Goal: Task Accomplishment & Management: Manage account settings

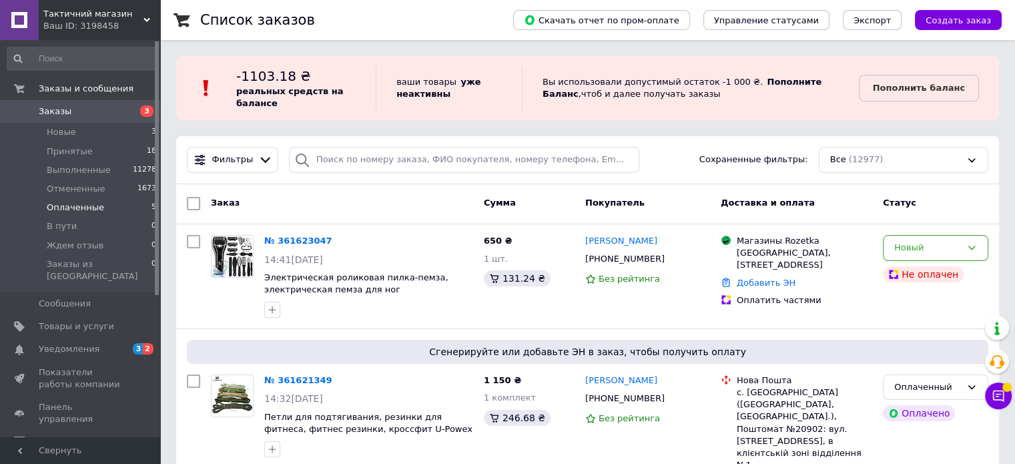
click at [75, 205] on span "Оплаченные" at bounding box center [75, 208] width 57 height 12
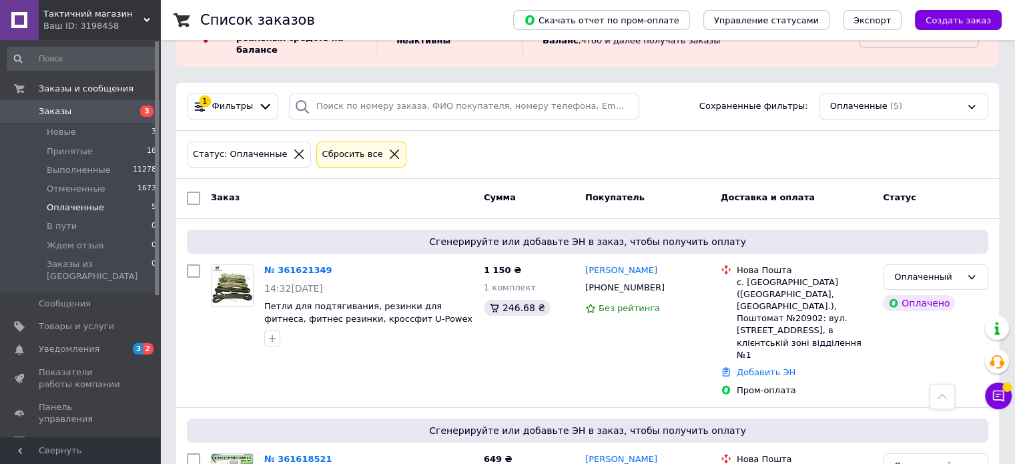
scroll to position [10, 0]
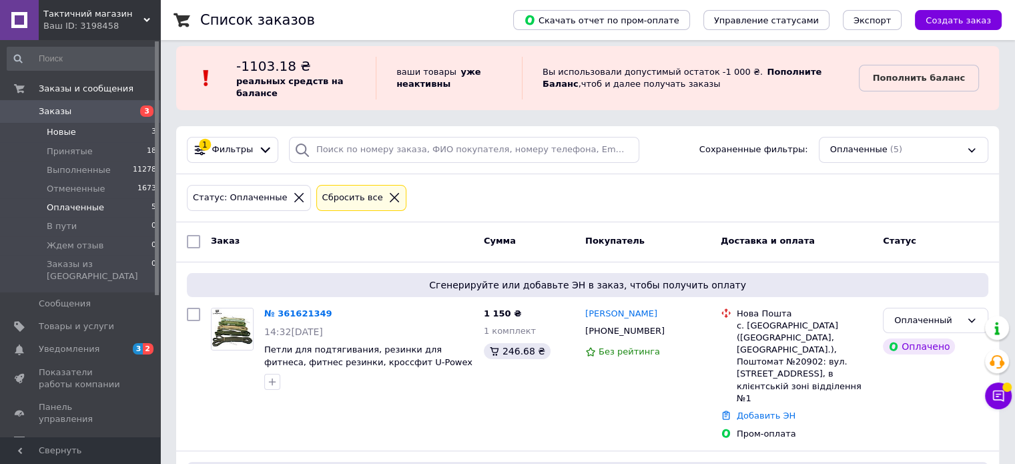
click at [97, 131] on li "Новые 3" at bounding box center [82, 132] width 164 height 19
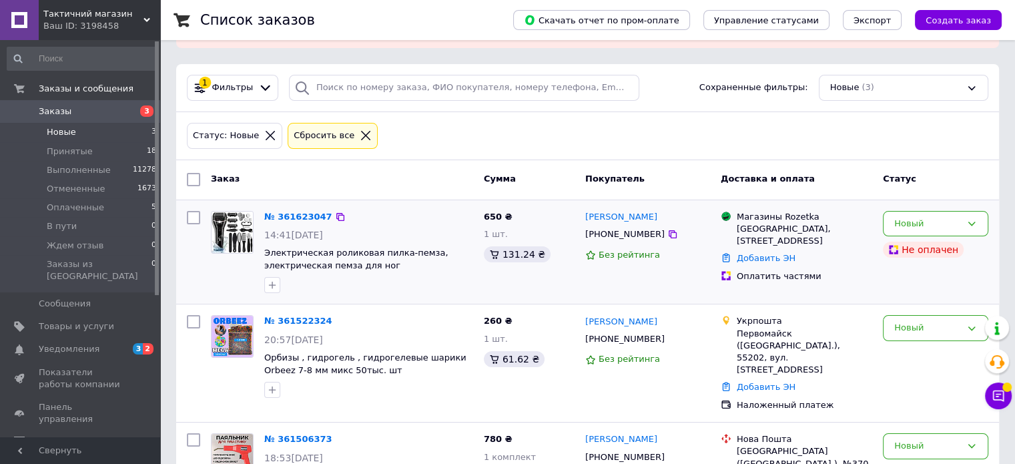
scroll to position [70, 0]
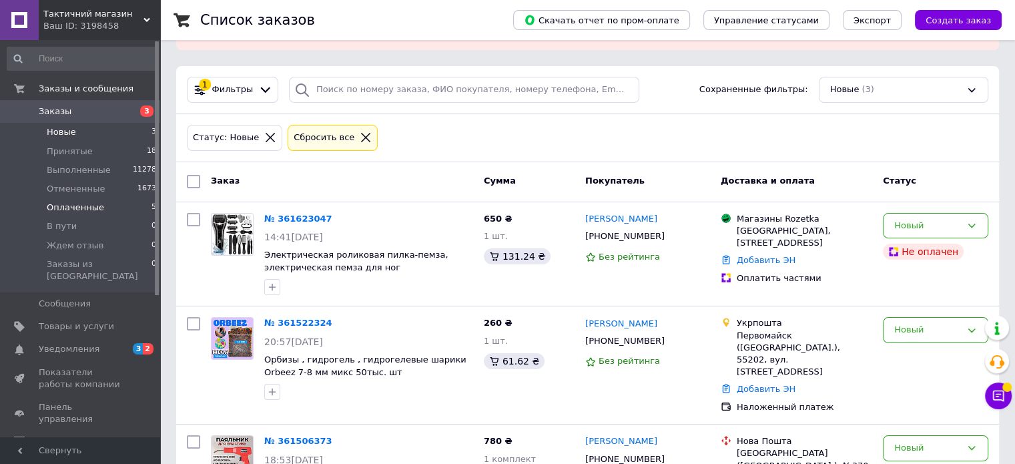
click at [83, 205] on span "Оплаченные" at bounding box center [75, 208] width 57 height 12
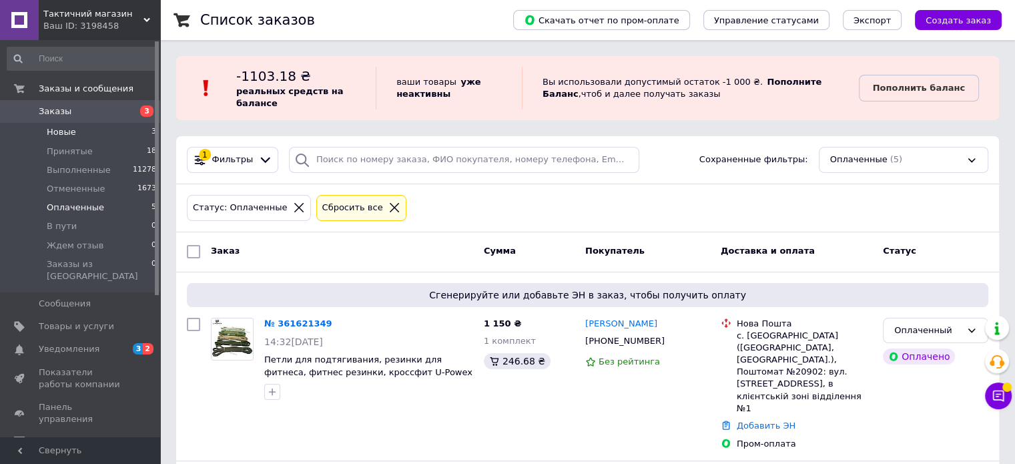
click at [59, 136] on span "Новые" at bounding box center [61, 132] width 29 height 12
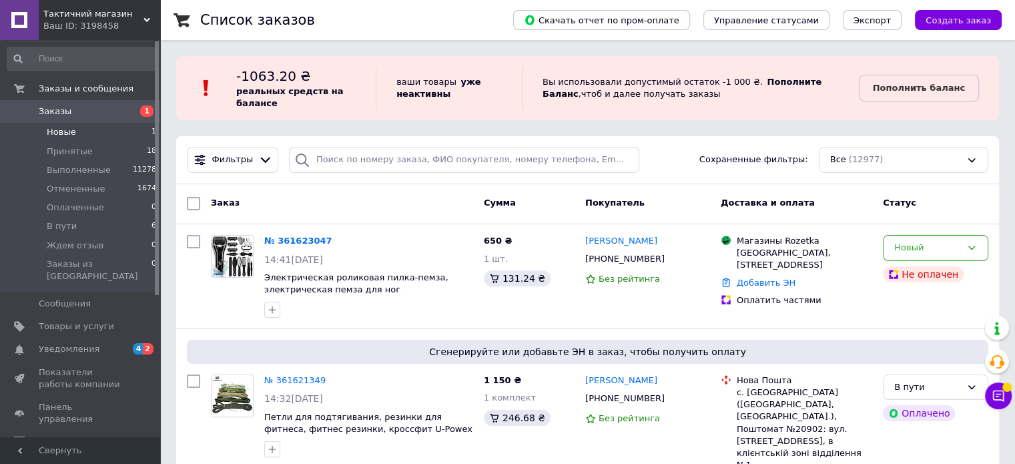
click at [53, 131] on span "Новые" at bounding box center [61, 132] width 29 height 12
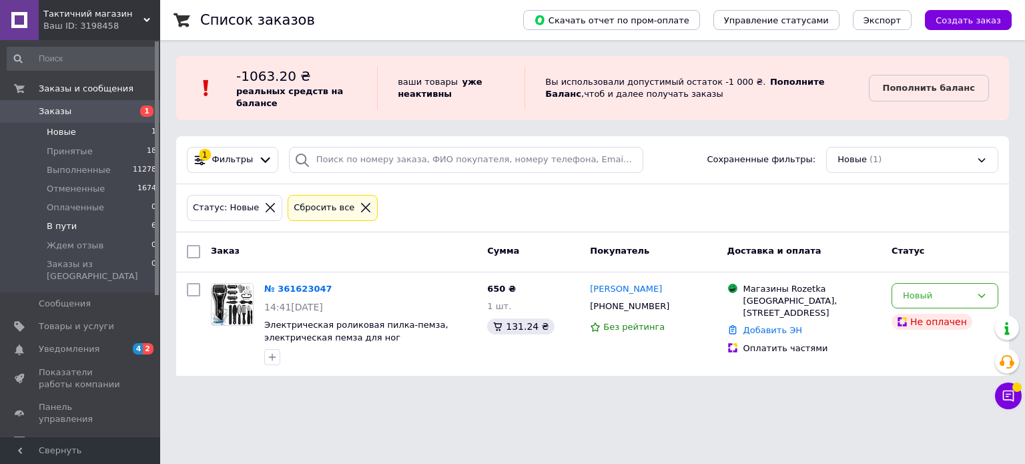
click at [65, 224] on span "В пути" at bounding box center [62, 226] width 30 height 12
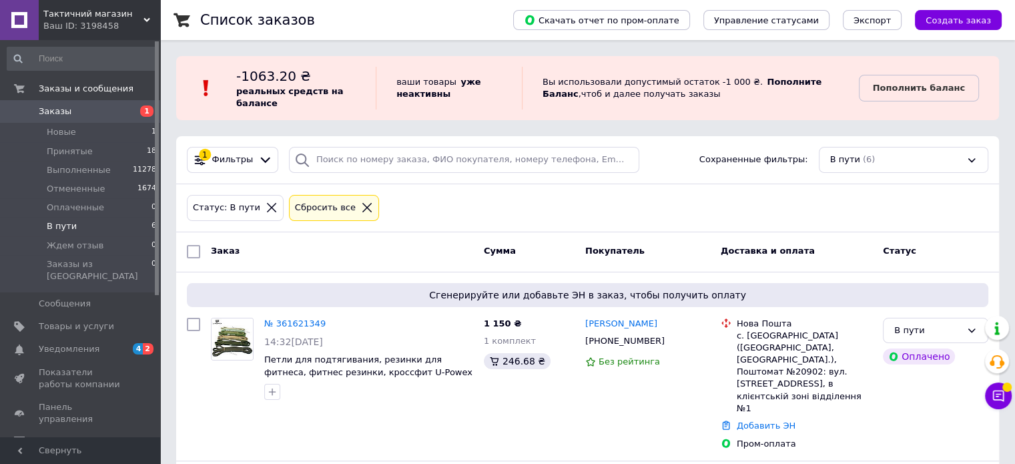
click at [75, 228] on li "В пути 6" at bounding box center [82, 226] width 164 height 19
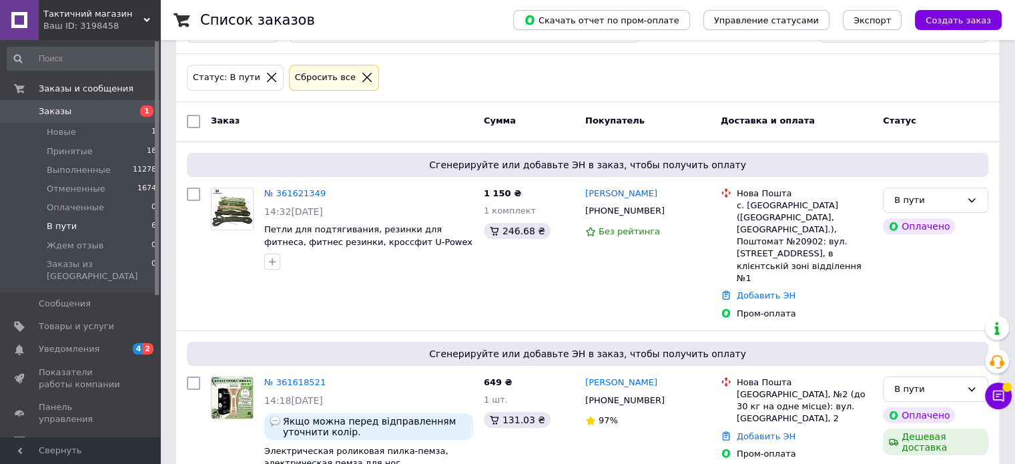
scroll to position [200, 0]
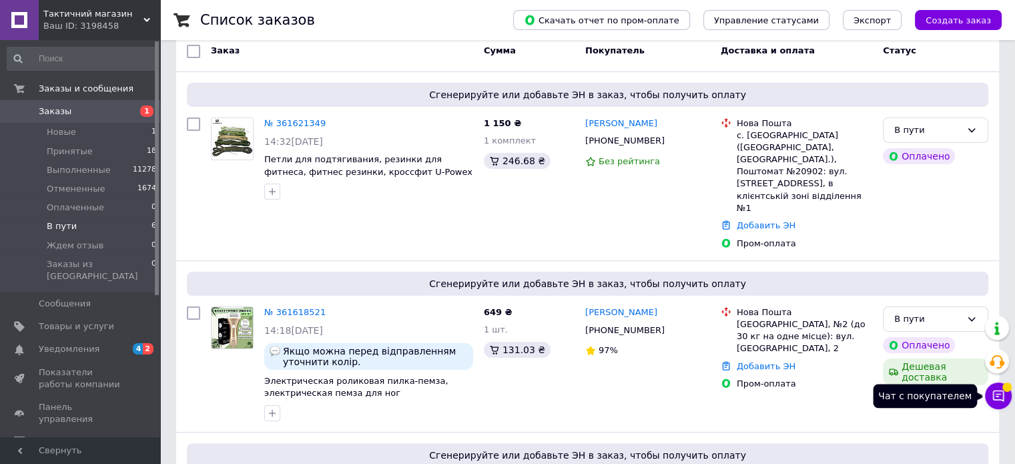
click at [999, 390] on icon at bounding box center [998, 395] width 13 height 13
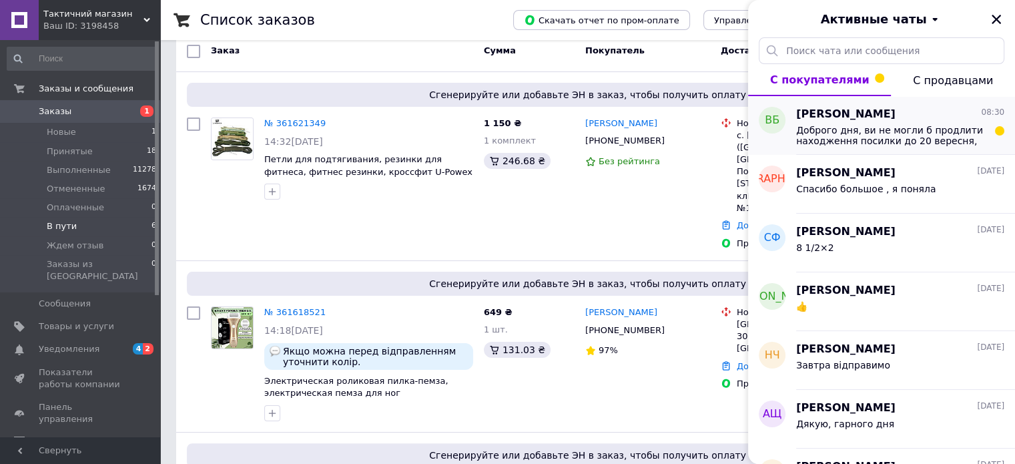
click at [854, 134] on span "Доброго дня, ви не могли б продлити находження посилки до 20 вересня, бо я зара…" at bounding box center [891, 135] width 190 height 21
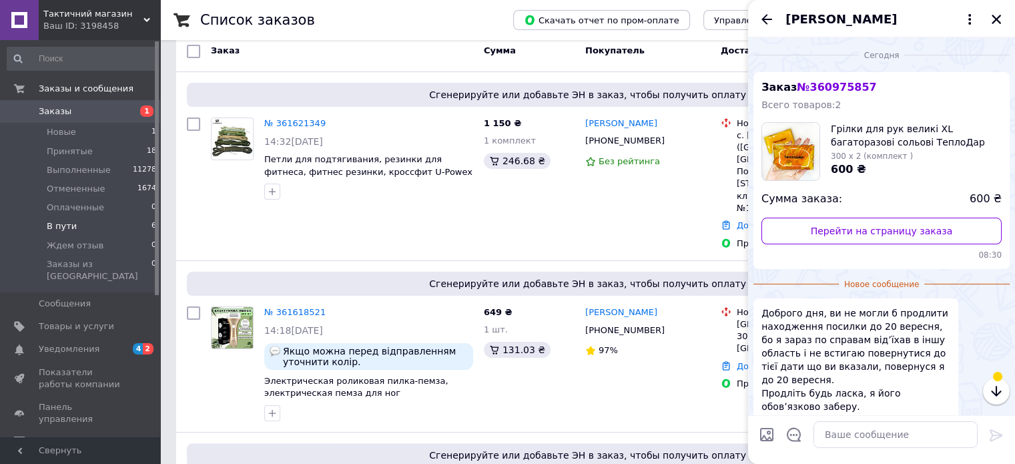
scroll to position [61, 0]
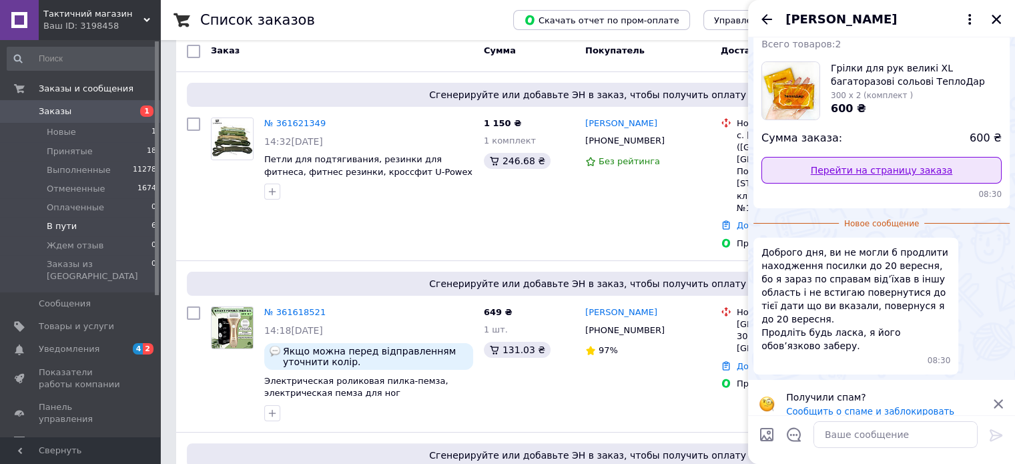
click at [865, 170] on link "Перейти на страницу заказа" at bounding box center [882, 170] width 240 height 27
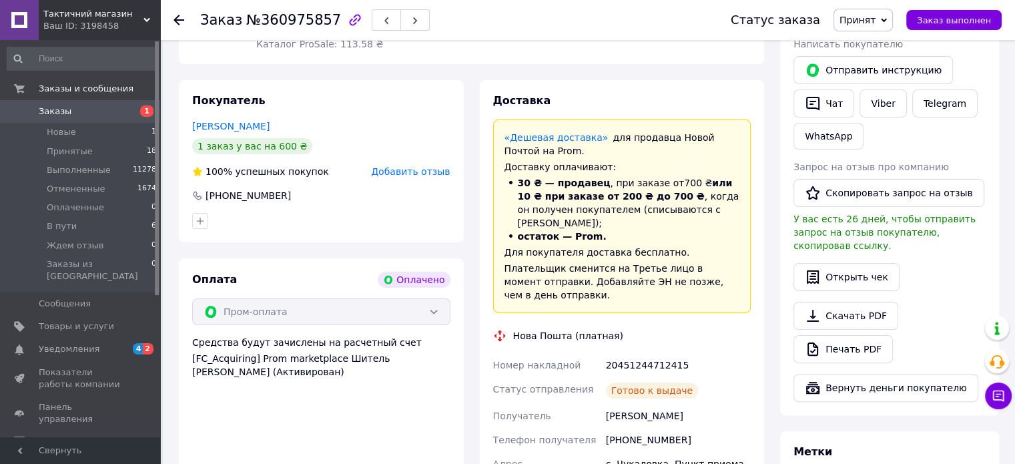
scroll to position [334, 0]
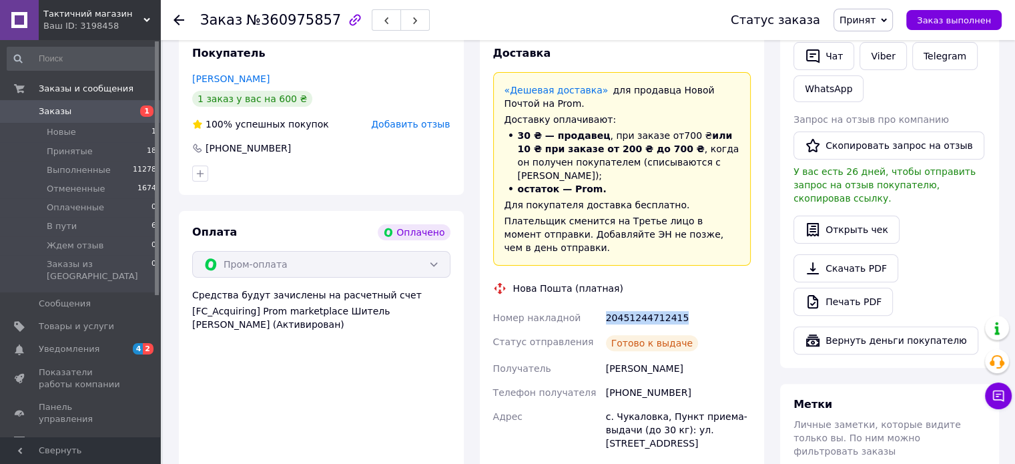
drag, startPoint x: 681, startPoint y: 293, endPoint x: 604, endPoint y: 288, distance: 76.9
click at [604, 306] on div "20451244712415" at bounding box center [679, 318] width 150 height 24
copy div "20451244712415"
click at [995, 389] on icon at bounding box center [998, 395] width 13 height 13
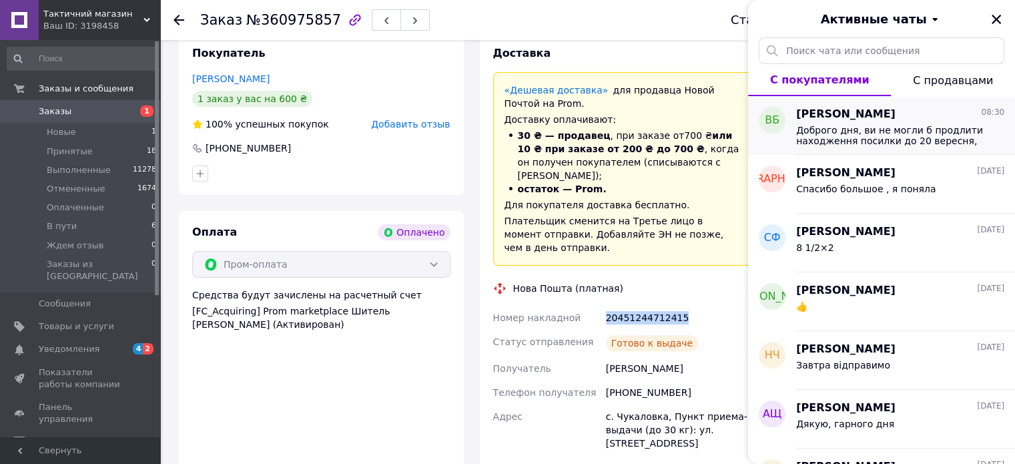
click at [785, 120] on div "ВБ" at bounding box center [772, 120] width 27 height 27
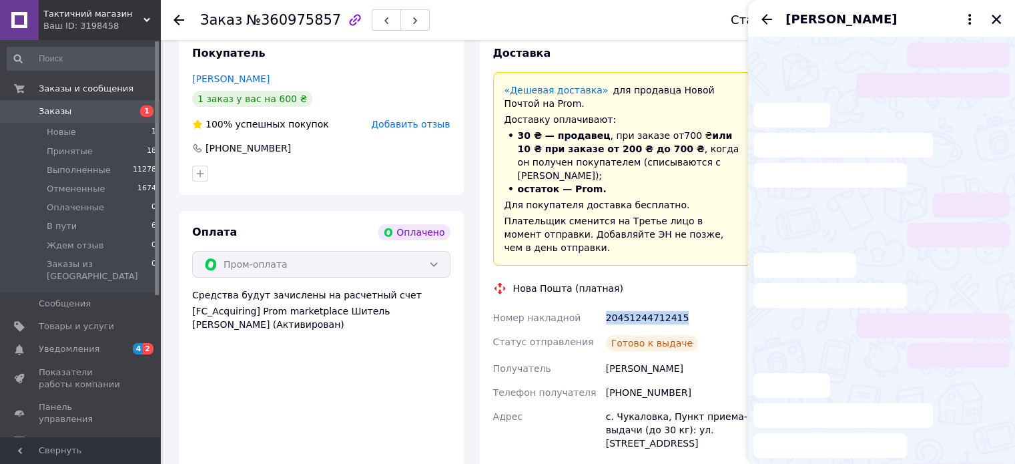
scroll to position [37, 0]
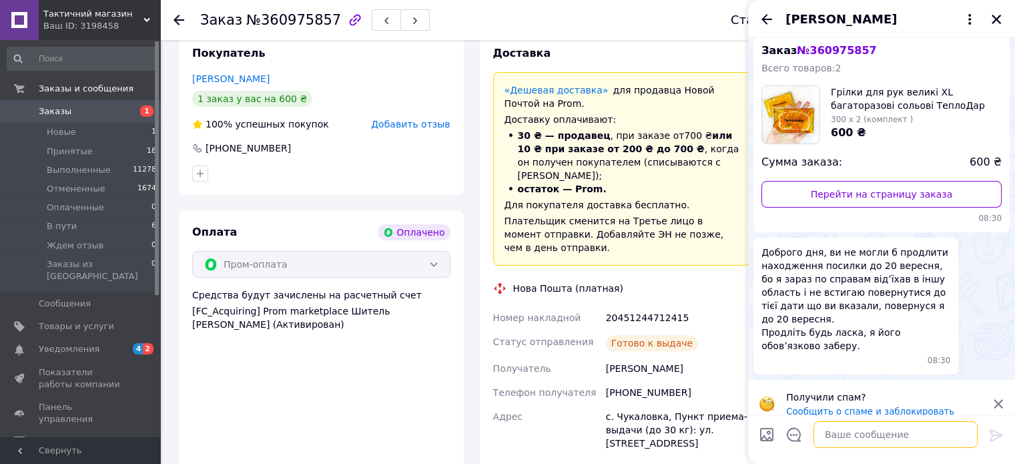
click at [837, 426] on textarea at bounding box center [896, 434] width 164 height 27
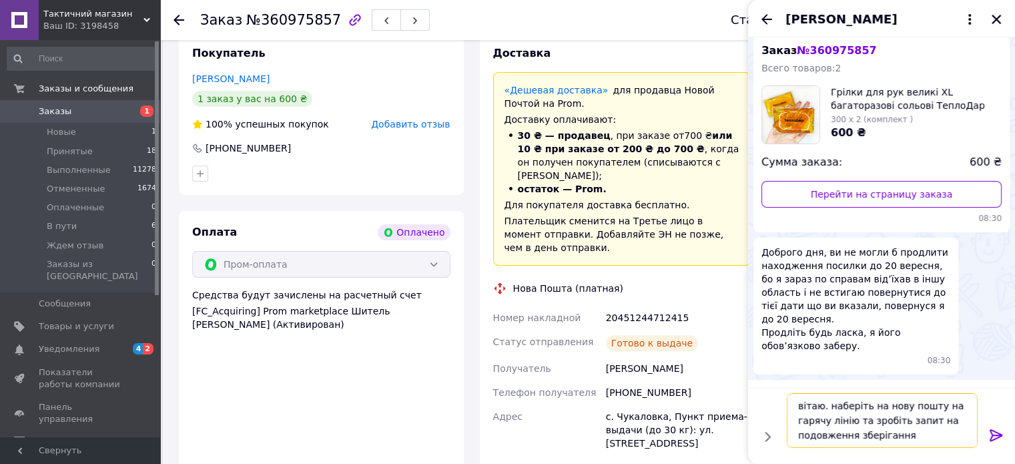
type textarea "вітаю. наберіть на нову пошту на гарячу лінію та зробіть запит на подовження зб…"
click at [989, 435] on icon at bounding box center [997, 435] width 16 height 16
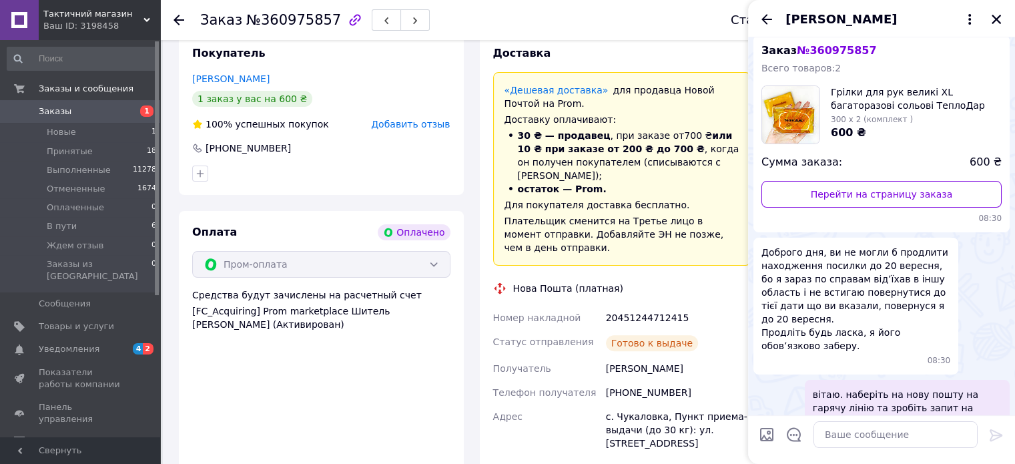
scroll to position [63, 0]
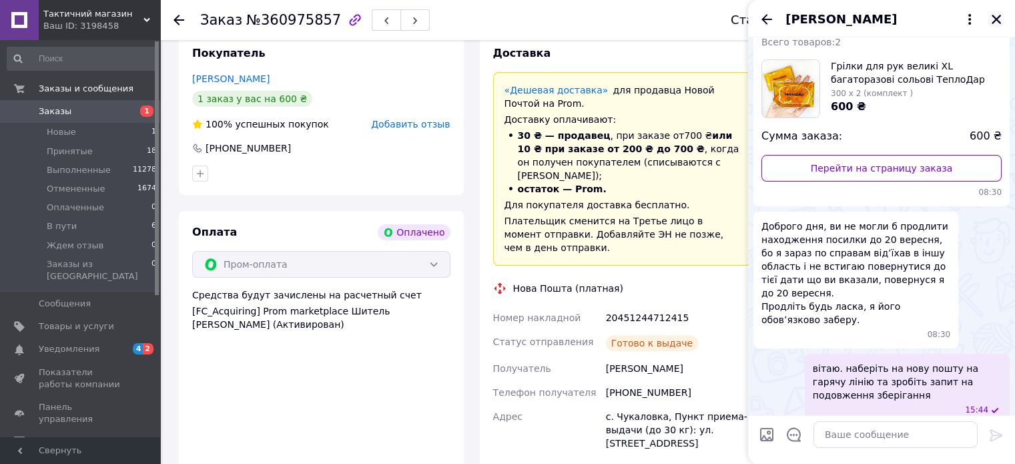
click at [1000, 13] on icon "Закрыть" at bounding box center [997, 19] width 12 height 12
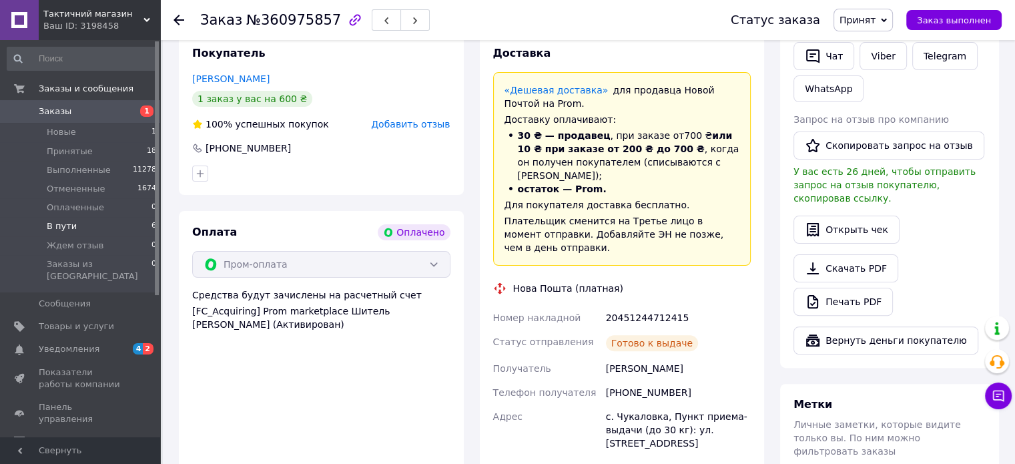
click at [65, 227] on span "В пути" at bounding box center [62, 226] width 30 height 12
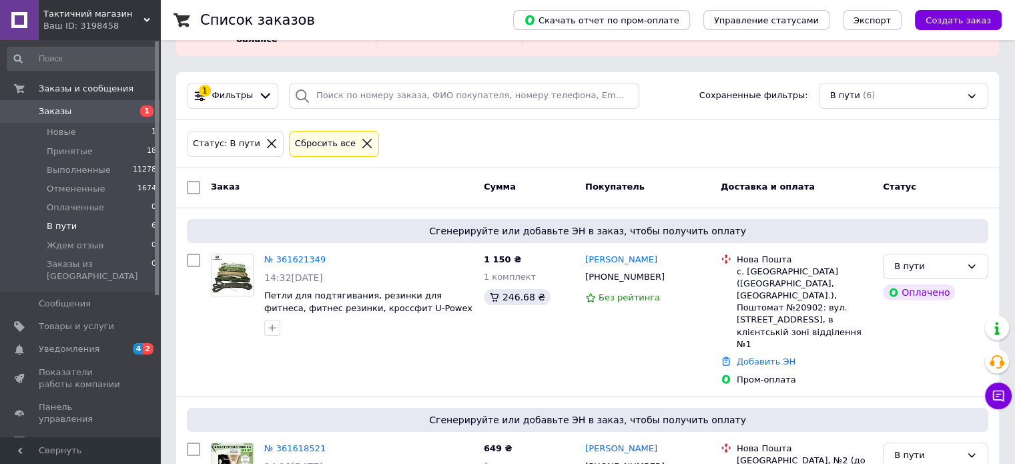
scroll to position [67, 0]
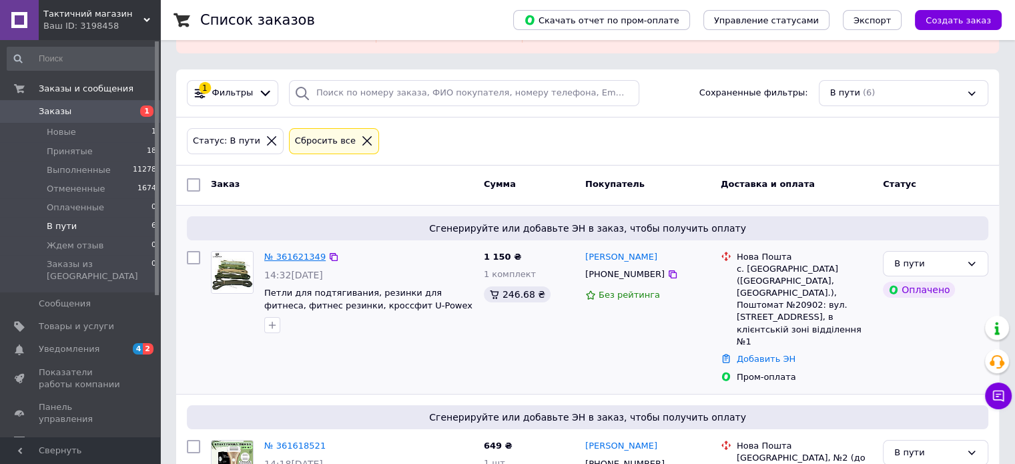
click at [282, 252] on link "№ 361621349" at bounding box center [294, 257] width 61 height 10
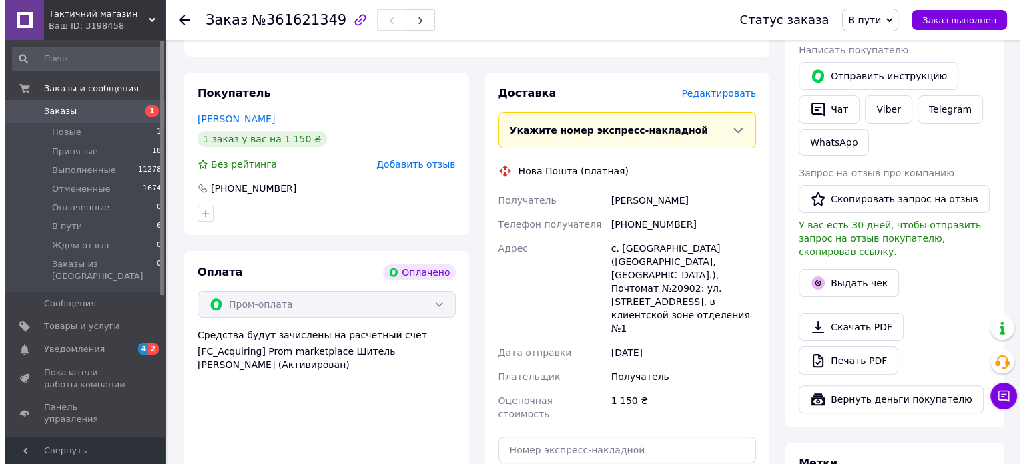
scroll to position [304, 0]
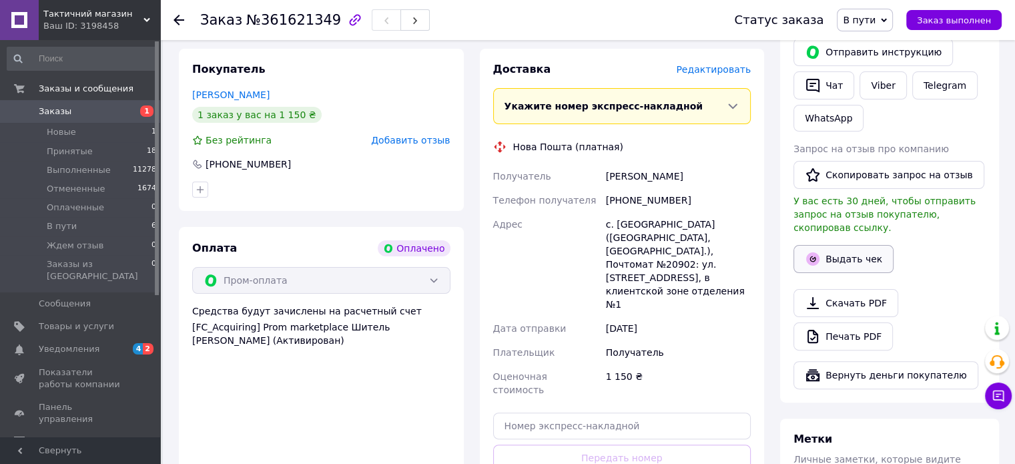
click at [824, 252] on button "Выдать чек" at bounding box center [844, 259] width 100 height 28
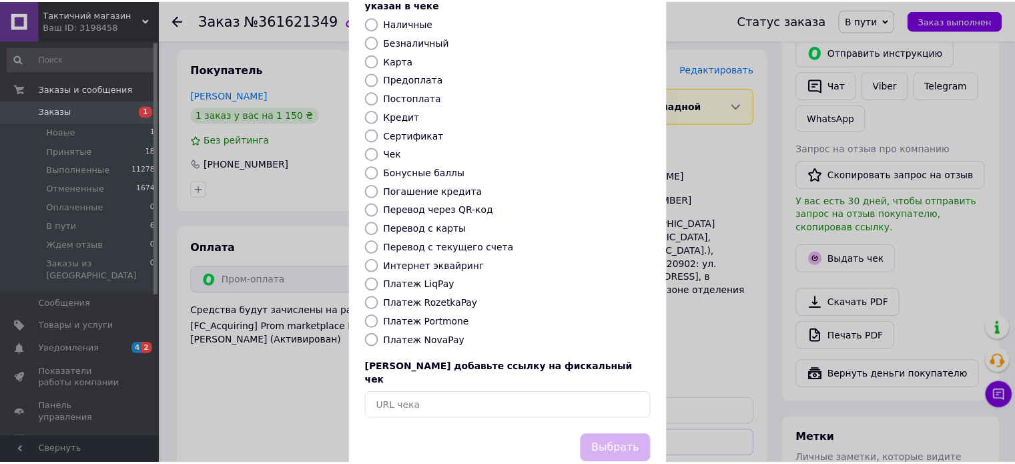
scroll to position [109, 0]
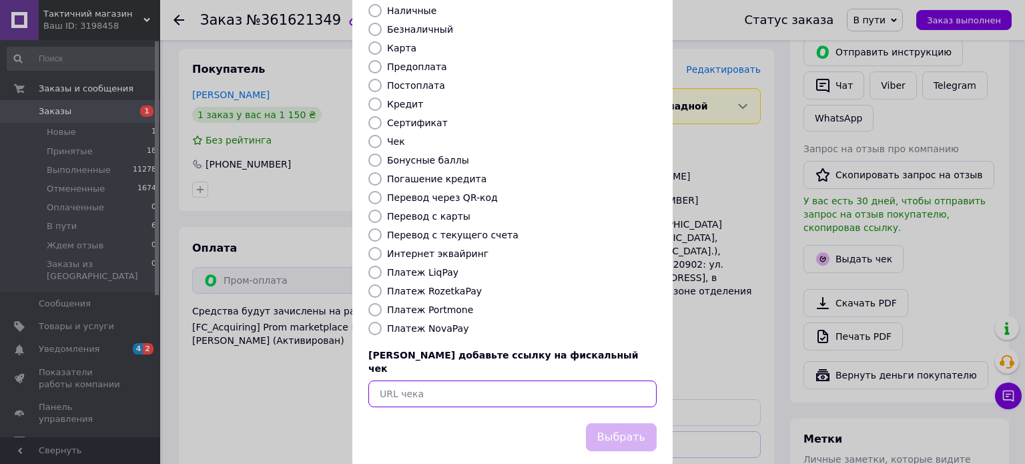
click at [421, 381] on input "text" at bounding box center [513, 394] width 288 height 27
paste input "https://kasa.vchasno.ua/check-viewer/xYn4Q3px17Q"
type input "https://kasa.vchasno.ua/check-viewer/xYn4Q3px17Q"
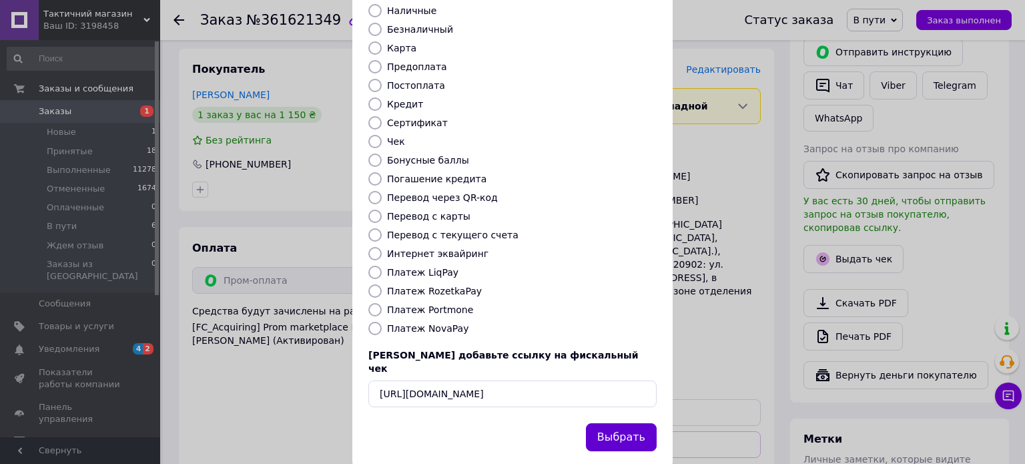
click at [617, 423] on button "Выбрать" at bounding box center [621, 437] width 71 height 29
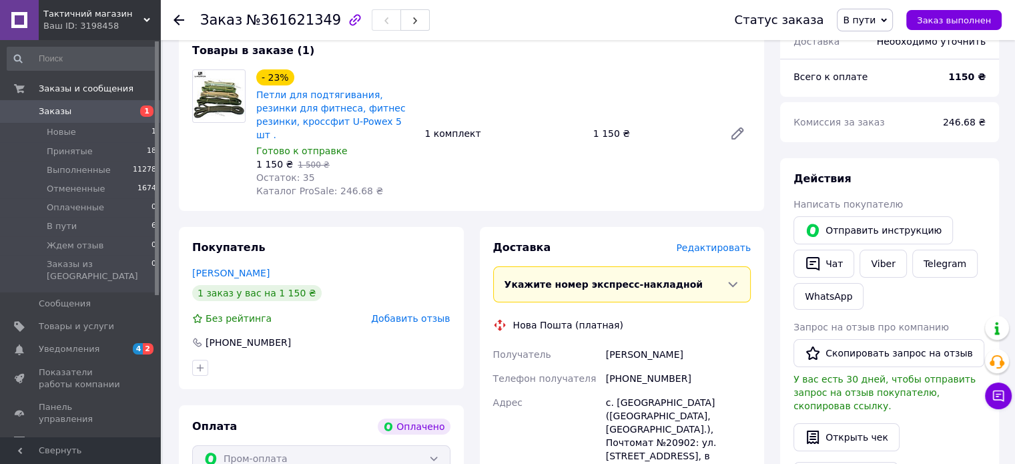
scroll to position [0, 0]
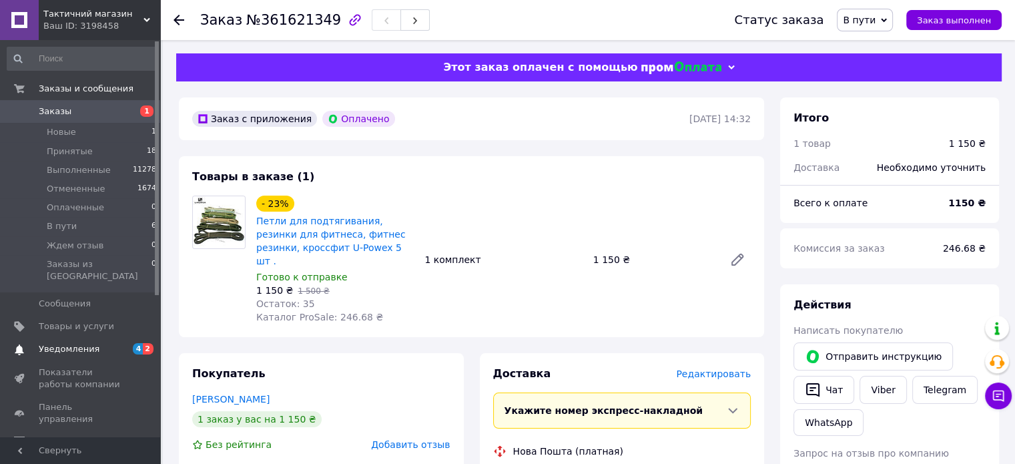
click at [56, 343] on span "Уведомления" at bounding box center [69, 349] width 61 height 12
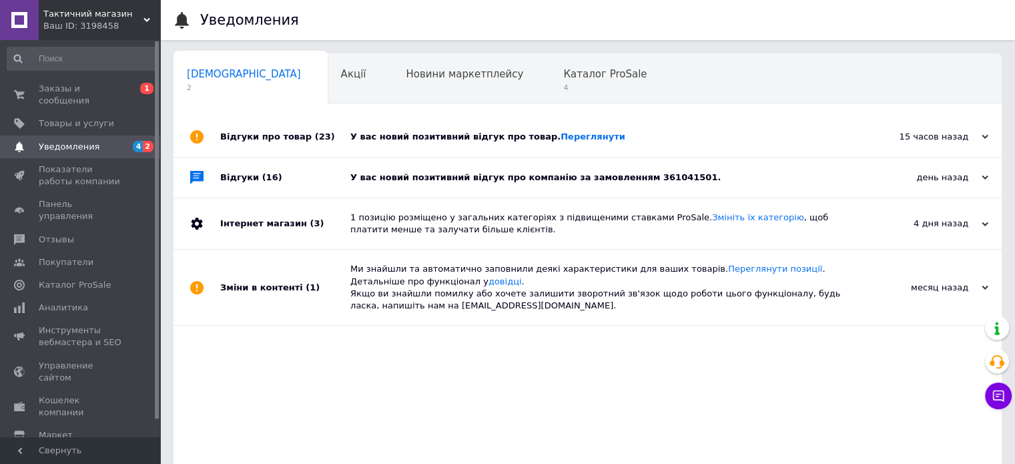
click at [511, 174] on div "У вас новий позитивний відгук про компанію за замовленням 361041501." at bounding box center [602, 178] width 505 height 12
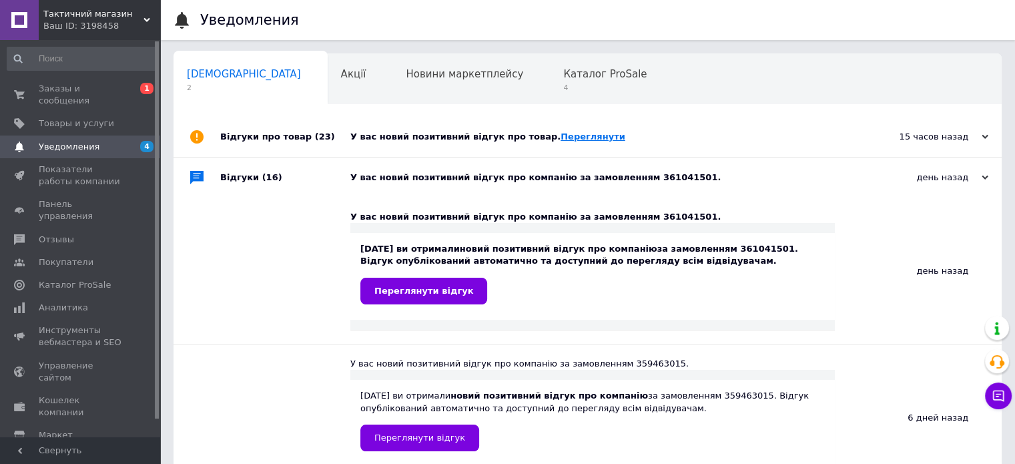
click at [570, 138] on link "Переглянути" at bounding box center [593, 137] width 65 height 10
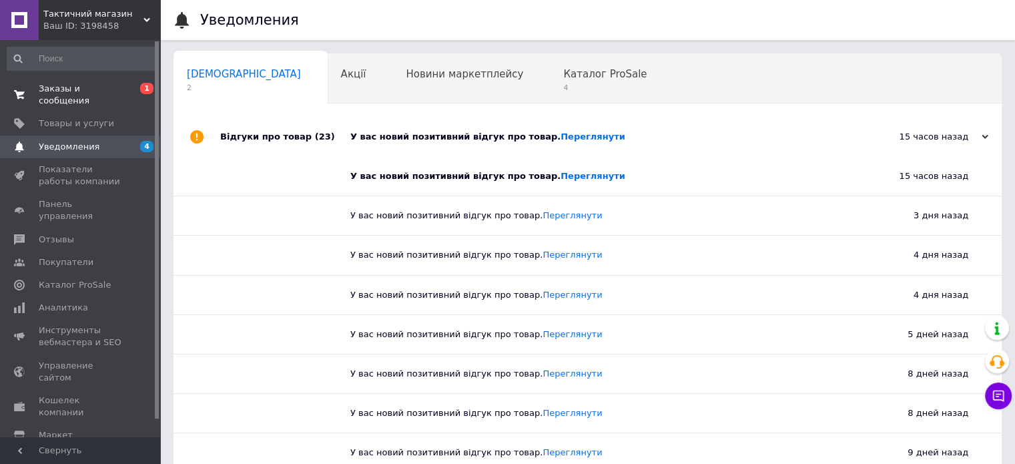
click at [79, 85] on span "Заказы и сообщения" at bounding box center [81, 95] width 85 height 24
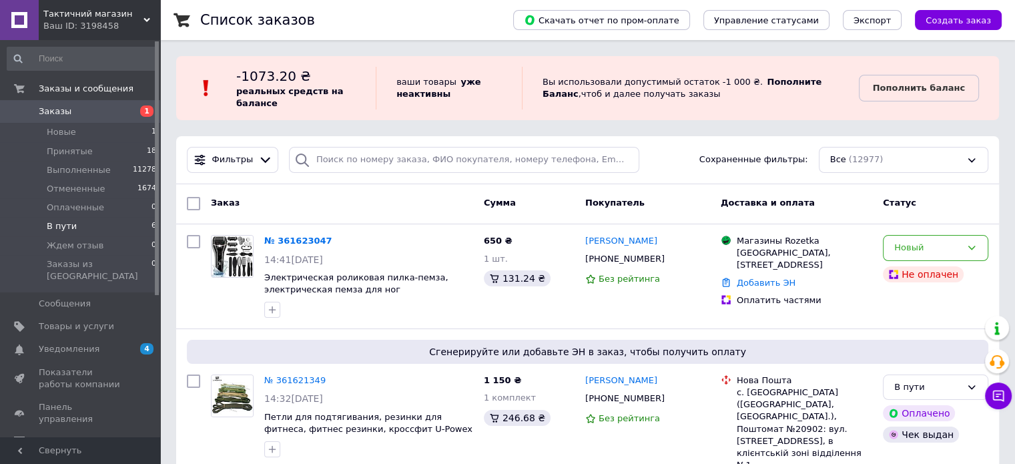
click at [72, 227] on li "В пути 6" at bounding box center [82, 226] width 164 height 19
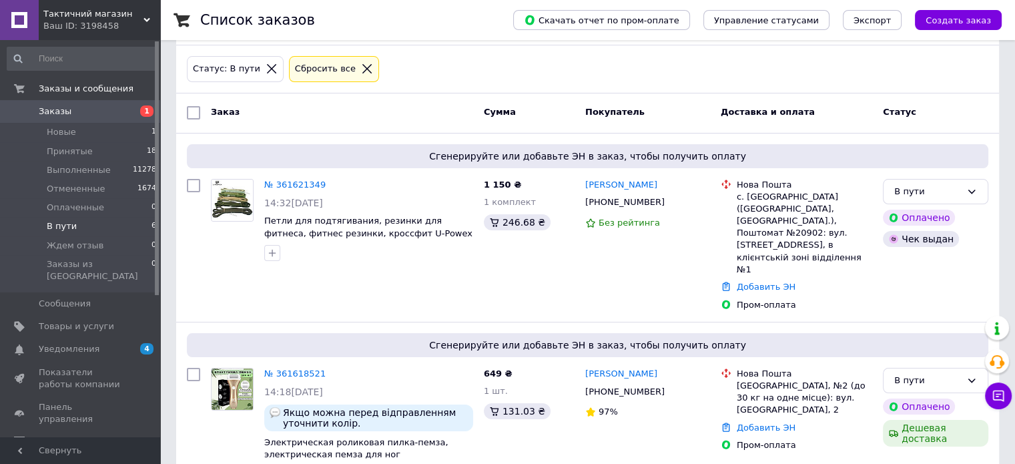
scroll to position [200, 0]
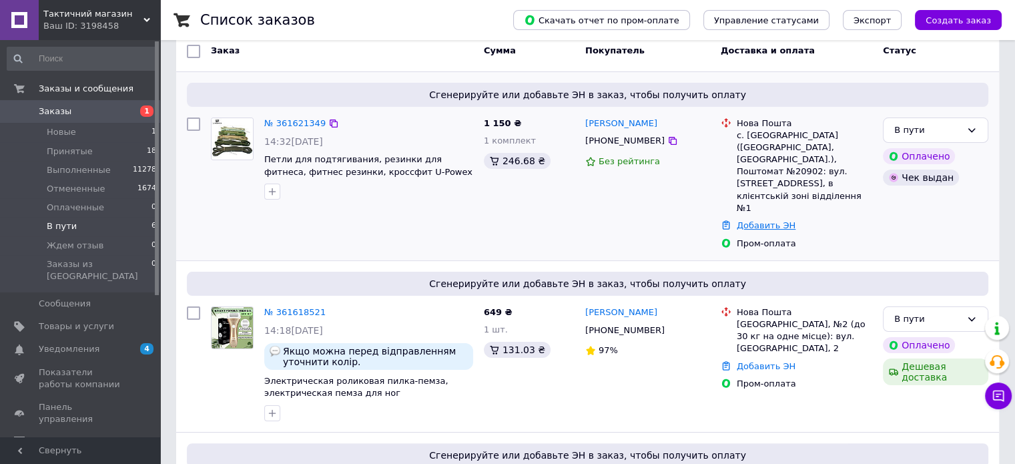
click at [752, 220] on link "Добавить ЭН" at bounding box center [766, 225] width 59 height 10
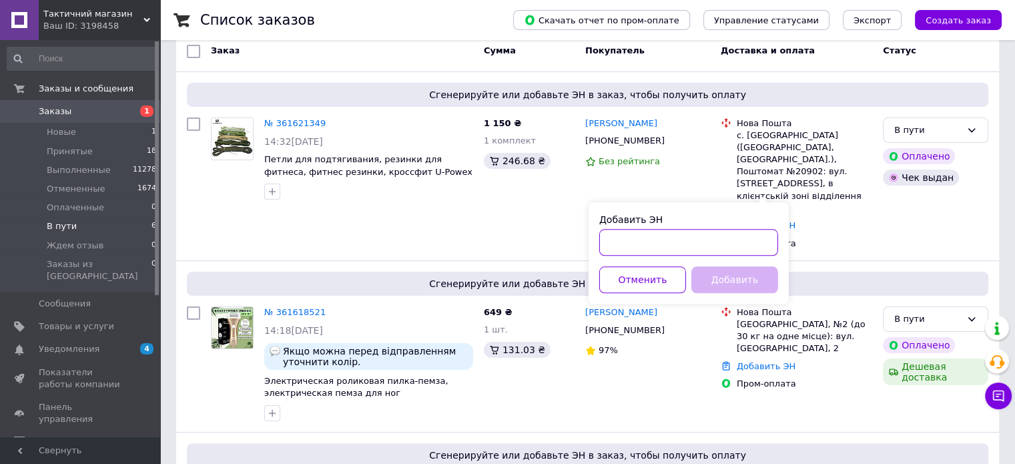
click at [624, 245] on input "Добавить ЭН" at bounding box center [689, 242] width 179 height 27
paste input "20451247283084"
type input "20451247283084"
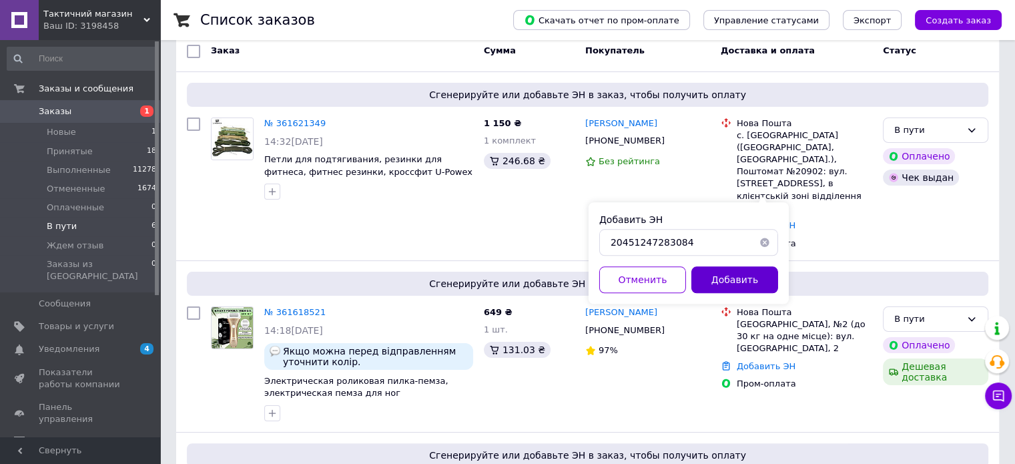
click at [757, 288] on button "Добавить" at bounding box center [735, 279] width 87 height 27
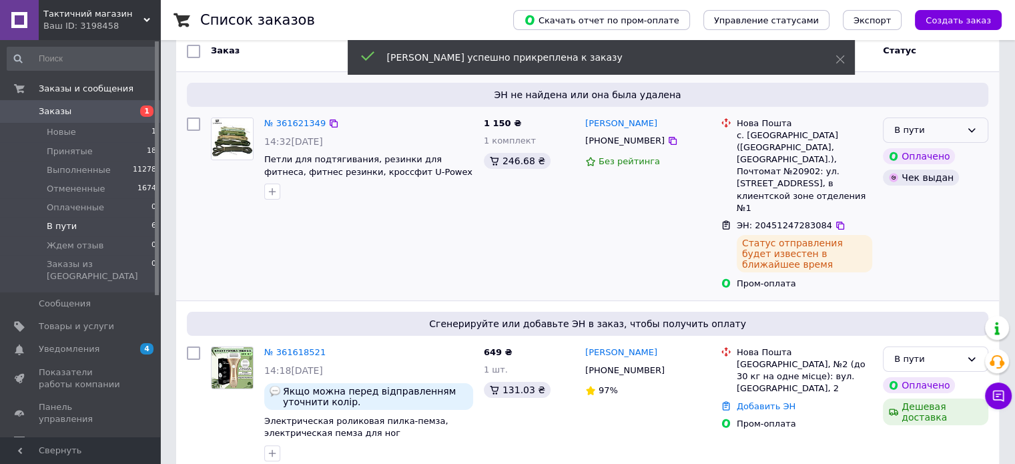
click at [916, 130] on div "В пути" at bounding box center [928, 131] width 67 height 14
click at [917, 152] on li "Принят" at bounding box center [936, 158] width 104 height 25
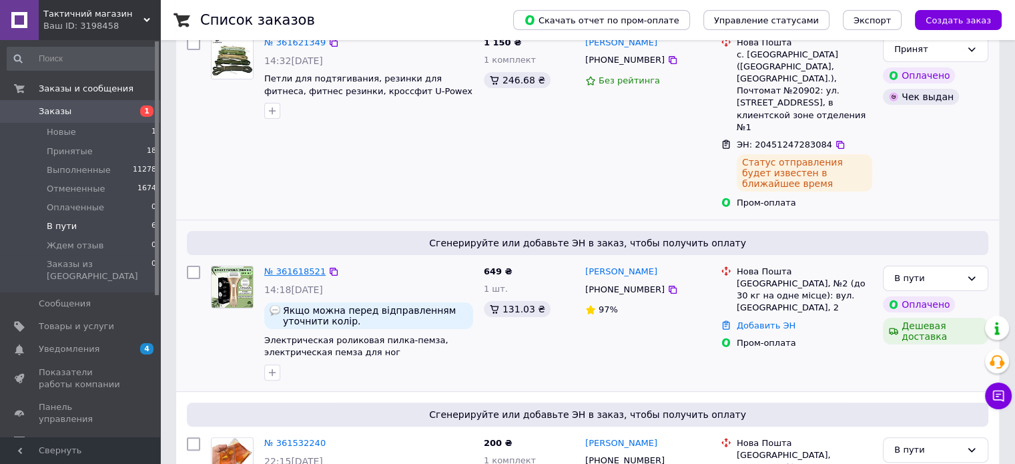
scroll to position [334, 0]
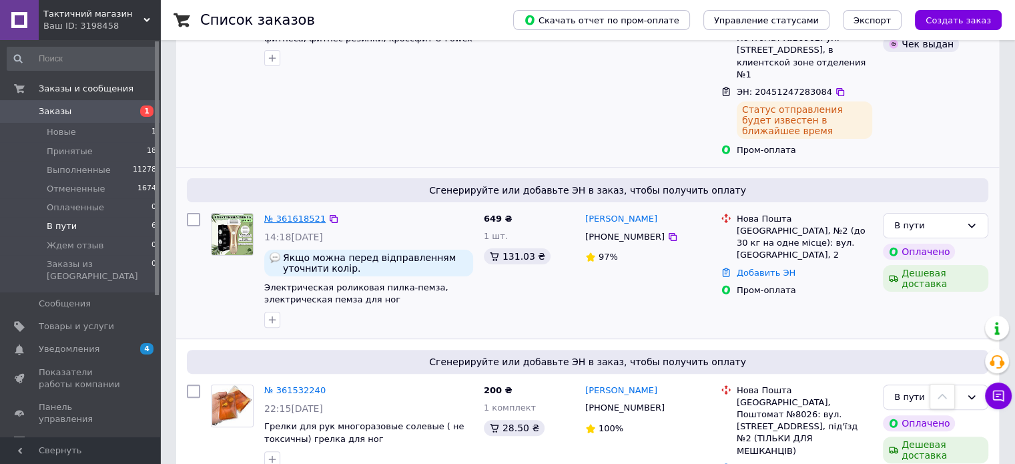
click at [290, 214] on link "№ 361618521" at bounding box center [294, 219] width 61 height 10
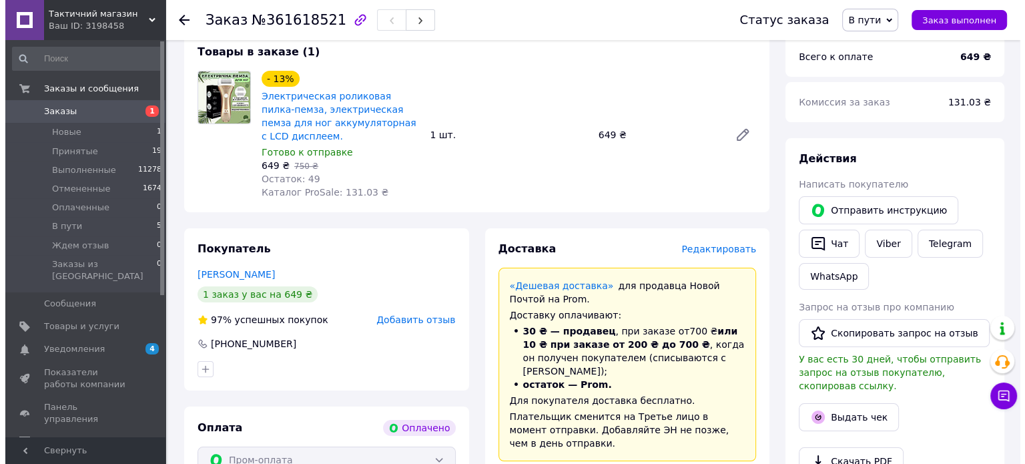
scroll to position [334, 0]
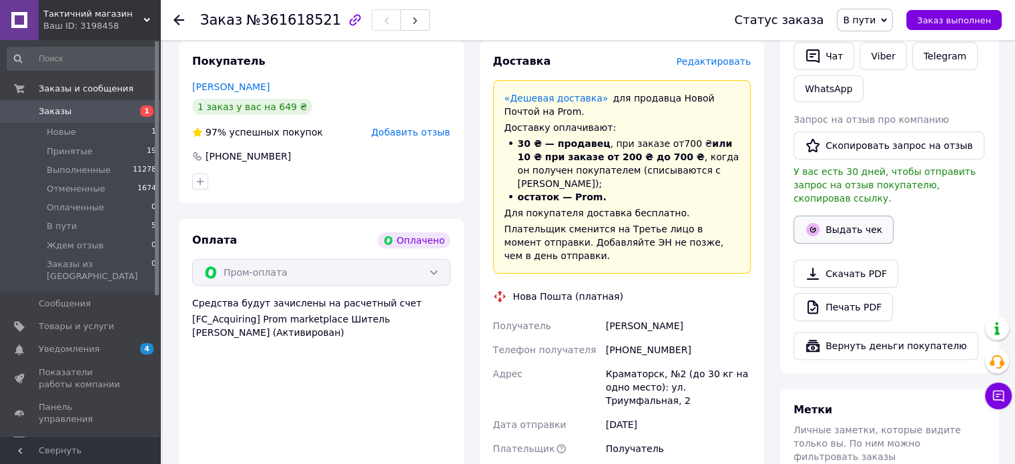
click at [838, 218] on button "Выдать чек" at bounding box center [844, 230] width 100 height 28
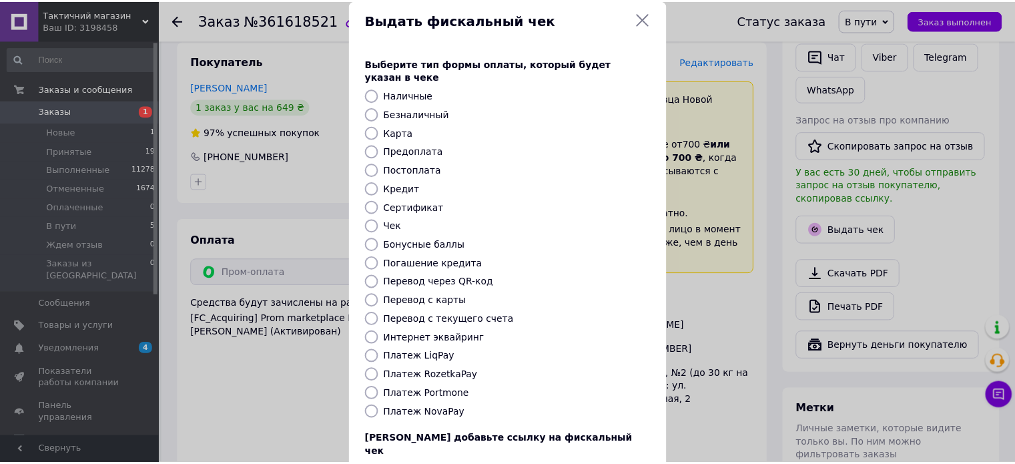
scroll to position [109, 0]
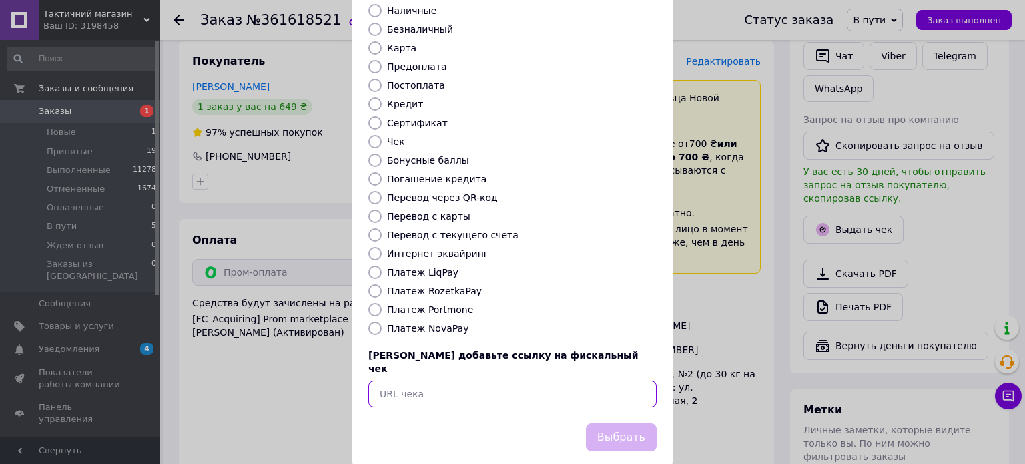
click at [435, 381] on input "text" at bounding box center [513, 394] width 288 height 27
paste input "https://kasa.vchasno.ua/check-viewer/4au6UEWknFA"
type input "https://kasa.vchasno.ua/check-viewer/4au6UEWknFA"
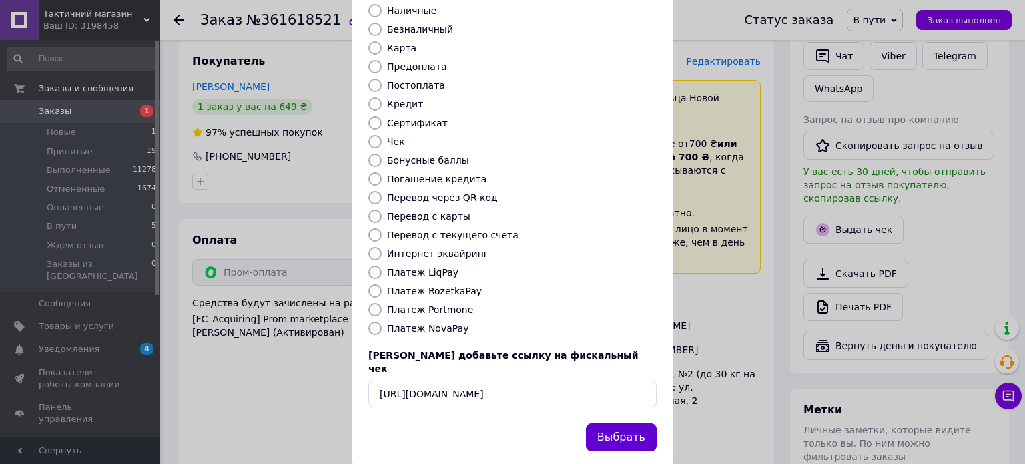
click at [611, 423] on button "Выбрать" at bounding box center [621, 437] width 71 height 29
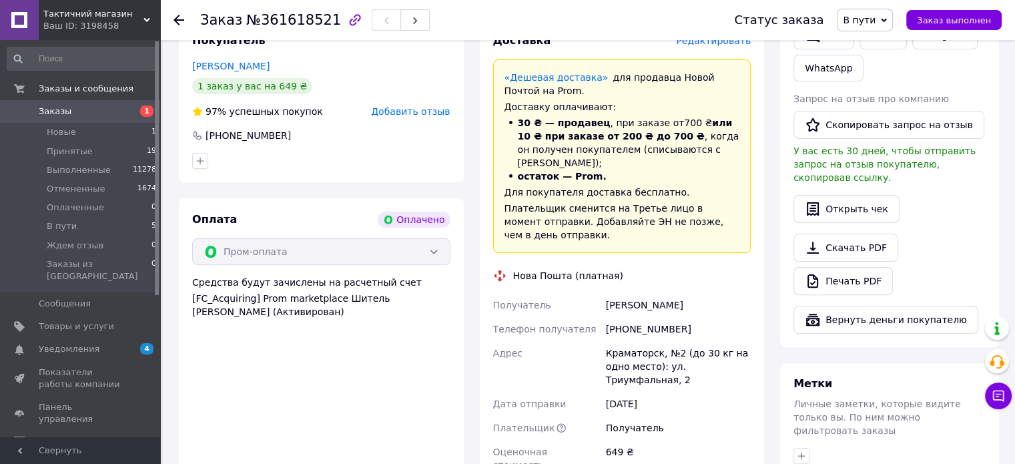
scroll to position [401, 0]
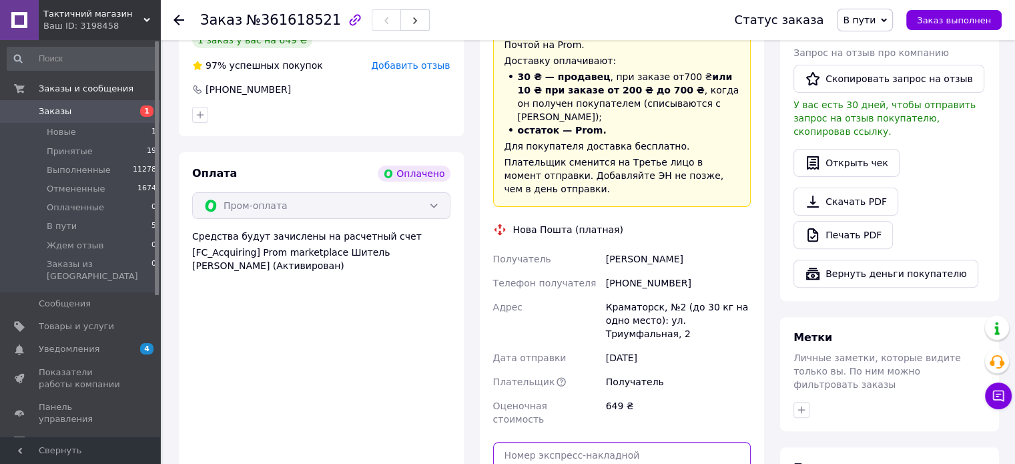
click at [521, 442] on input "text" at bounding box center [622, 455] width 258 height 27
paste input "20451247290292"
type input "20451247290292"
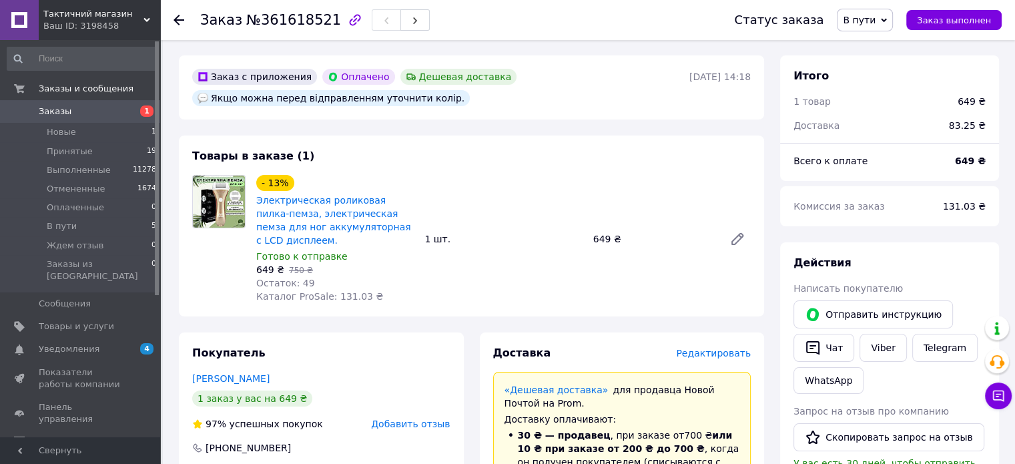
scroll to position [0, 0]
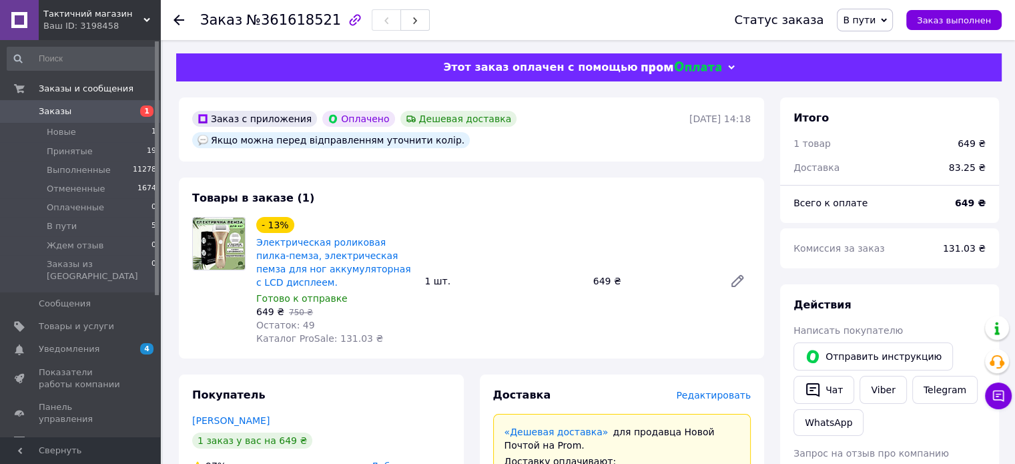
click at [868, 21] on span "В пути" at bounding box center [859, 20] width 33 height 11
drag, startPoint x: 871, startPoint y: 37, endPoint x: 853, endPoint y: 40, distance: 18.2
click at [871, 38] on li "Принят" at bounding box center [873, 47] width 71 height 20
click at [61, 228] on span "В пути" at bounding box center [62, 226] width 30 height 12
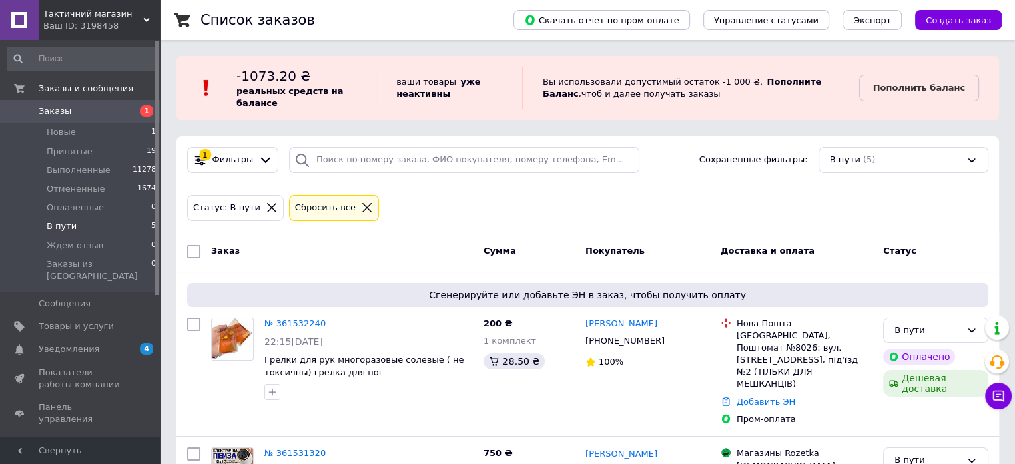
click at [71, 228] on span "В пути" at bounding box center [62, 226] width 30 height 12
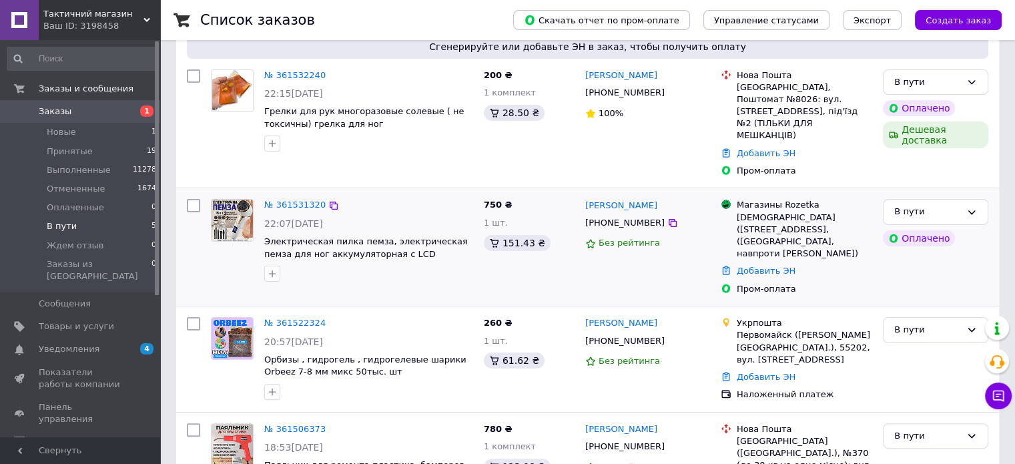
scroll to position [267, 0]
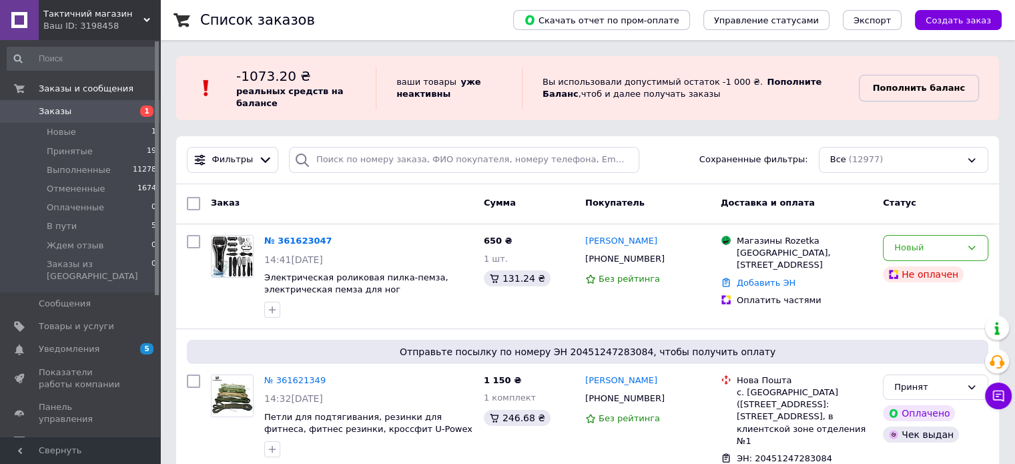
click at [955, 91] on b "Пополнить баланс" at bounding box center [919, 88] width 92 height 10
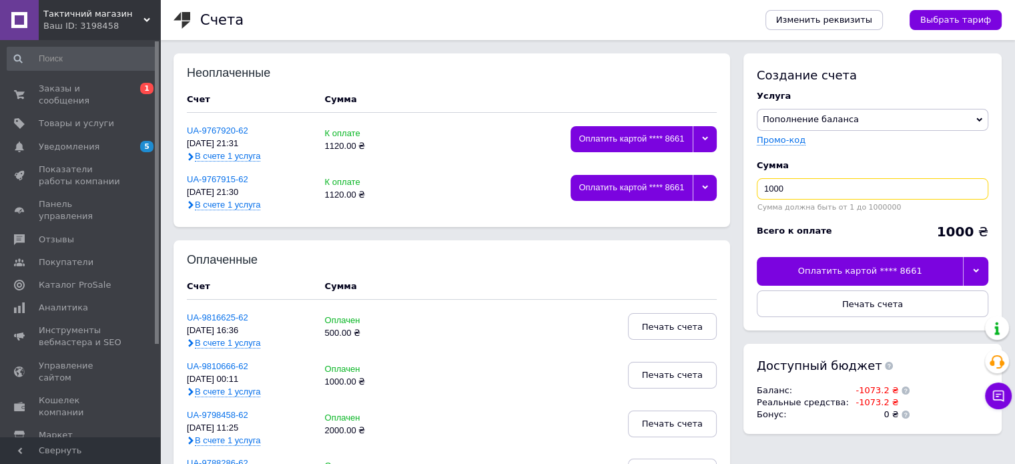
click at [798, 183] on input "1000" at bounding box center [873, 188] width 232 height 21
type input "1100"
click at [977, 270] on icon at bounding box center [976, 271] width 6 height 6
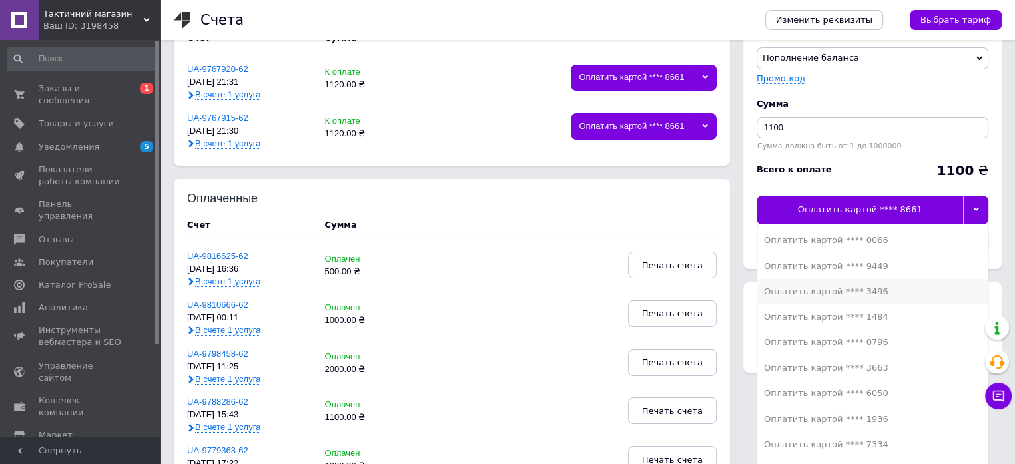
scroll to position [67, 0]
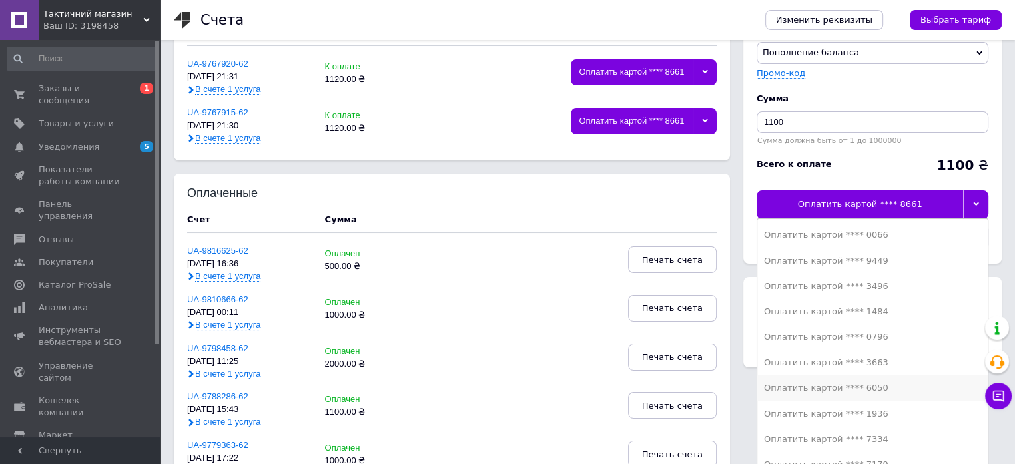
click at [865, 388] on div "Оплатить картой **** 6050" at bounding box center [872, 388] width 217 height 12
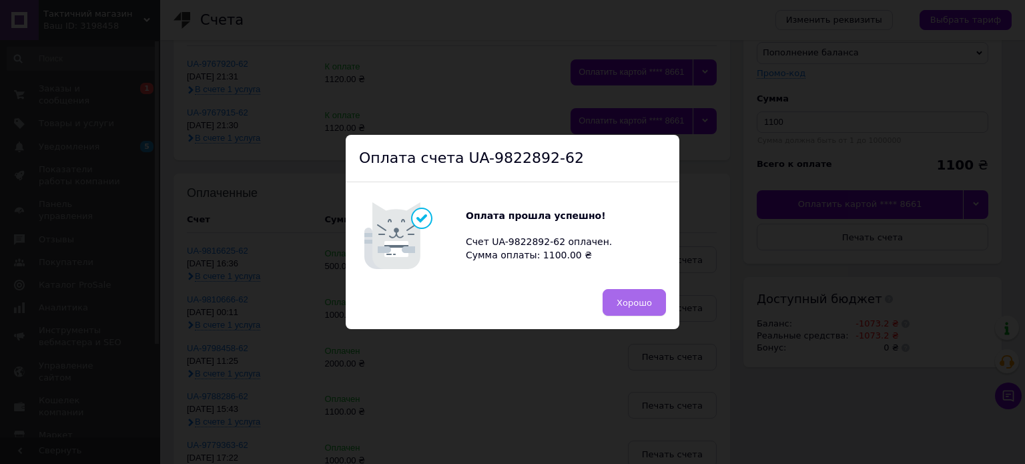
click at [619, 291] on button "Хорошо" at bounding box center [634, 302] width 63 height 27
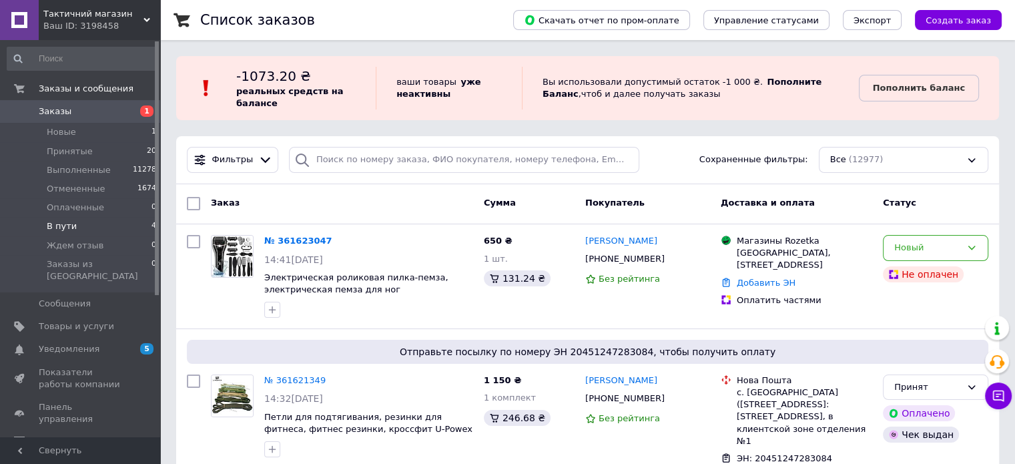
click at [51, 226] on span "В пути" at bounding box center [62, 226] width 30 height 12
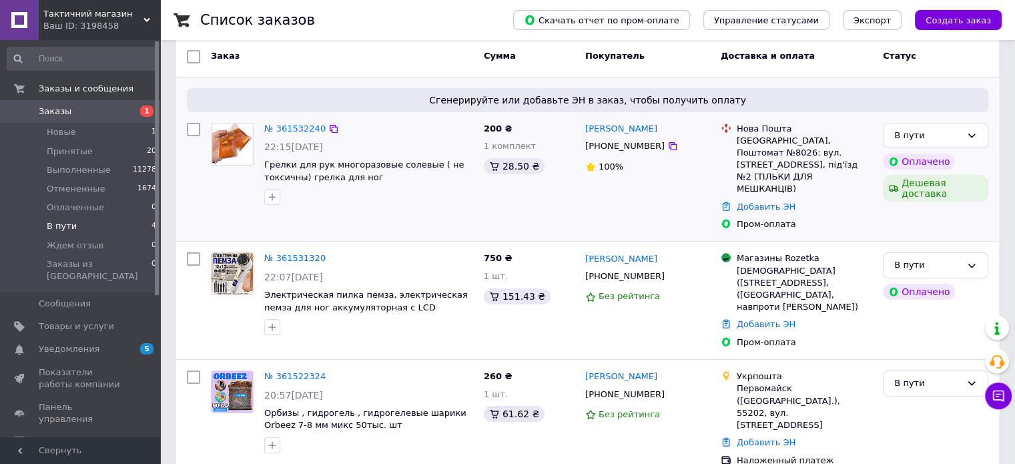
scroll to position [200, 0]
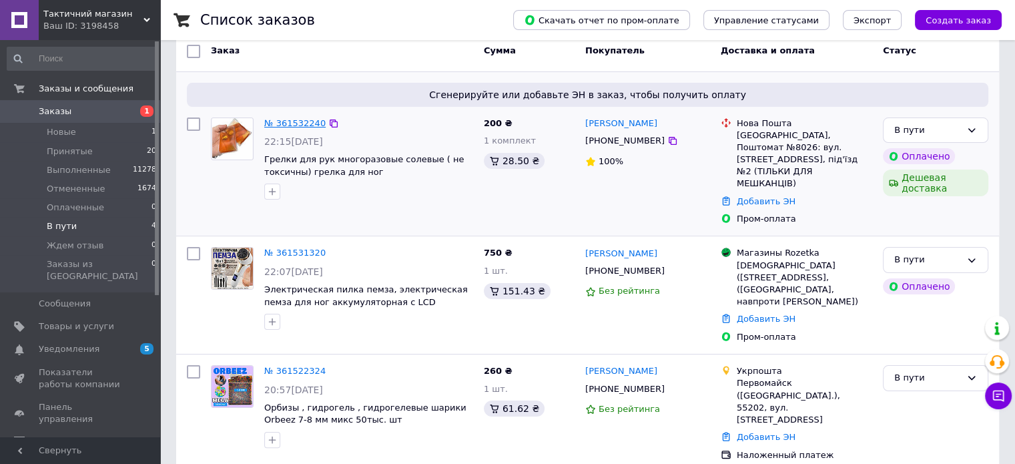
click at [283, 124] on link "№ 361532240" at bounding box center [294, 123] width 61 height 10
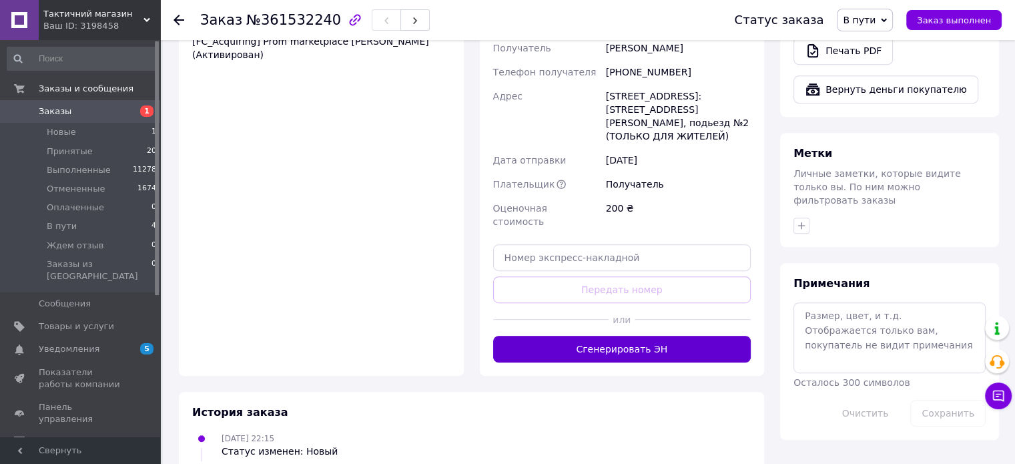
scroll to position [601, 0]
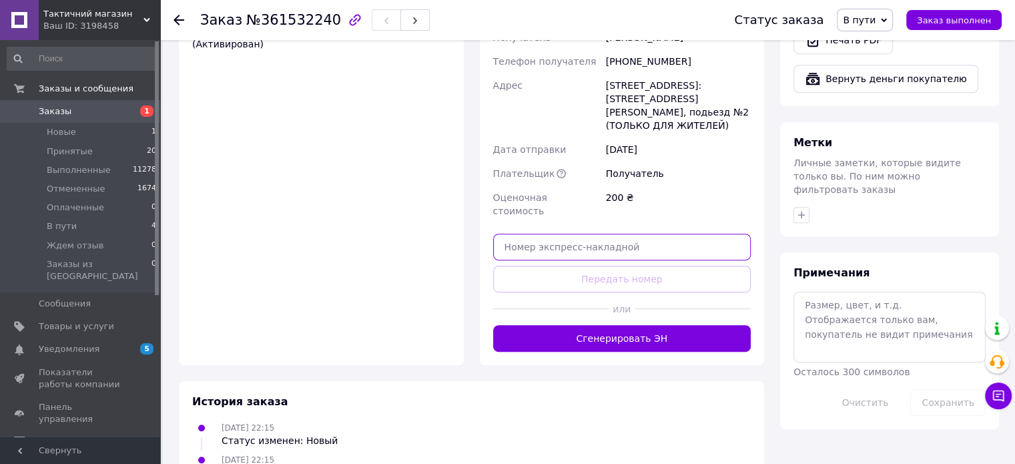
click at [529, 234] on input "text" at bounding box center [622, 247] width 258 height 27
paste input "20451247293718"
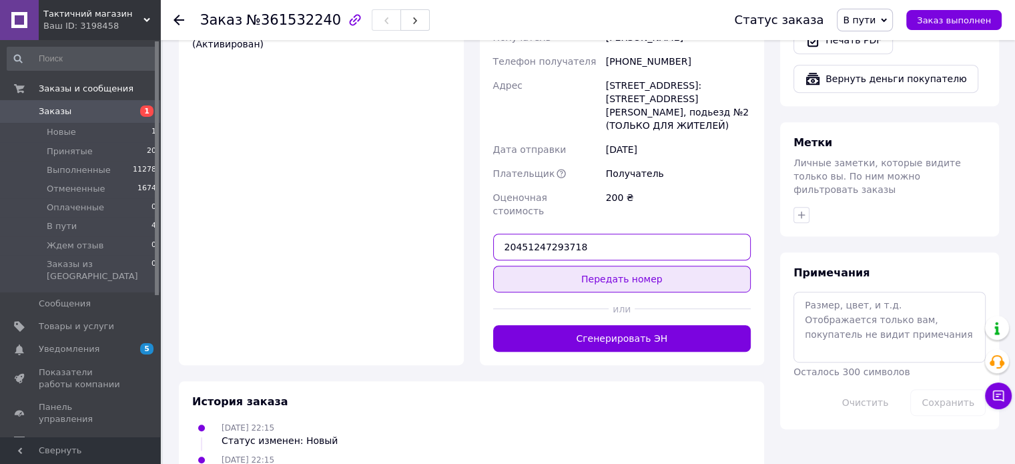
type input "20451247293718"
click at [621, 266] on button "Передать номер" at bounding box center [622, 279] width 258 height 27
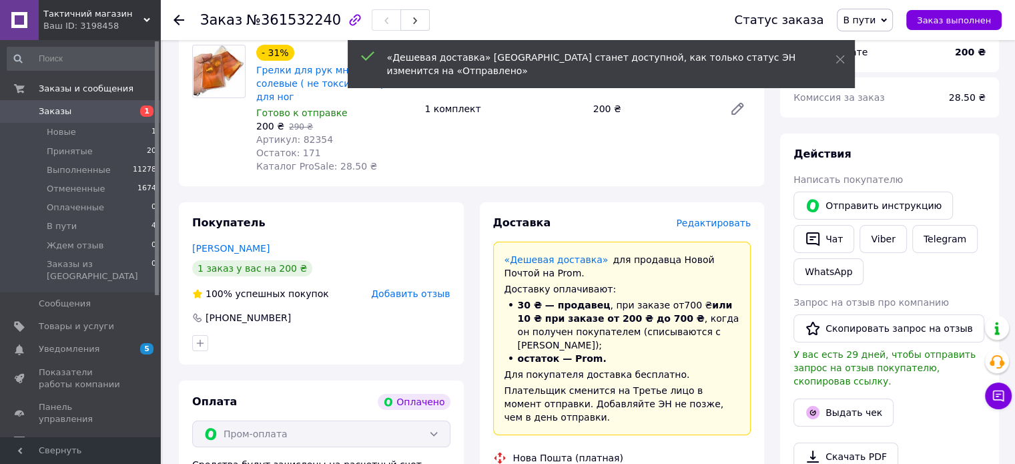
scroll to position [0, 0]
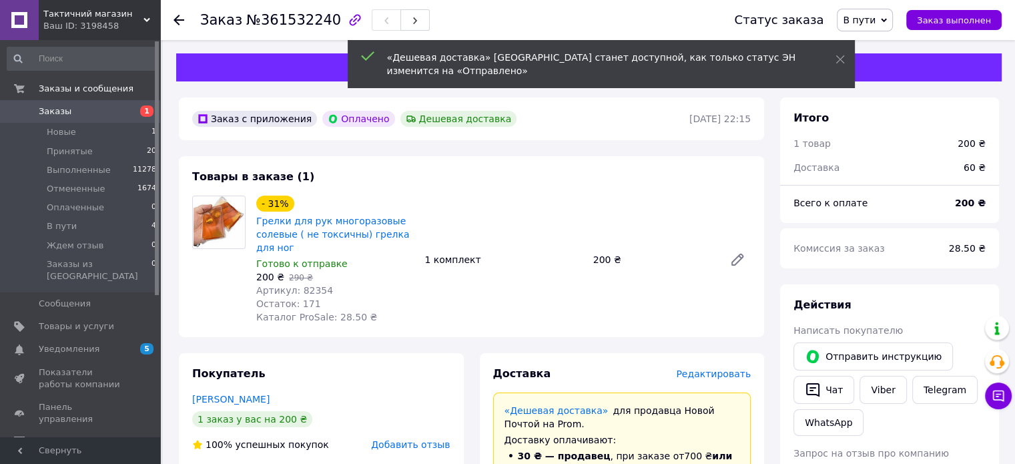
click at [868, 18] on span "В пути" at bounding box center [859, 20] width 33 height 11
click at [882, 42] on li "Принят" at bounding box center [873, 47] width 71 height 20
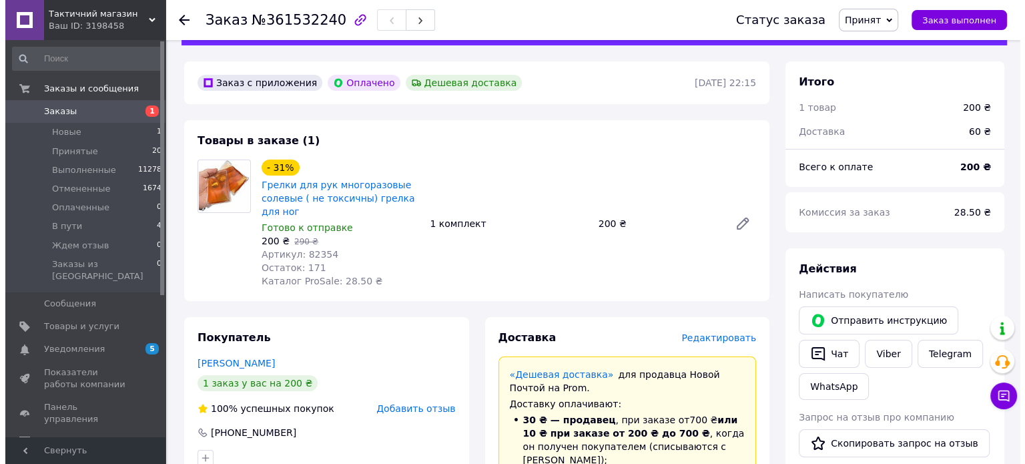
scroll to position [267, 0]
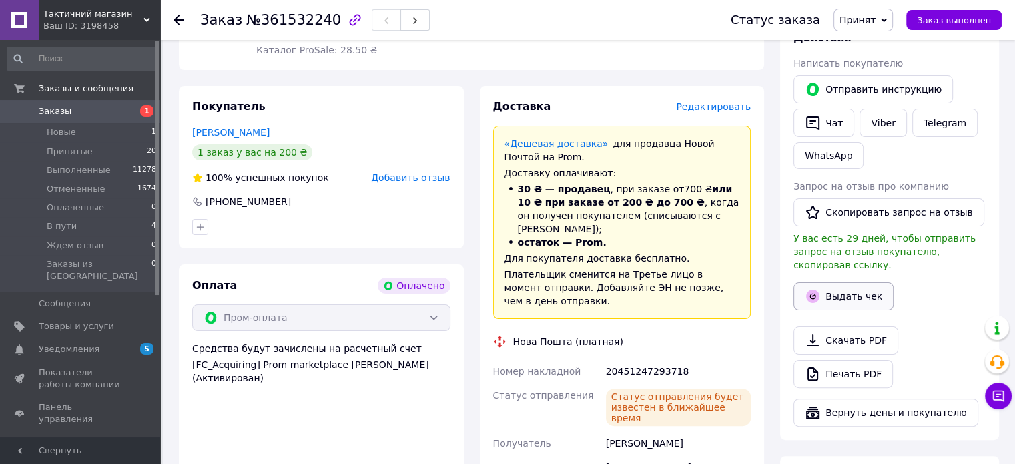
click at [818, 290] on icon "button" at bounding box center [812, 296] width 13 height 13
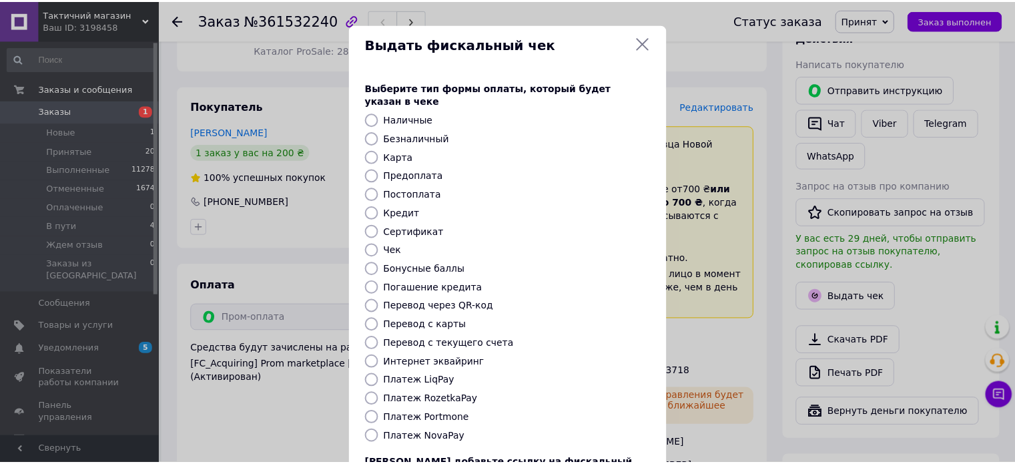
scroll to position [109, 0]
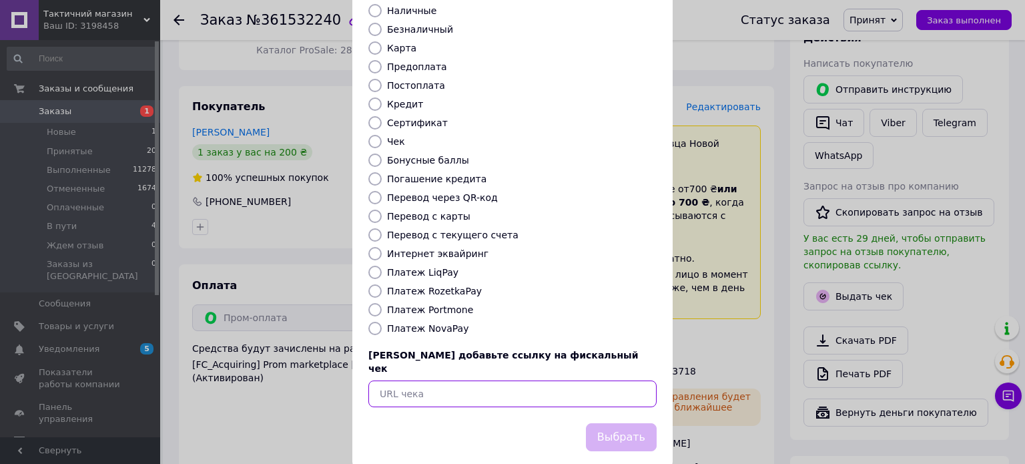
click at [433, 381] on input "text" at bounding box center [513, 394] width 288 height 27
paste input "https://kasa.vchasno.ua/check-viewer/LYhHy-CBYmQ"
type input "https://kasa.vchasno.ua/check-viewer/LYhHy-CBYmQ"
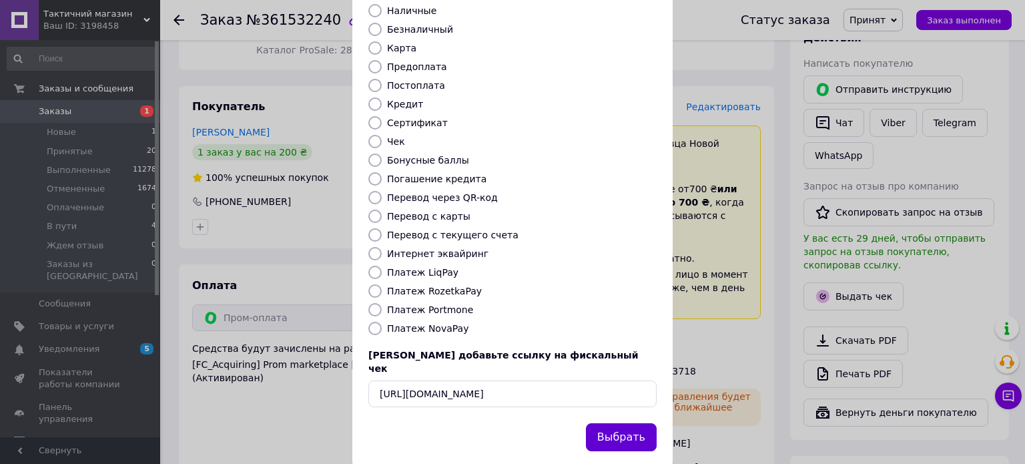
click at [612, 423] on button "Выбрать" at bounding box center [621, 437] width 71 height 29
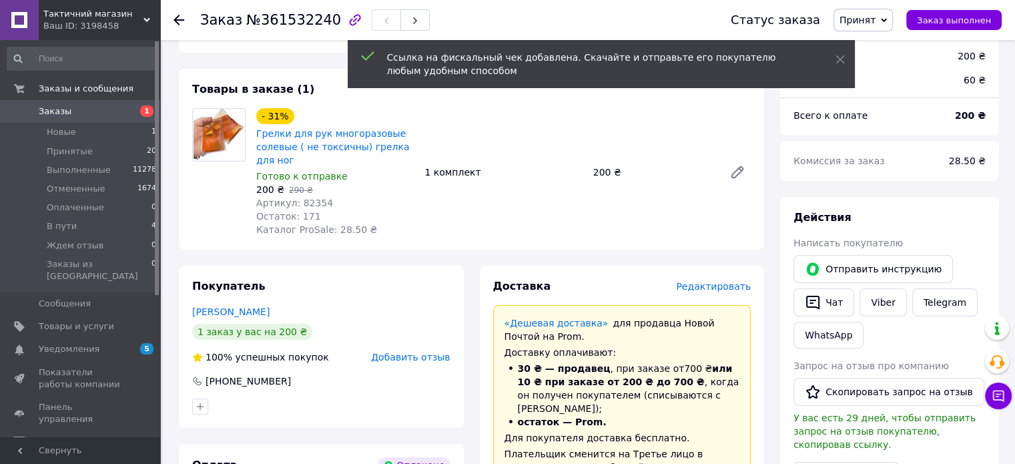
scroll to position [0, 0]
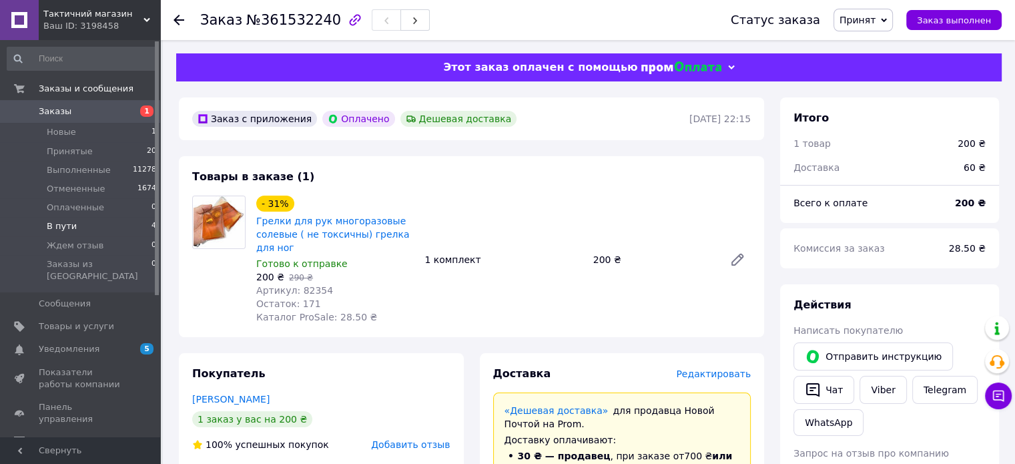
click at [60, 230] on span "В пути" at bounding box center [62, 226] width 30 height 12
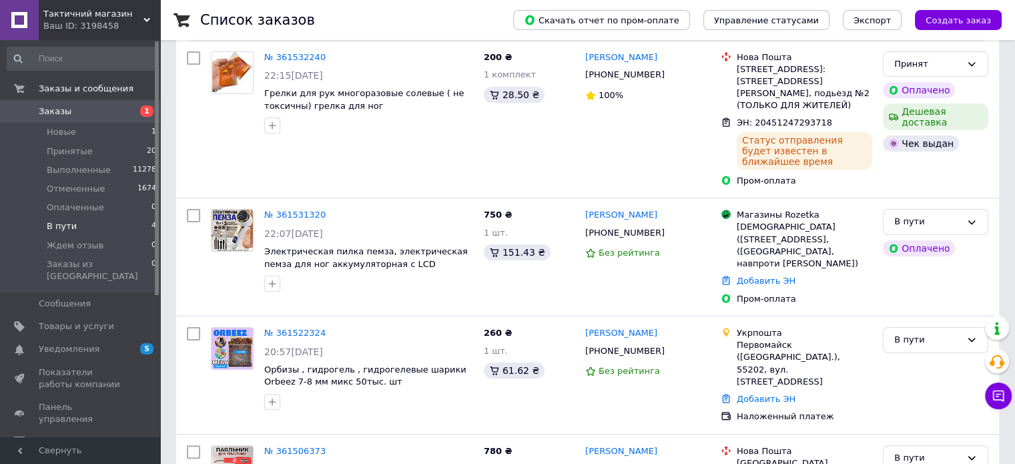
scroll to position [267, 0]
click at [262, 211] on div "№ 361531320 22:07, 11.09.2025 Электрическая пилка пемза, электрическая пемза дл…" at bounding box center [369, 249] width 220 height 93
click at [272, 211] on link "№ 361531320" at bounding box center [294, 214] width 61 height 10
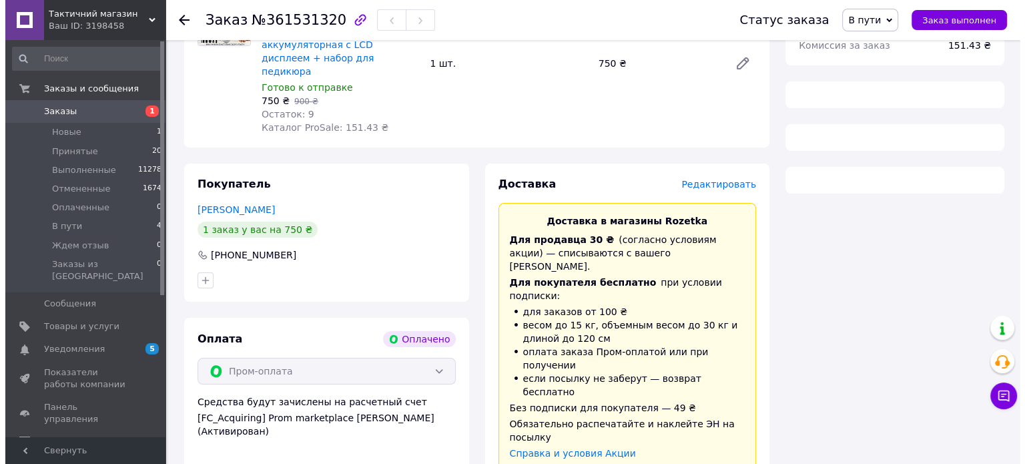
scroll to position [267, 0]
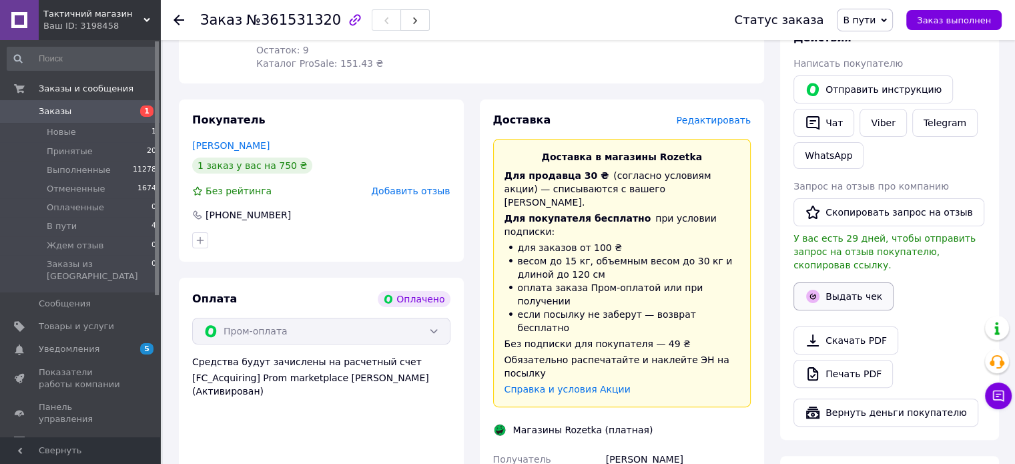
click at [833, 282] on button "Выдать чек" at bounding box center [844, 296] width 100 height 28
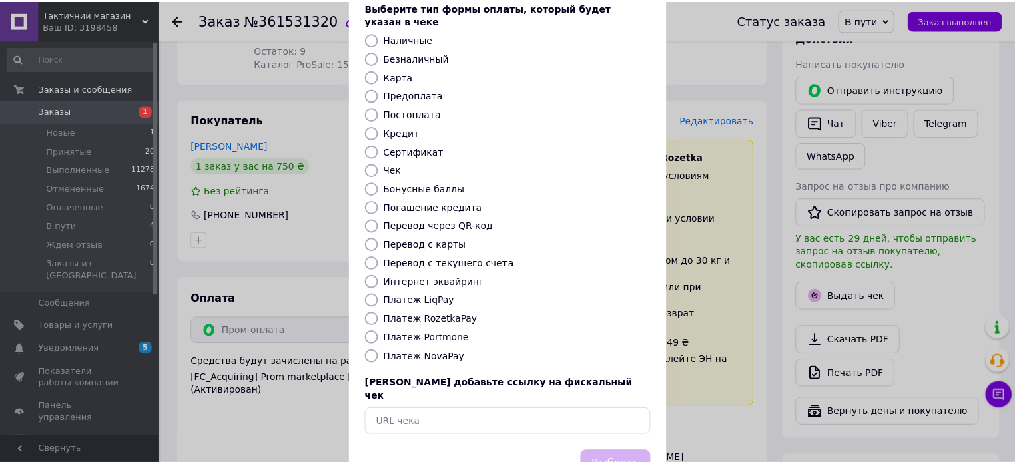
scroll to position [109, 0]
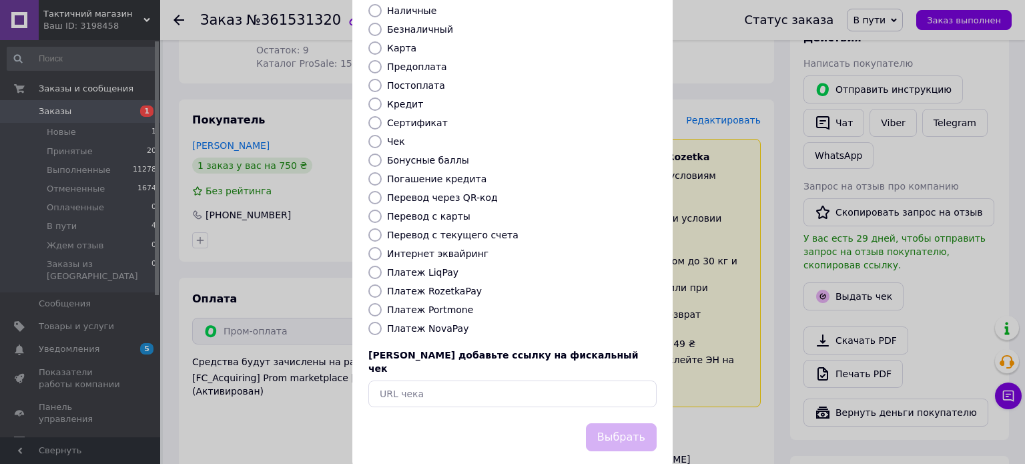
click at [429, 352] on div "Выберите тип формы оплаты, который будет указан в чеке Наличные Безналичный Кар…" at bounding box center [512, 189] width 320 height 467
click at [428, 381] on input "text" at bounding box center [513, 394] width 288 height 27
paste input "https://kasa.vchasno.ua/check-viewer/PCzYJRC5esI"
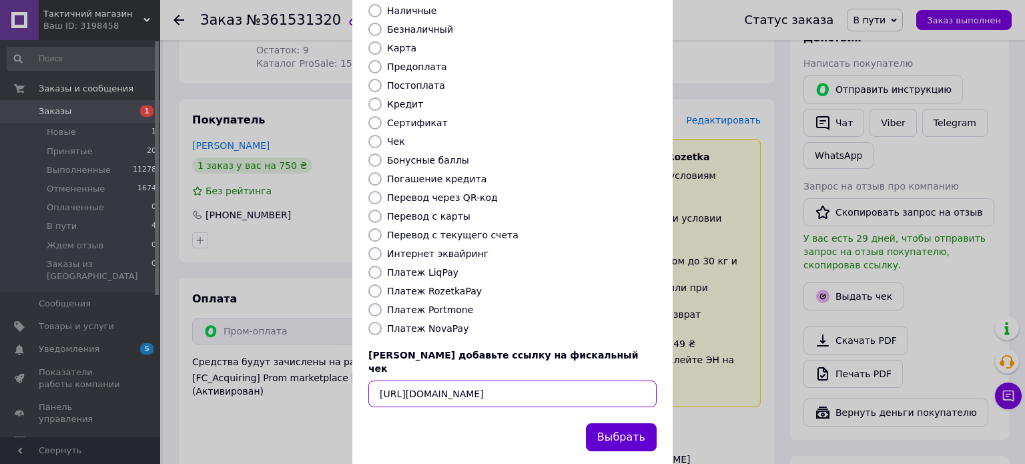
type input "https://kasa.vchasno.ua/check-viewer/PCzYJRC5esI"
click at [627, 423] on button "Выбрать" at bounding box center [621, 437] width 71 height 29
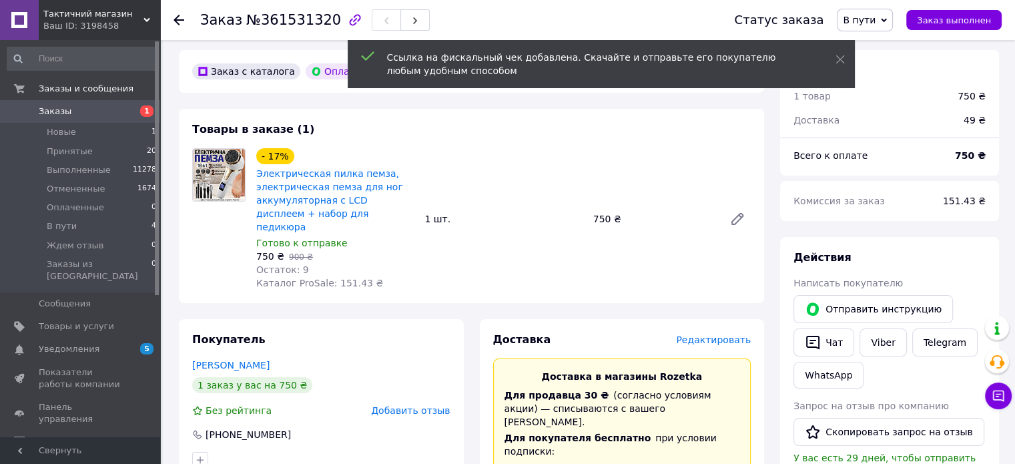
scroll to position [0, 0]
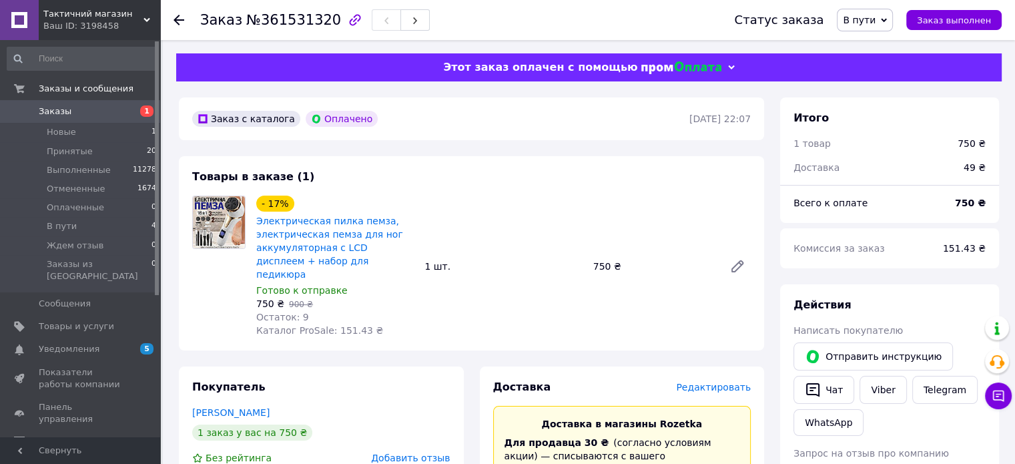
click at [885, 28] on span "В пути" at bounding box center [865, 20] width 56 height 23
click at [873, 43] on li "Принят" at bounding box center [873, 47] width 71 height 20
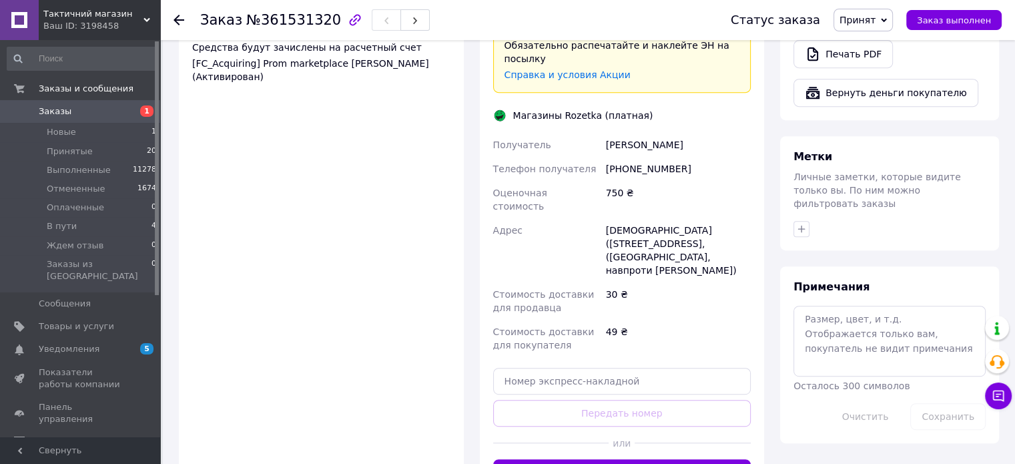
scroll to position [668, 0]
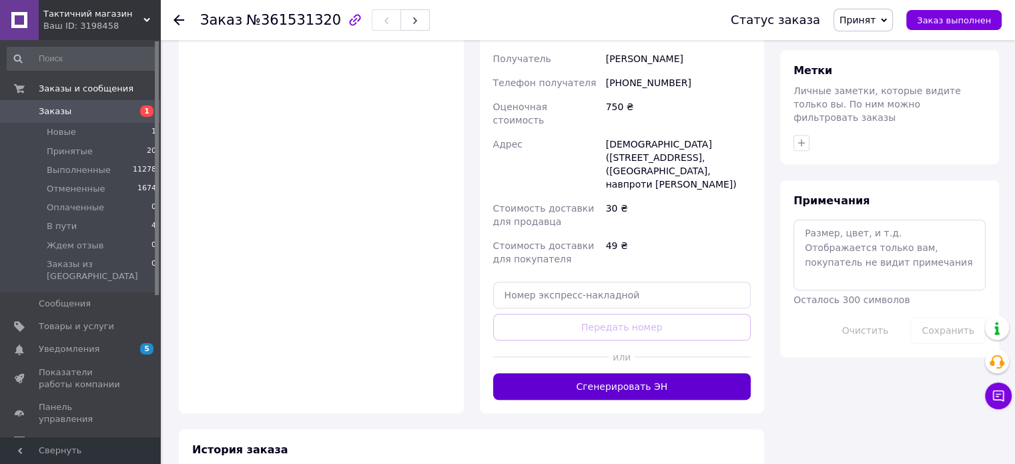
click at [596, 373] on button "Сгенерировать ЭН" at bounding box center [622, 386] width 258 height 27
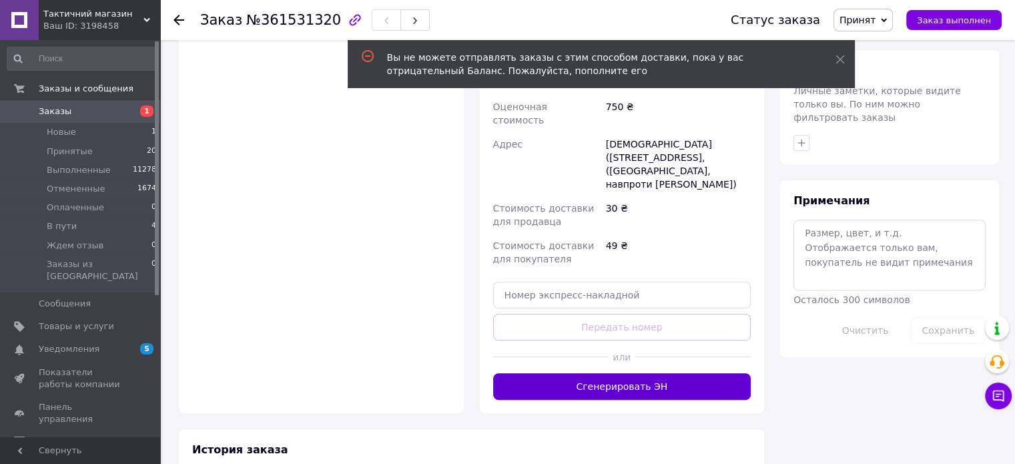
click at [596, 373] on button "Сгенерировать ЭН" at bounding box center [622, 386] width 258 height 27
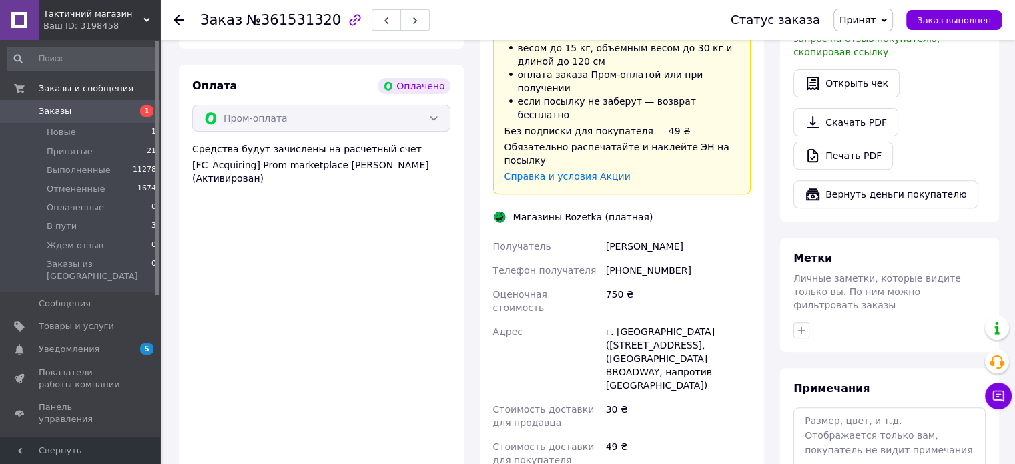
scroll to position [668, 0]
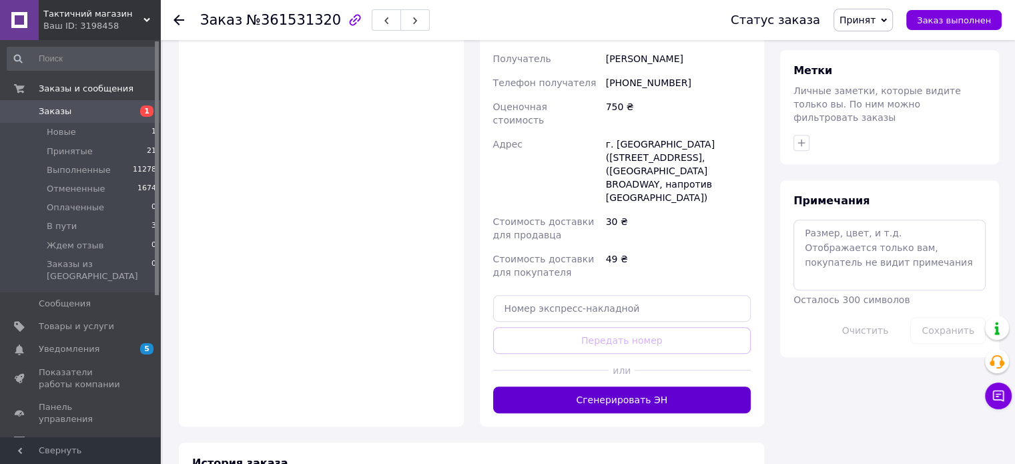
click at [571, 387] on button "Сгенерировать ЭН" at bounding box center [622, 400] width 258 height 27
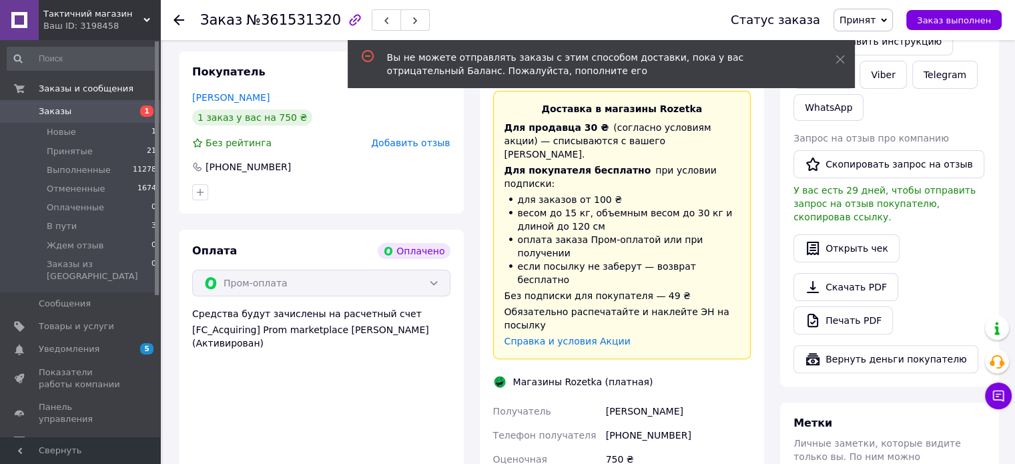
scroll to position [267, 0]
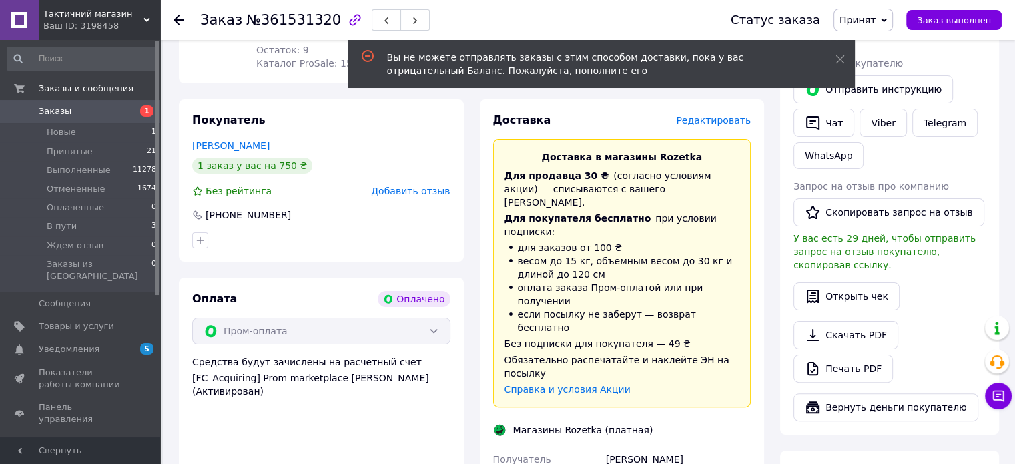
click at [16, 27] on link at bounding box center [19, 20] width 39 height 40
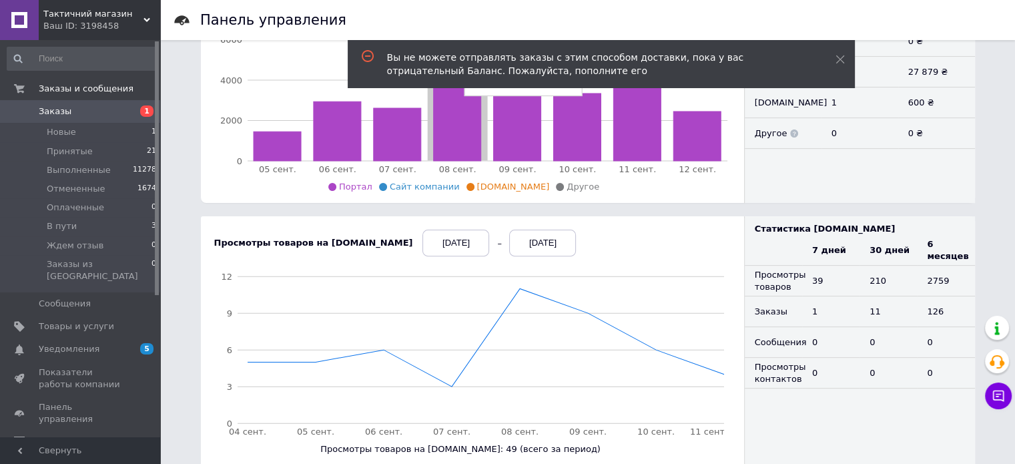
scroll to position [467, 0]
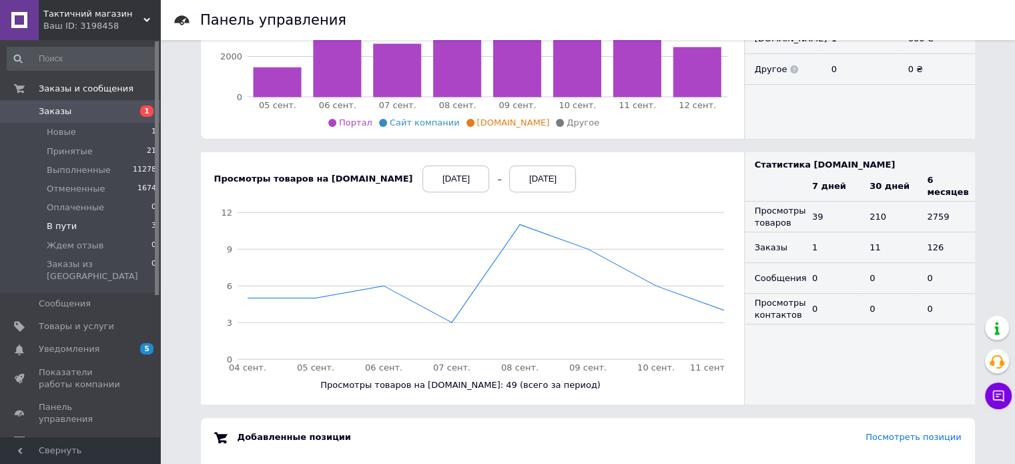
click at [56, 226] on span "В пути" at bounding box center [62, 226] width 30 height 12
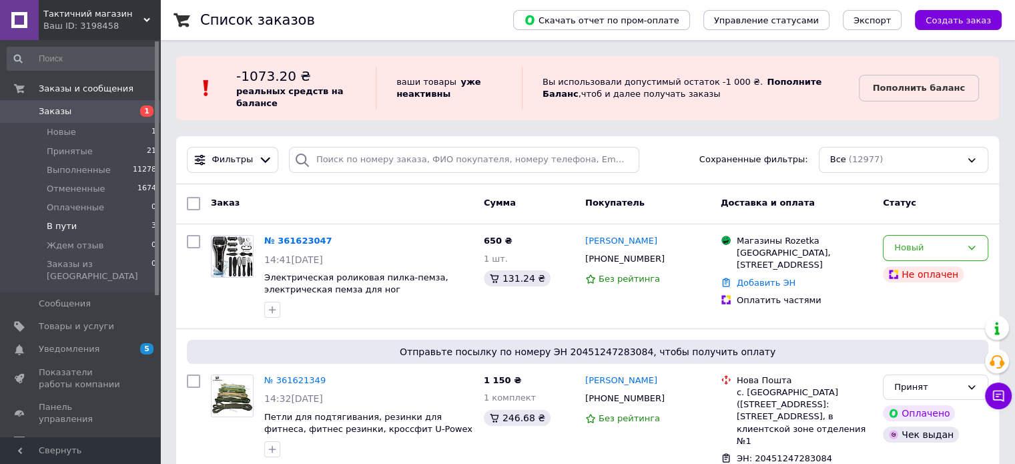
click at [62, 228] on span "В пути" at bounding box center [62, 226] width 30 height 12
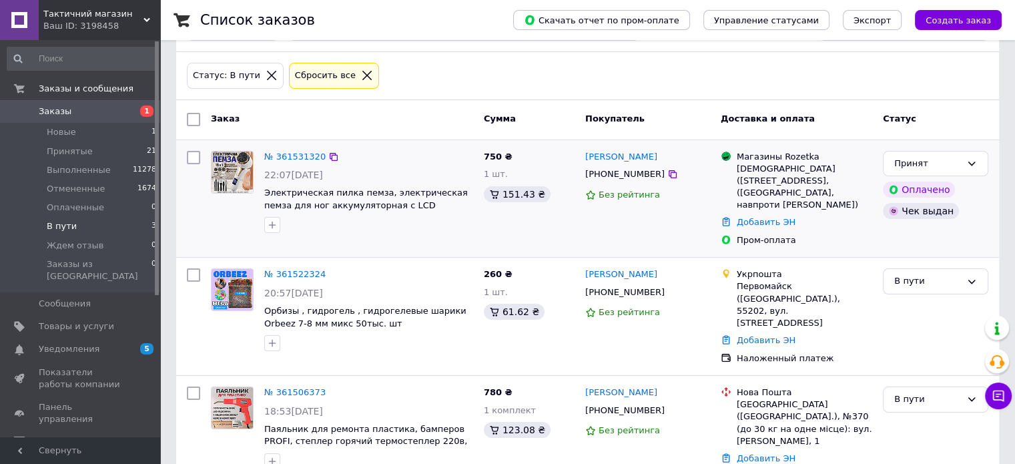
scroll to position [150, 0]
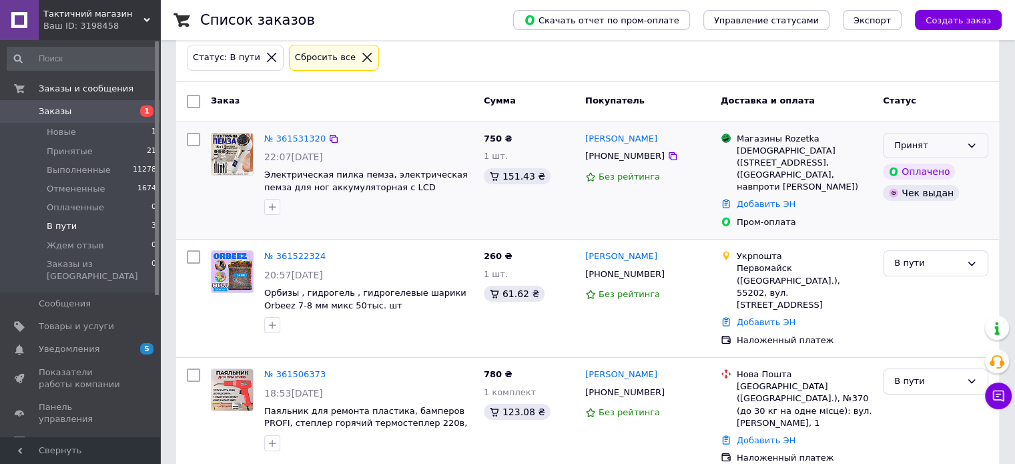
click at [936, 146] on div "Принят" at bounding box center [928, 146] width 67 height 14
click at [903, 244] on li "В пути" at bounding box center [936, 246] width 104 height 25
click at [280, 258] on link "№ 361522324" at bounding box center [294, 256] width 61 height 10
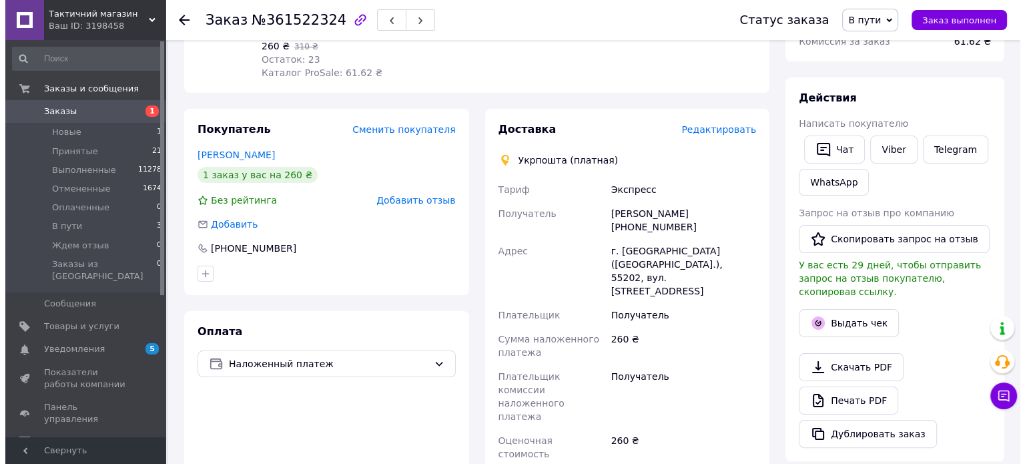
scroll to position [200, 0]
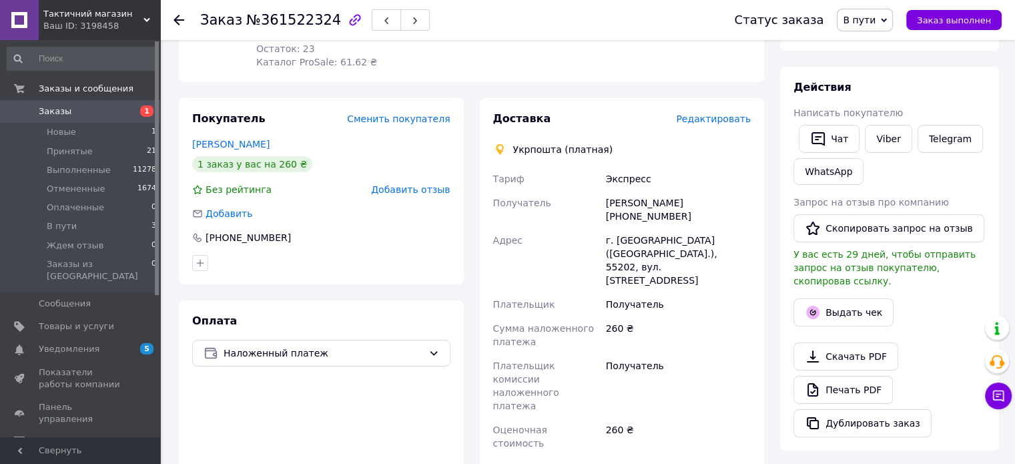
click at [702, 120] on span "Редактировать" at bounding box center [713, 118] width 75 height 11
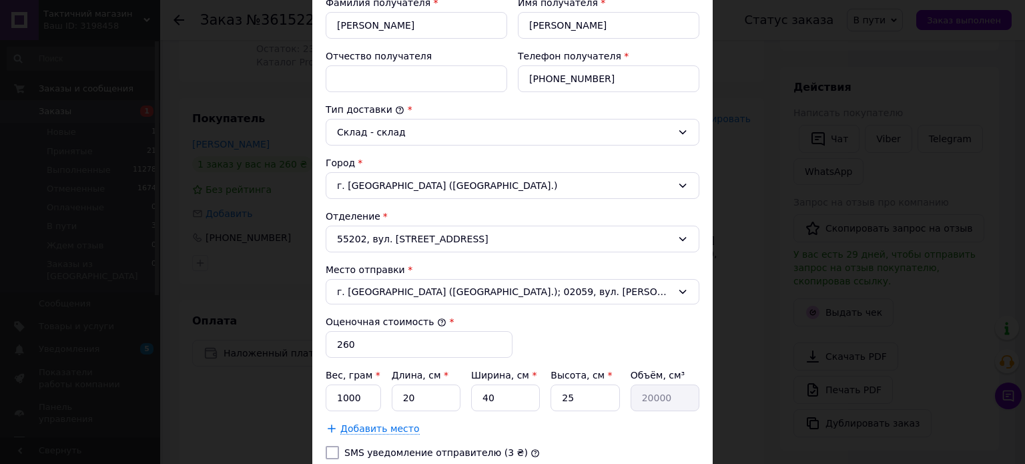
scroll to position [267, 0]
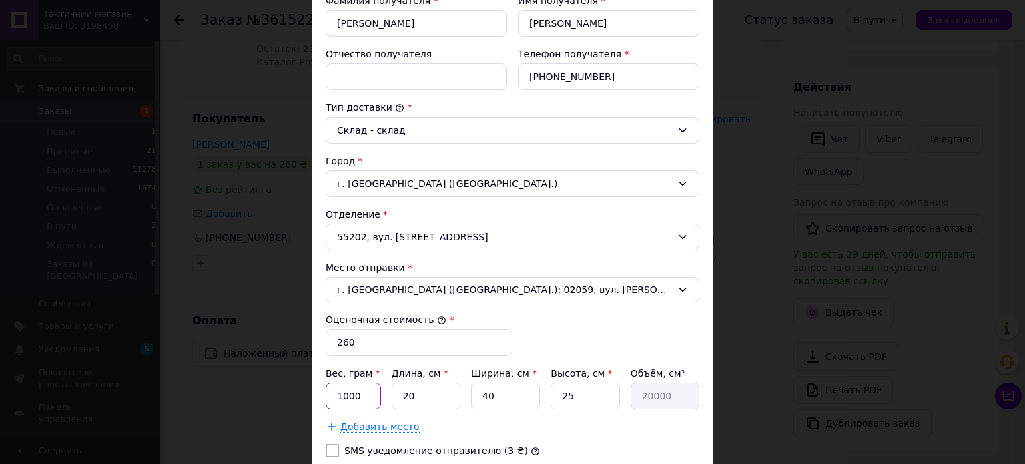
click at [357, 393] on input "1000" at bounding box center [353, 396] width 55 height 27
type input "250"
click at [438, 395] on input "20" at bounding box center [426, 396] width 69 height 27
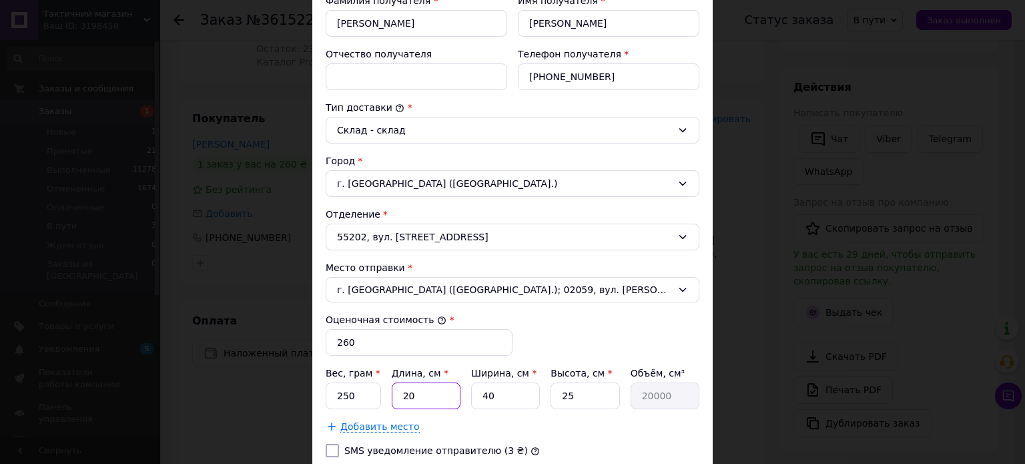
type input "5"
type input "5000"
type input "5"
click at [504, 390] on input "40" at bounding box center [505, 396] width 69 height 27
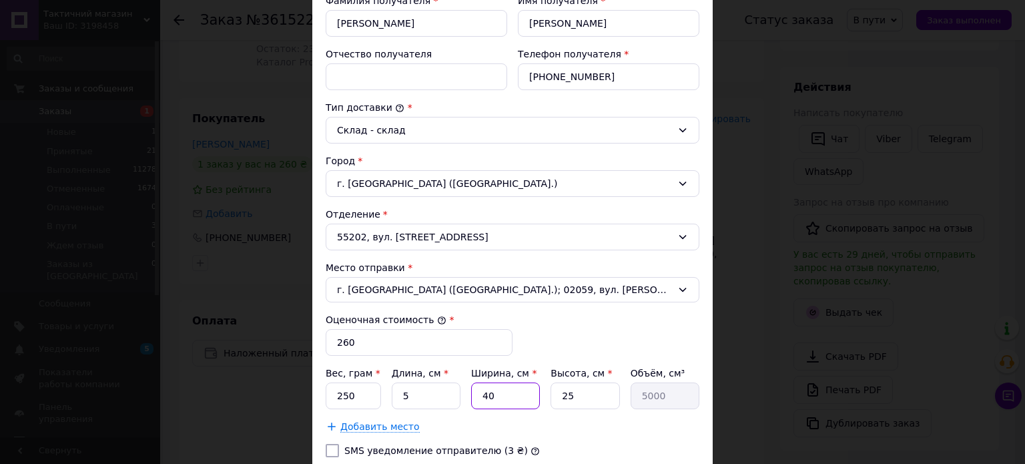
type input "5"
type input "625"
type input "5"
click at [575, 393] on input "25" at bounding box center [585, 396] width 69 height 27
type input "5"
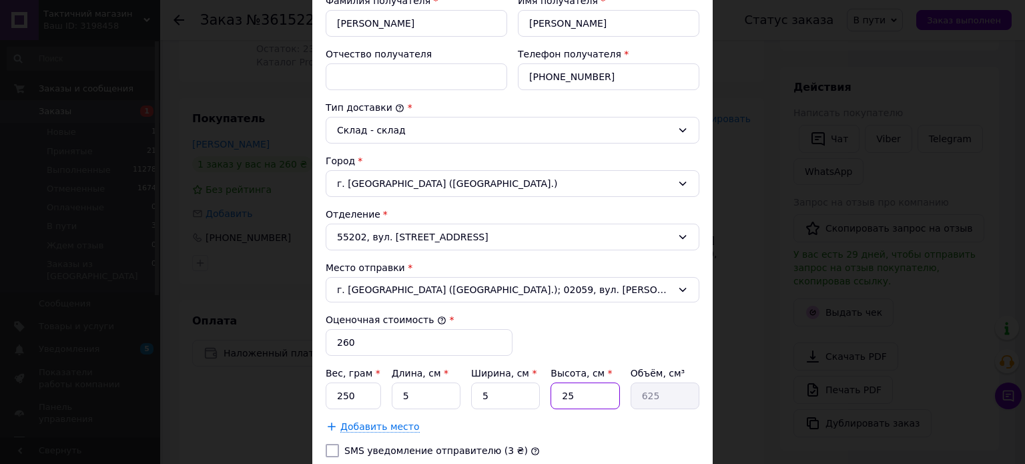
type input "125"
click at [575, 393] on input "5" at bounding box center [585, 396] width 69 height 27
type input "5"
click at [593, 422] on div "Добавить место" at bounding box center [513, 426] width 374 height 13
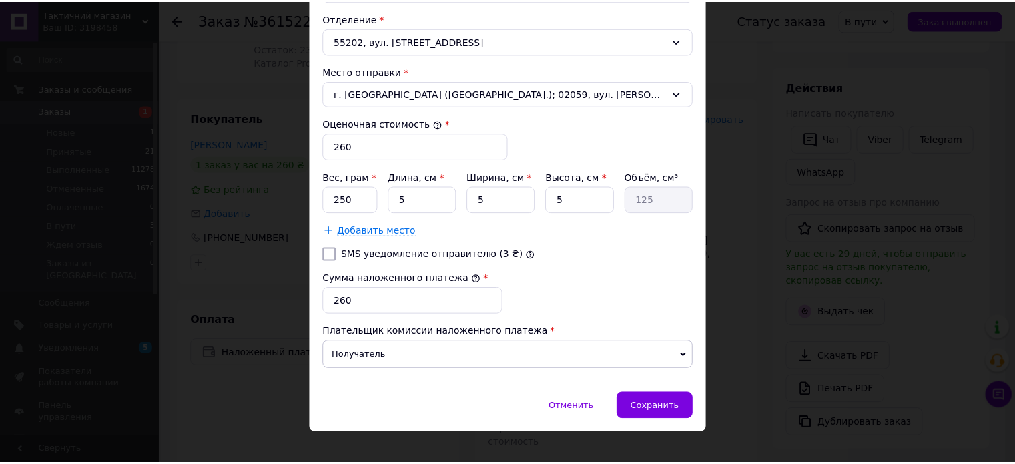
scroll to position [475, 0]
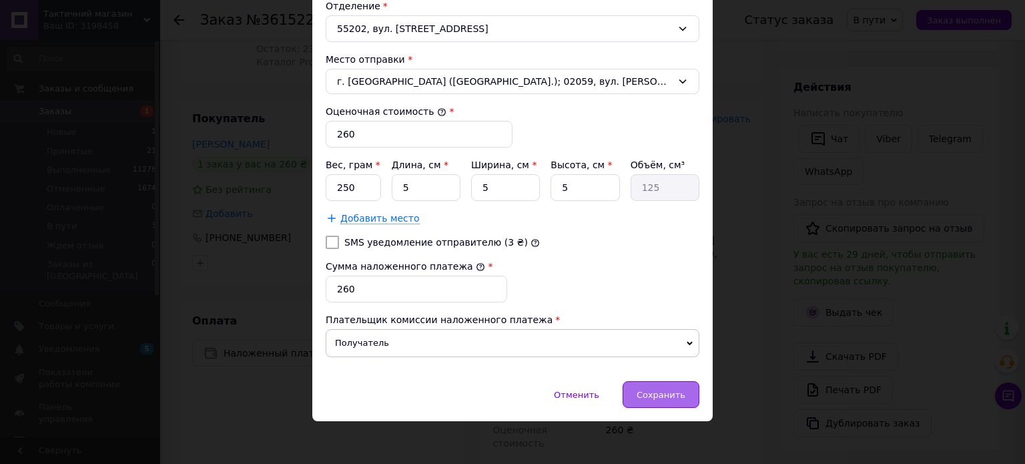
click at [663, 390] on span "Сохранить" at bounding box center [661, 395] width 49 height 10
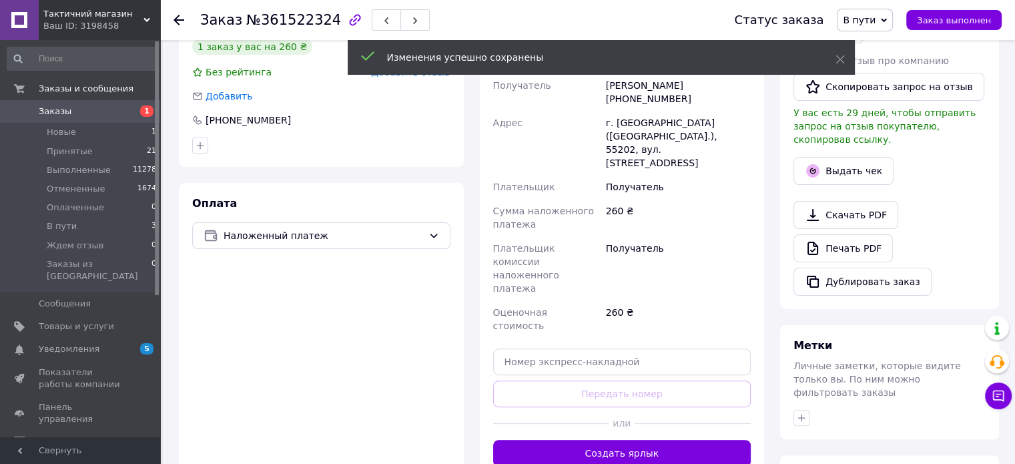
scroll to position [334, 0]
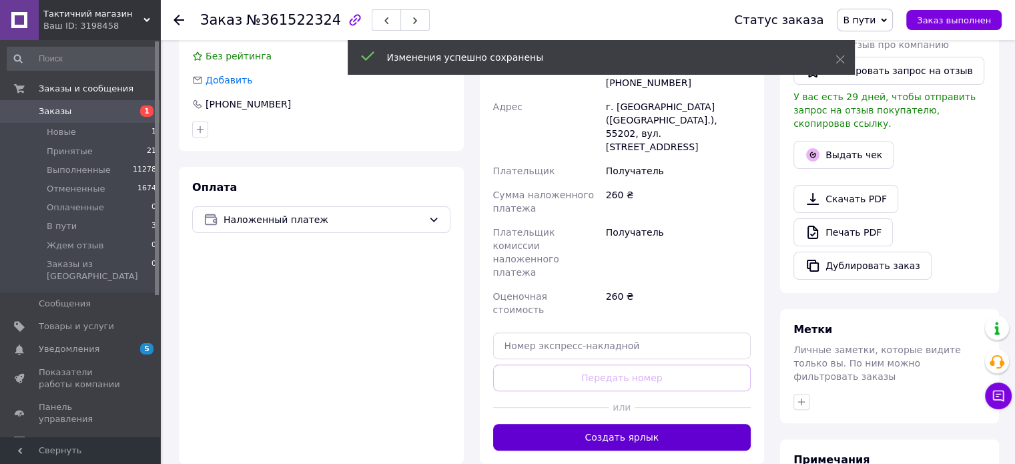
click at [585, 424] on button "Создать ярлык" at bounding box center [622, 437] width 258 height 27
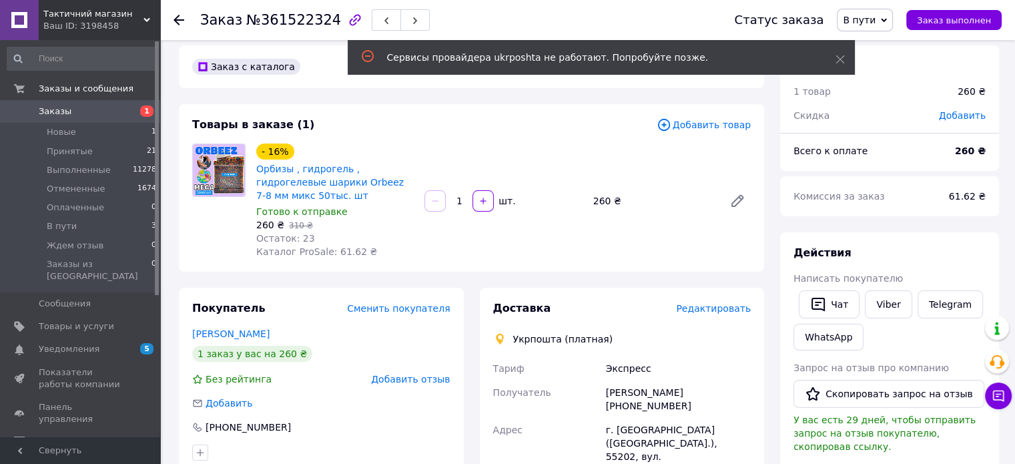
scroll to position [0, 0]
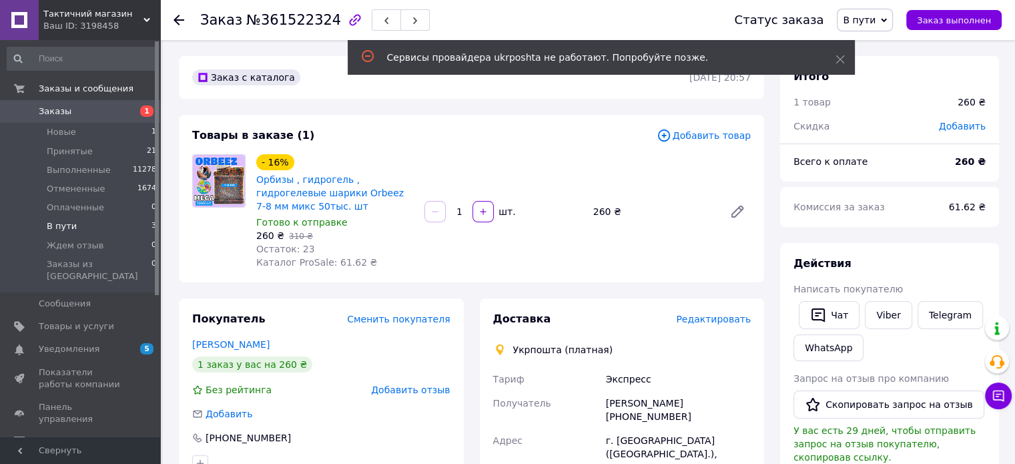
click at [61, 226] on span "В пути" at bounding box center [62, 226] width 30 height 12
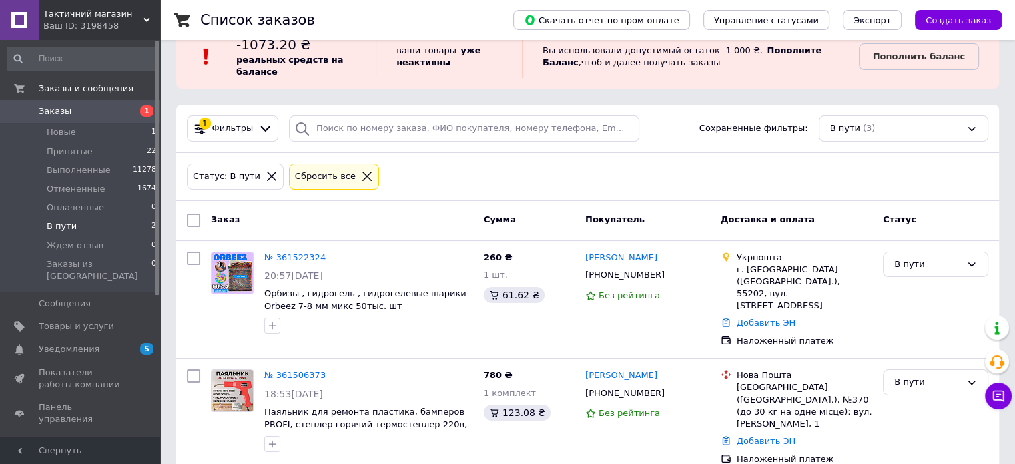
scroll to position [33, 0]
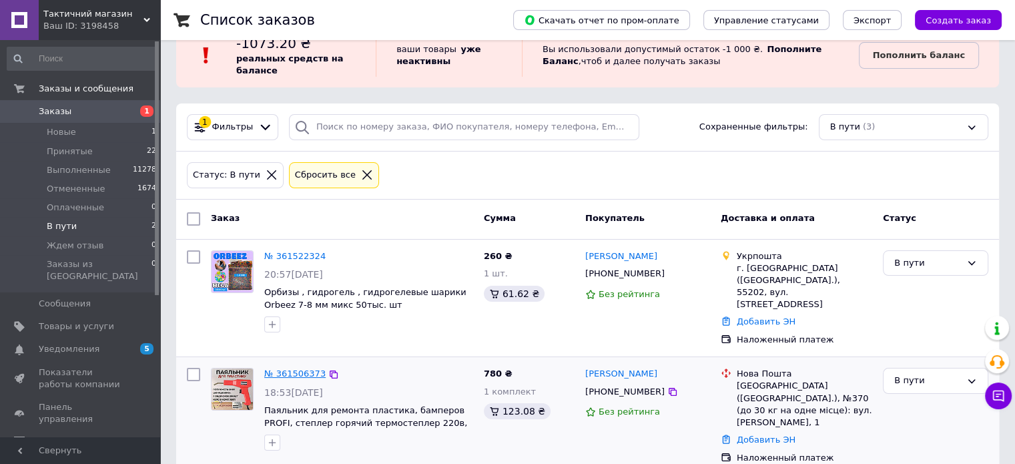
click at [292, 369] on link "№ 361506373" at bounding box center [294, 374] width 61 height 10
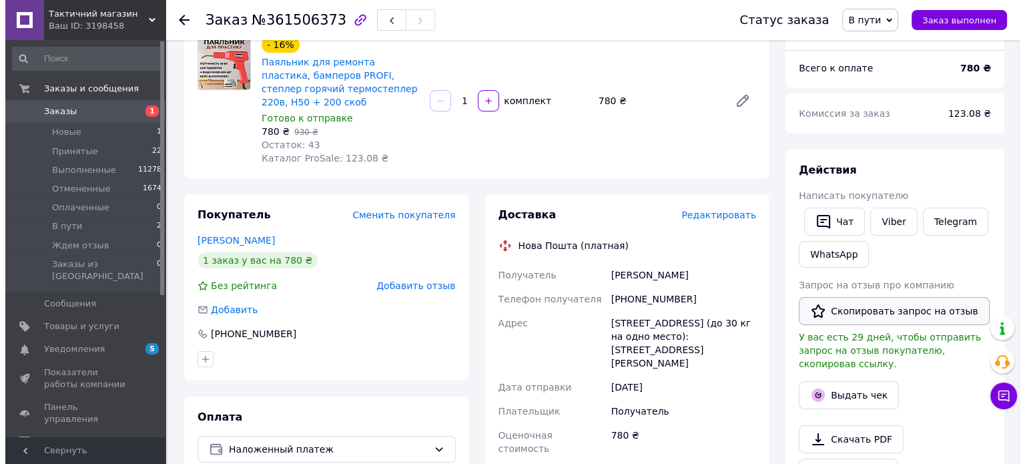
scroll to position [134, 0]
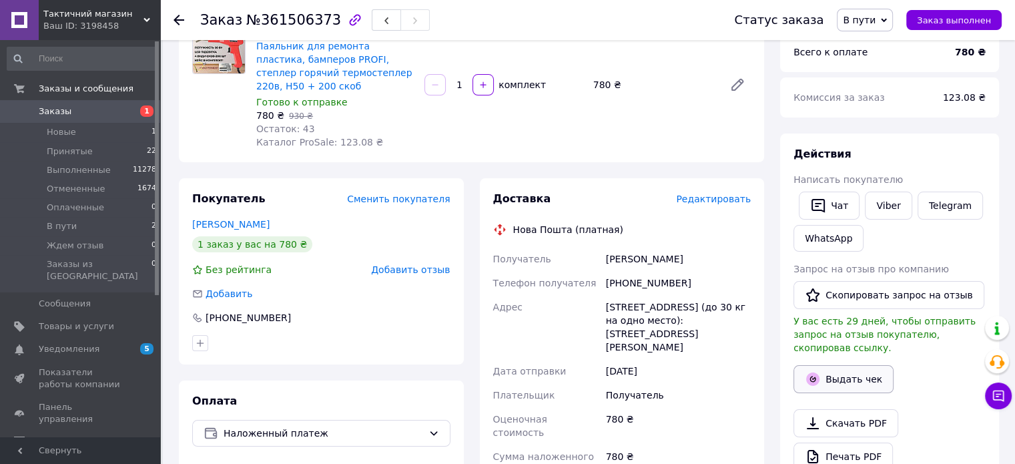
click at [843, 367] on button "Выдать чек" at bounding box center [844, 379] width 100 height 28
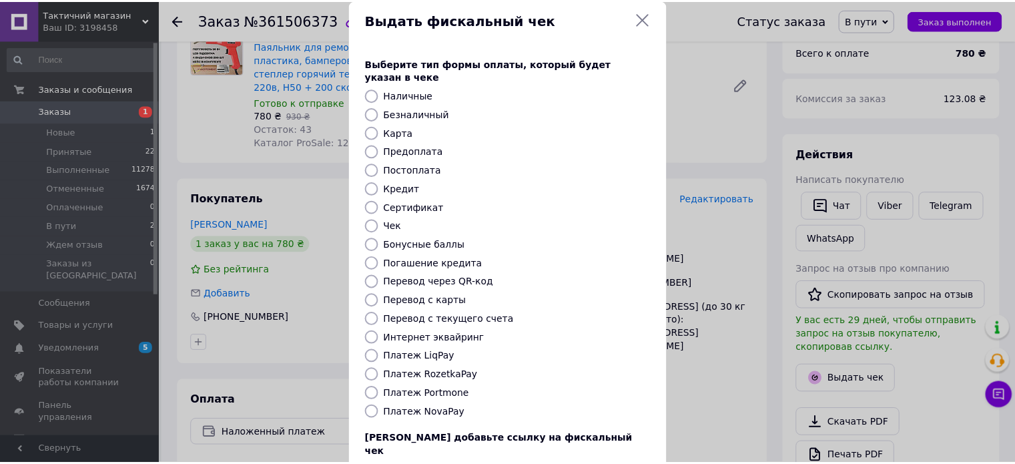
scroll to position [109, 0]
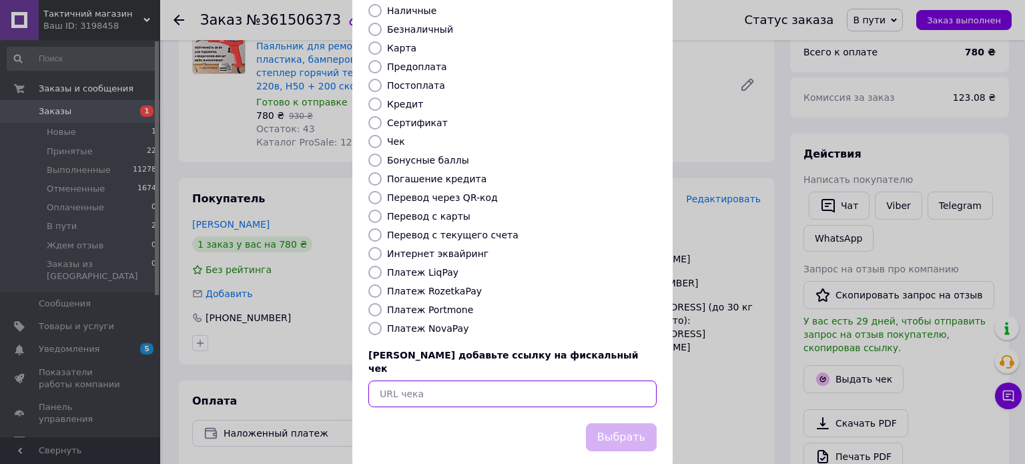
click at [398, 381] on input "text" at bounding box center [513, 394] width 288 height 27
paste input "https://kasa.vchasno.ua/check-viewer/vdjhVI17FpI"
type input "https://kasa.vchasno.ua/check-viewer/vdjhVI17FpI"
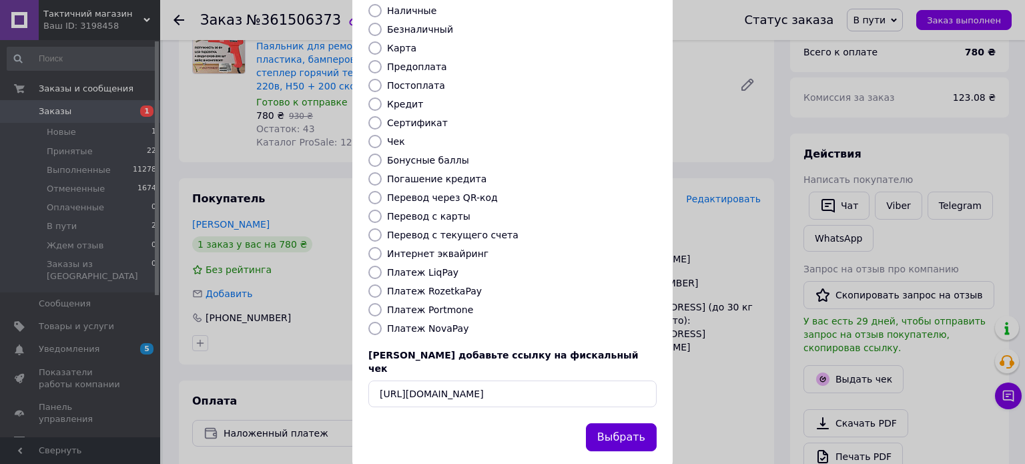
click at [624, 423] on button "Выбрать" at bounding box center [621, 437] width 71 height 29
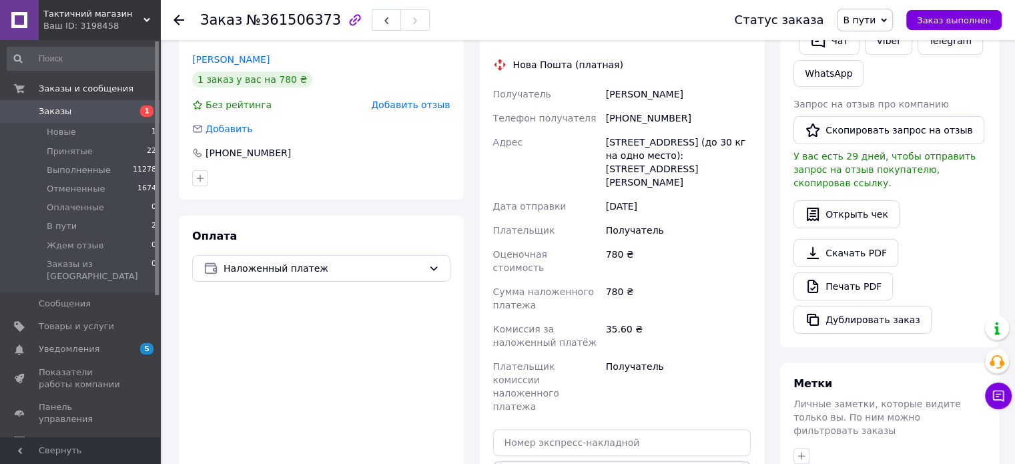
scroll to position [401, 0]
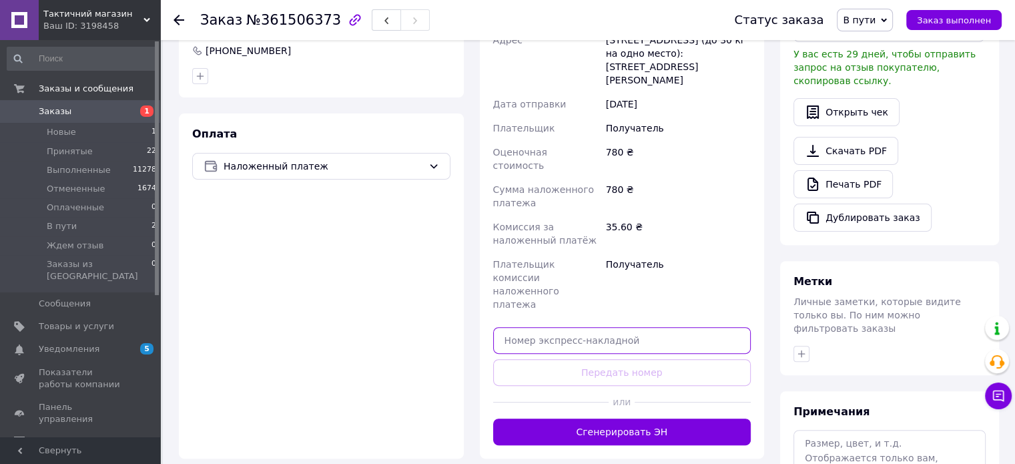
click at [521, 327] on input "text" at bounding box center [622, 340] width 258 height 27
paste input "20451247298613"
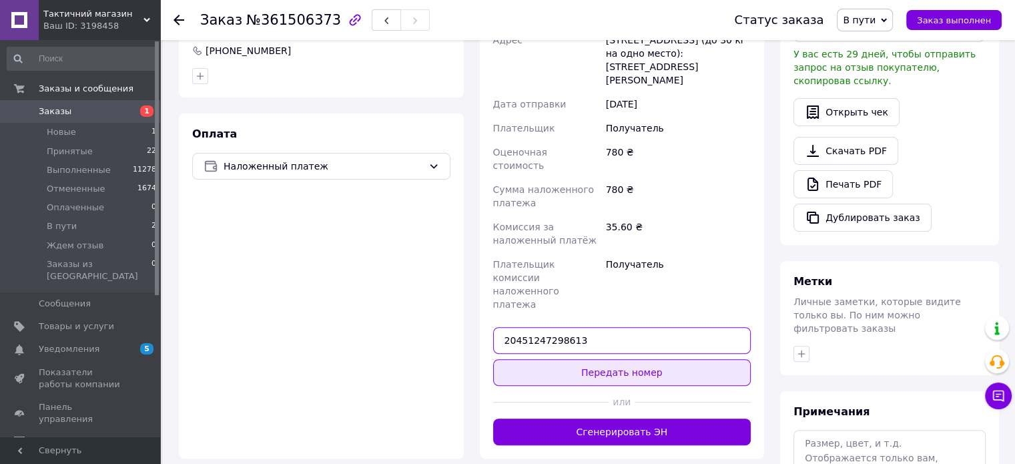
type input "20451247298613"
click at [604, 359] on button "Передать номер" at bounding box center [622, 372] width 258 height 27
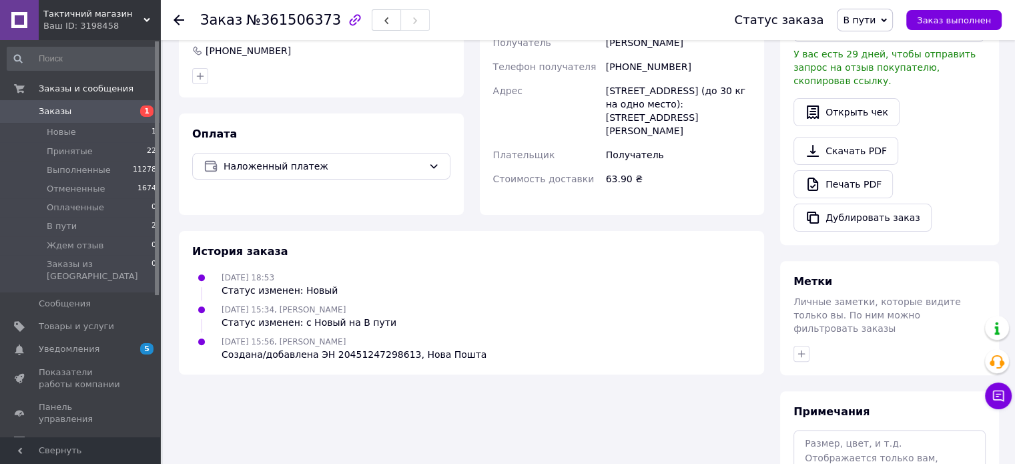
click at [876, 23] on span "В пути" at bounding box center [859, 20] width 33 height 11
click at [882, 44] on li "Принят" at bounding box center [873, 47] width 71 height 20
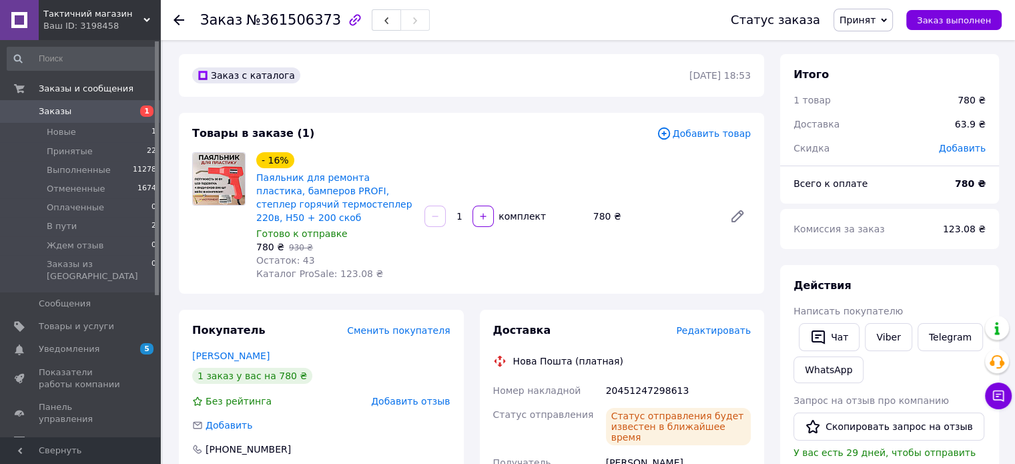
scroll to position [0, 0]
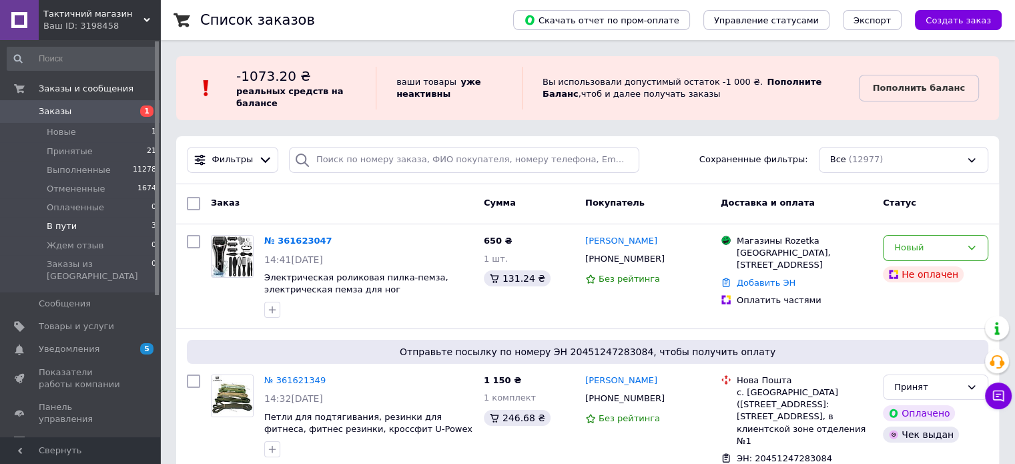
click at [42, 222] on li "В пути 3" at bounding box center [82, 226] width 164 height 19
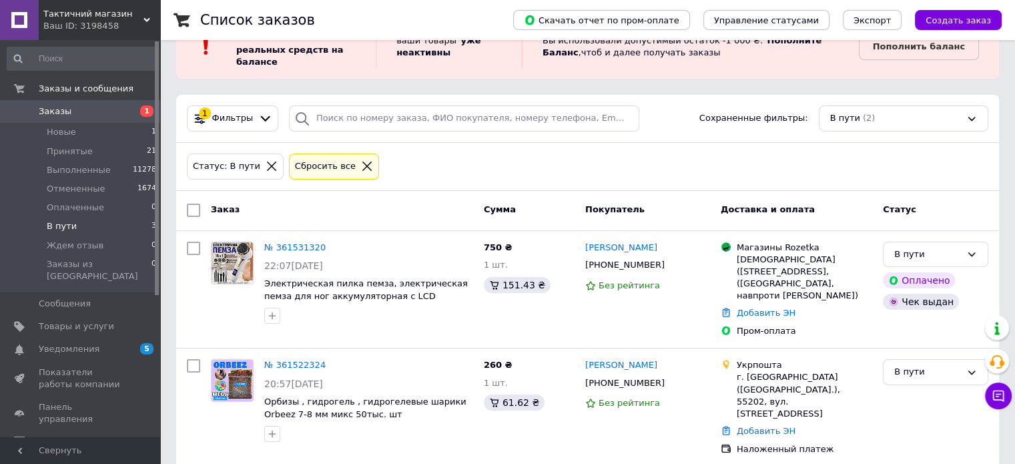
scroll to position [45, 0]
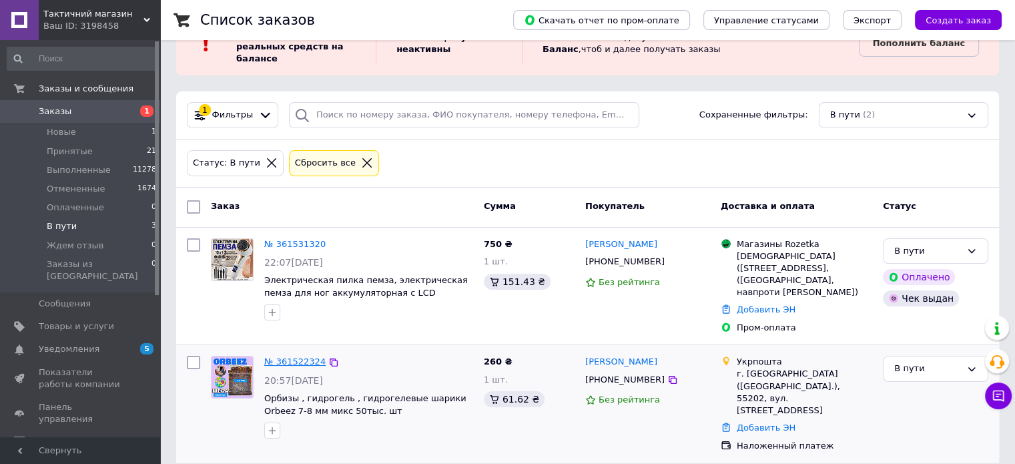
click at [300, 365] on link "№ 361522324" at bounding box center [294, 362] width 61 height 10
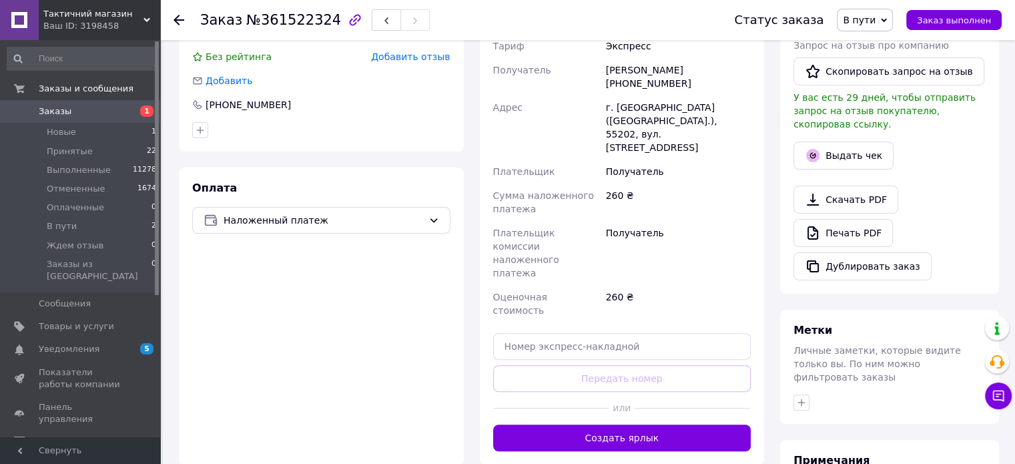
scroll to position [334, 0]
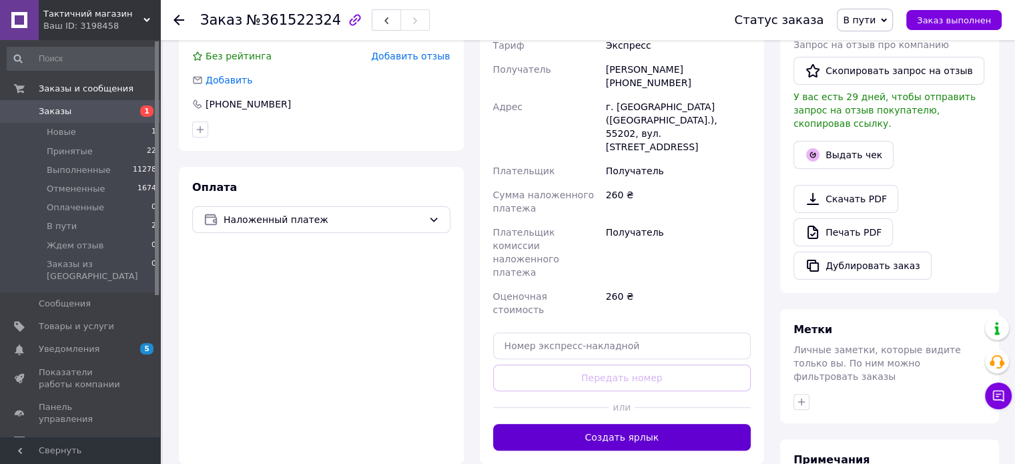
click at [595, 424] on button "Создать ярлык" at bounding box center [622, 437] width 258 height 27
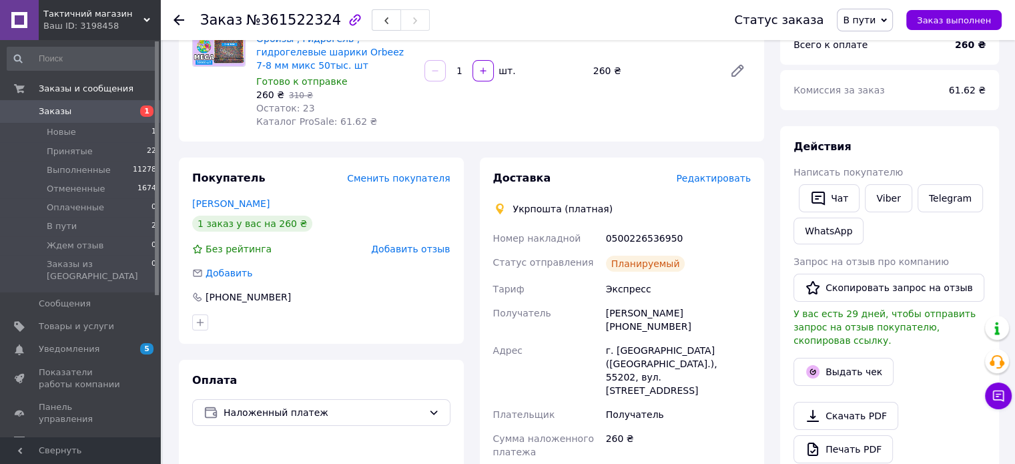
scroll to position [134, 0]
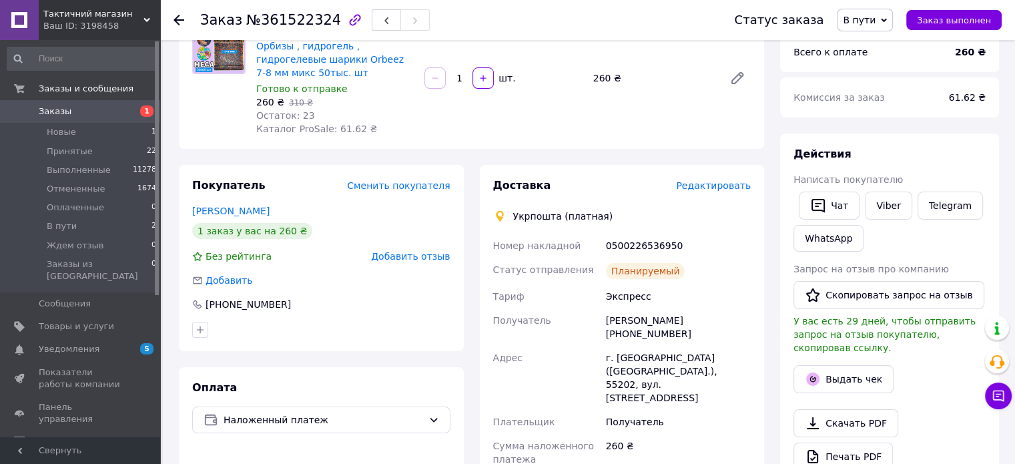
click at [866, 15] on span "В пути" at bounding box center [859, 20] width 33 height 11
click at [880, 37] on li "Принят" at bounding box center [873, 47] width 71 height 20
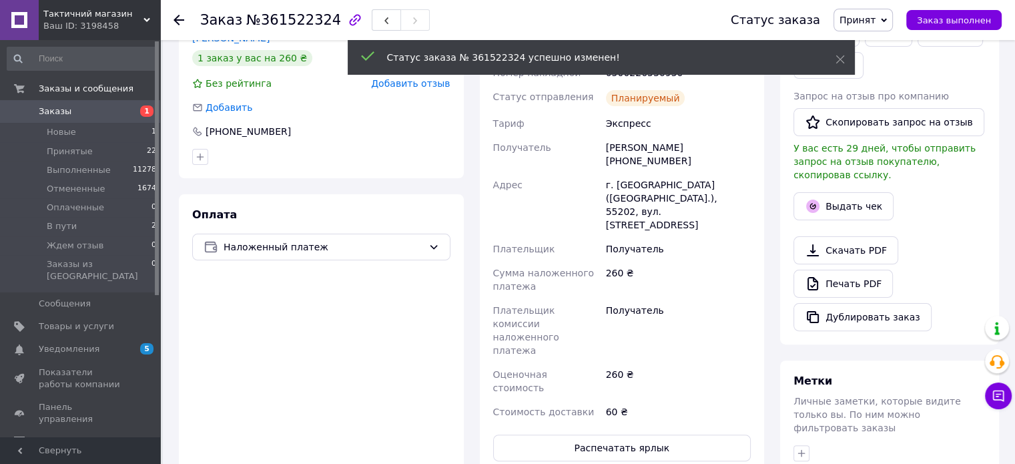
scroll to position [401, 0]
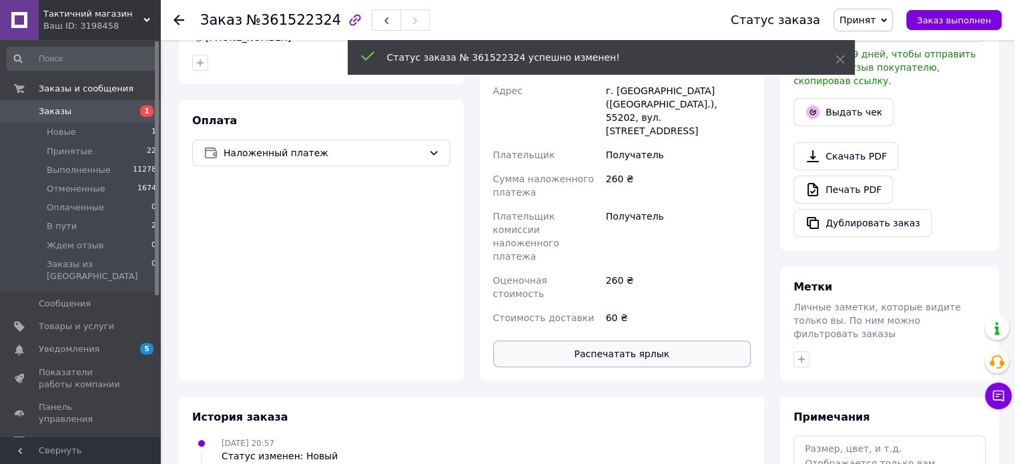
click at [583, 340] on button "Распечатать ярлык" at bounding box center [622, 353] width 258 height 27
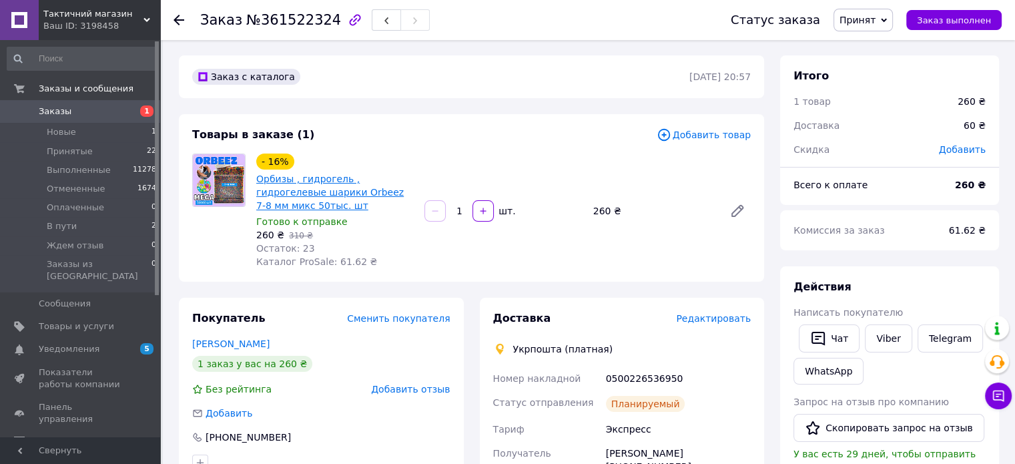
scroll to position [0, 0]
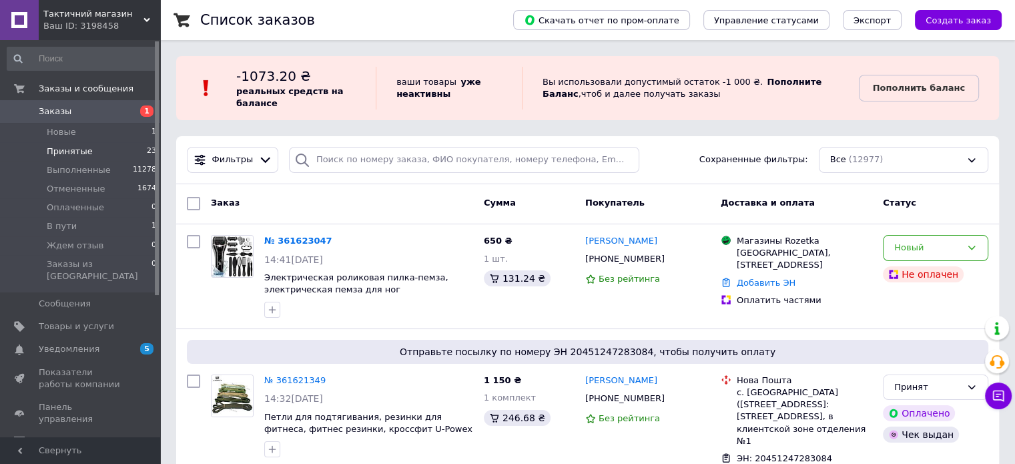
click at [55, 154] on span "Принятые" at bounding box center [70, 152] width 46 height 12
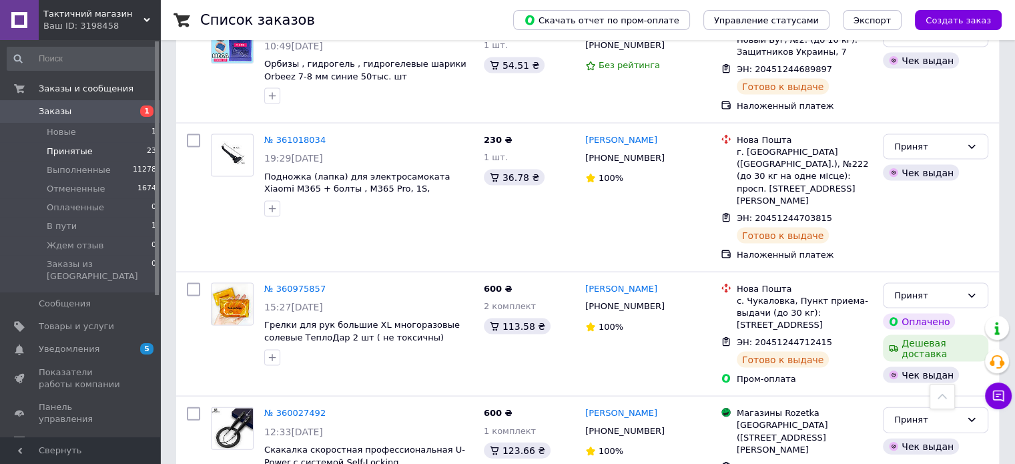
scroll to position [2783, 0]
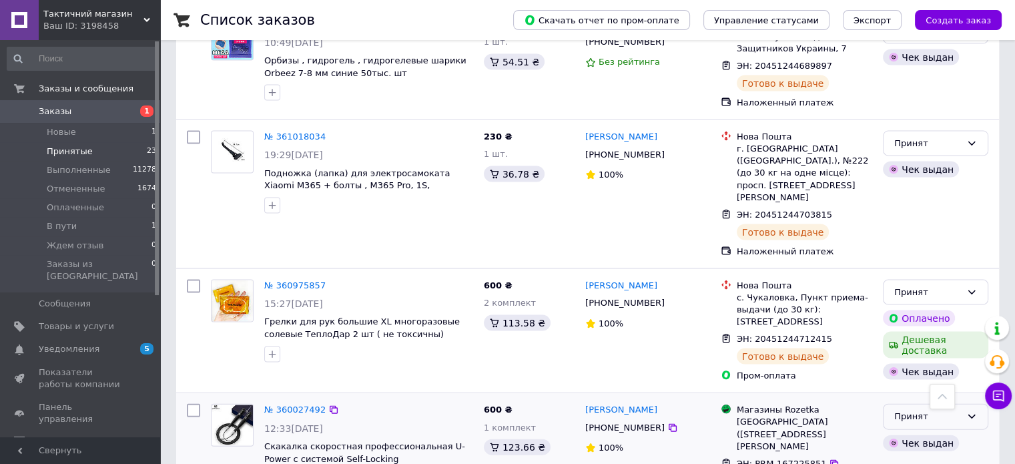
click at [910, 410] on div "Принят" at bounding box center [928, 417] width 67 height 14
click at [903, 433] on li "Выполнен" at bounding box center [936, 445] width 104 height 25
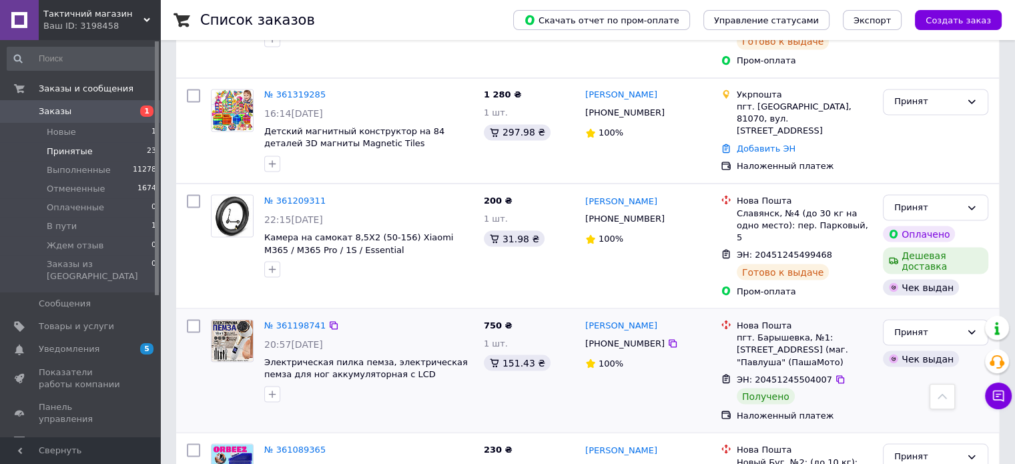
scroll to position [2315, 0]
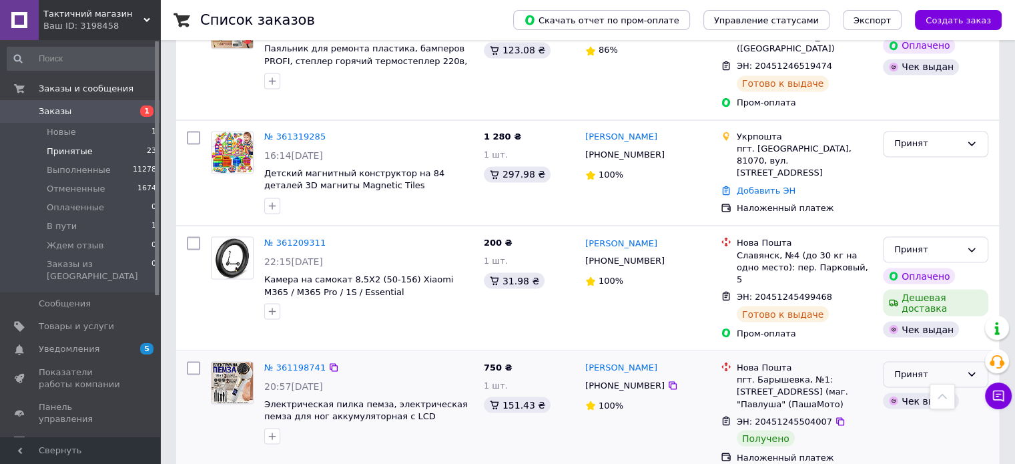
click at [907, 367] on div "Принят" at bounding box center [928, 374] width 67 height 14
click at [911, 390] on li "Выполнен" at bounding box center [936, 402] width 104 height 25
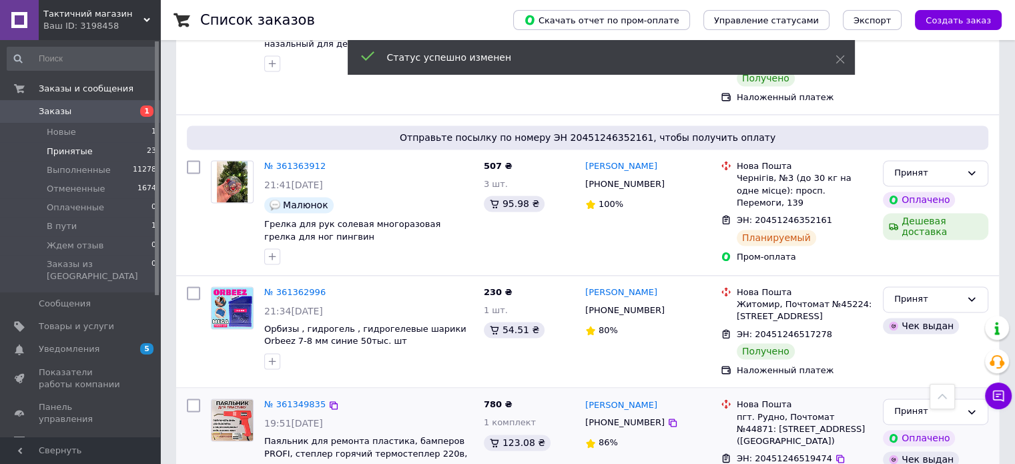
scroll to position [1915, 0]
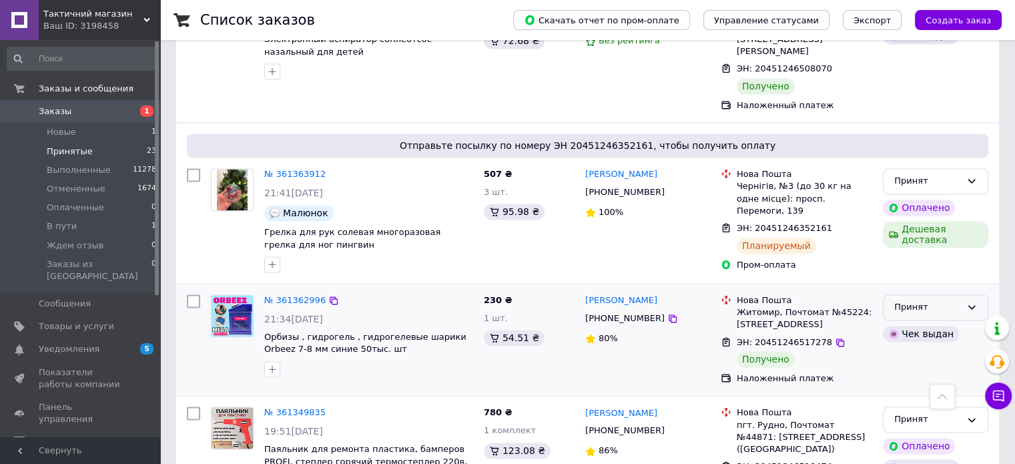
click at [903, 300] on div "Принят" at bounding box center [928, 307] width 67 height 14
click at [897, 323] on li "Выполнен" at bounding box center [936, 335] width 104 height 25
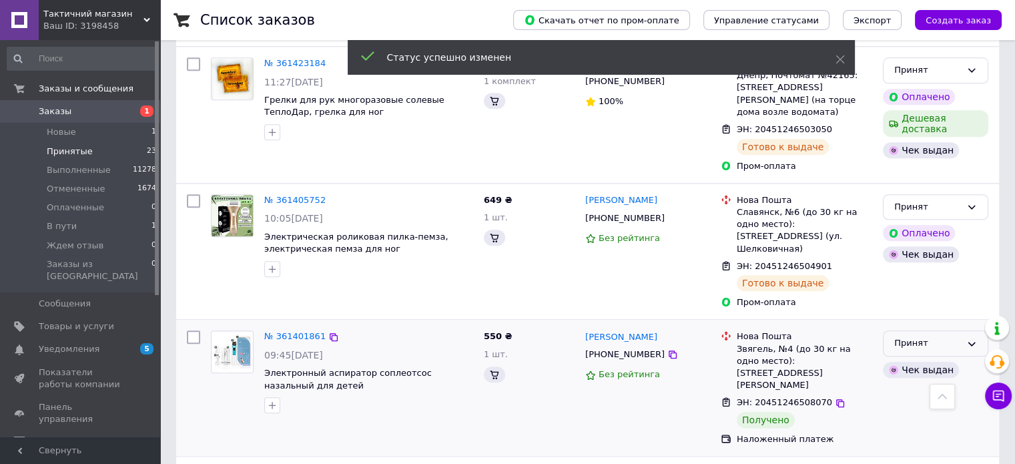
scroll to position [1581, 0]
click at [915, 336] on div "Принят" at bounding box center [928, 343] width 67 height 14
click at [908, 359] on li "Выполнен" at bounding box center [936, 371] width 104 height 25
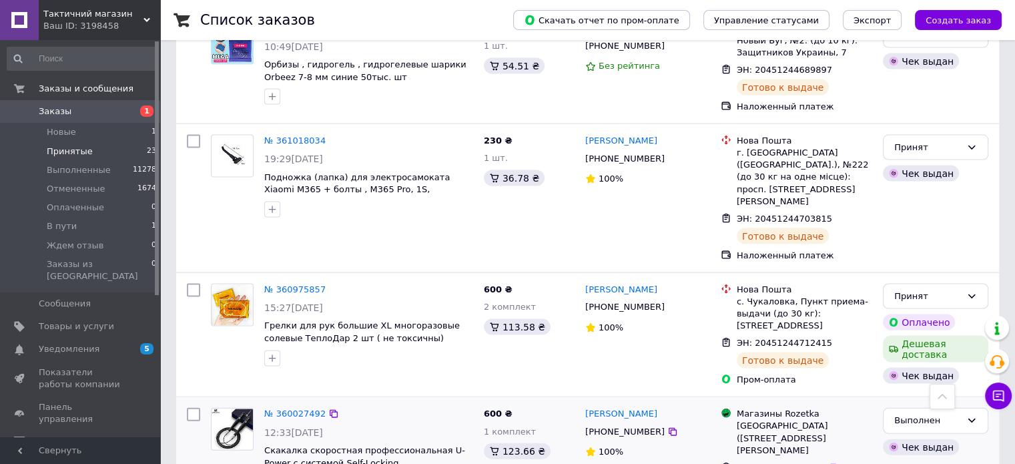
scroll to position [2783, 0]
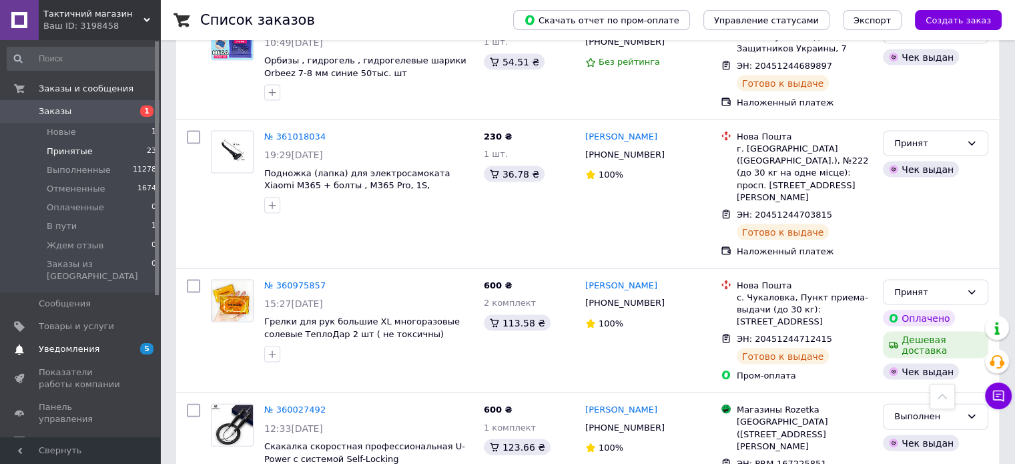
click at [48, 343] on span "Уведомления" at bounding box center [69, 349] width 61 height 12
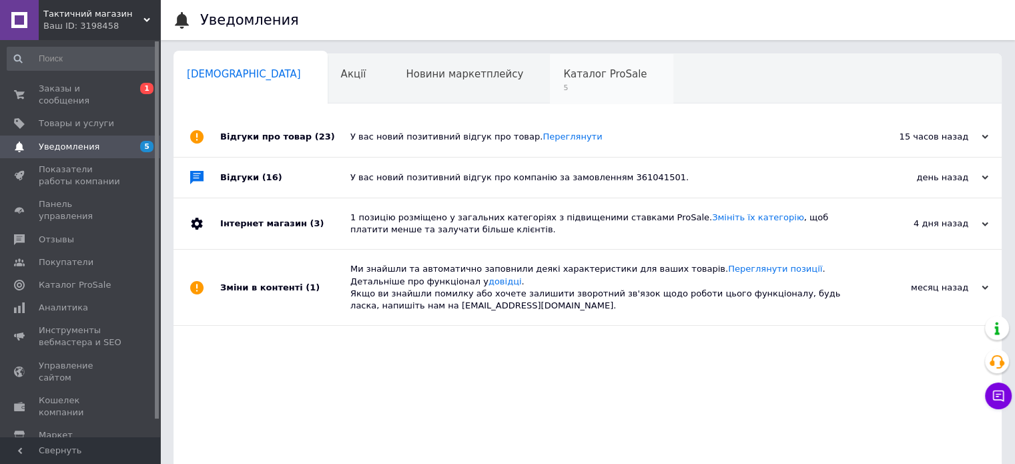
click at [563, 89] on span "5" at bounding box center [604, 88] width 83 height 10
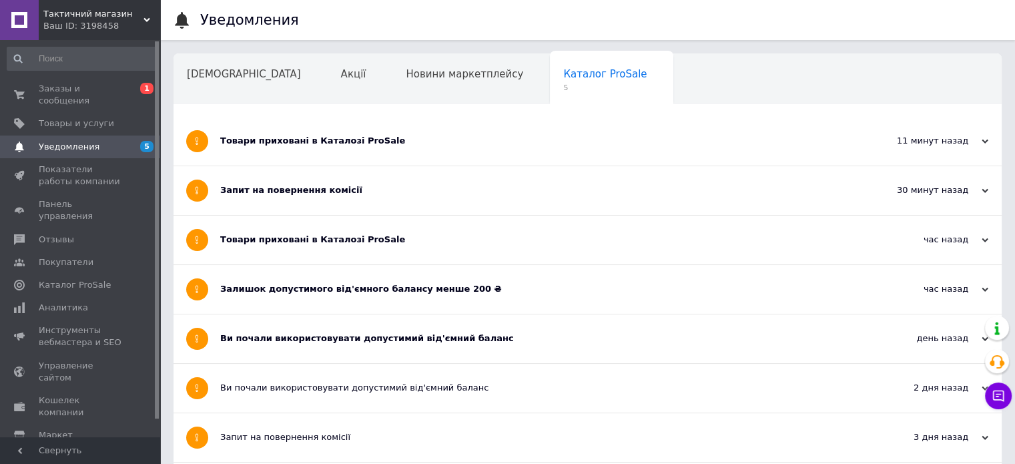
click at [325, 338] on div "Ви почали використовувати допустимий від'ємний баланс" at bounding box center [537, 338] width 635 height 12
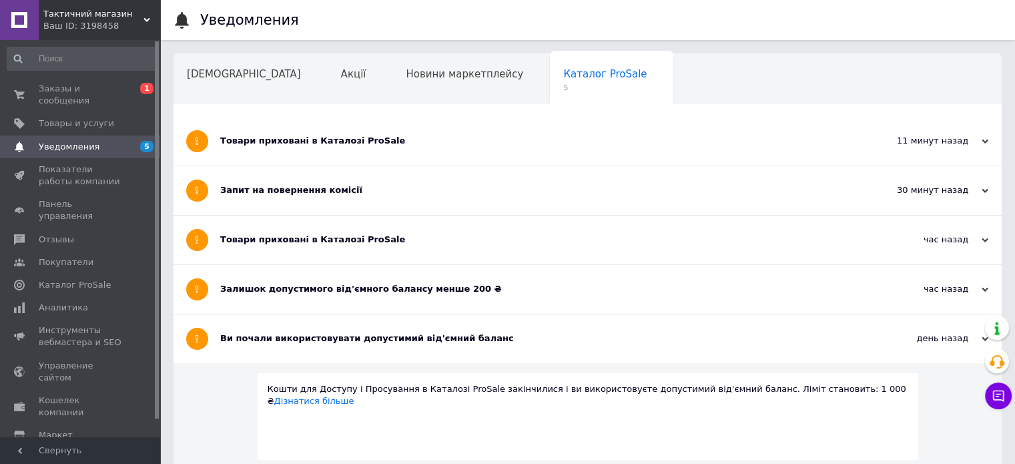
click at [296, 286] on div "Залишок допустимого від'ємного балансу менше 200 ₴" at bounding box center [537, 289] width 635 height 12
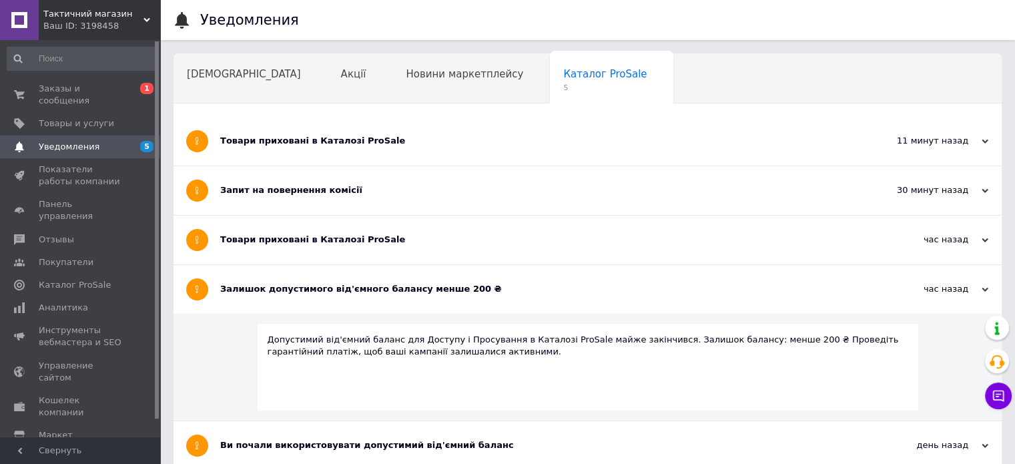
click at [283, 243] on div "Товари приховані в Каталозі ProSale" at bounding box center [537, 240] width 635 height 12
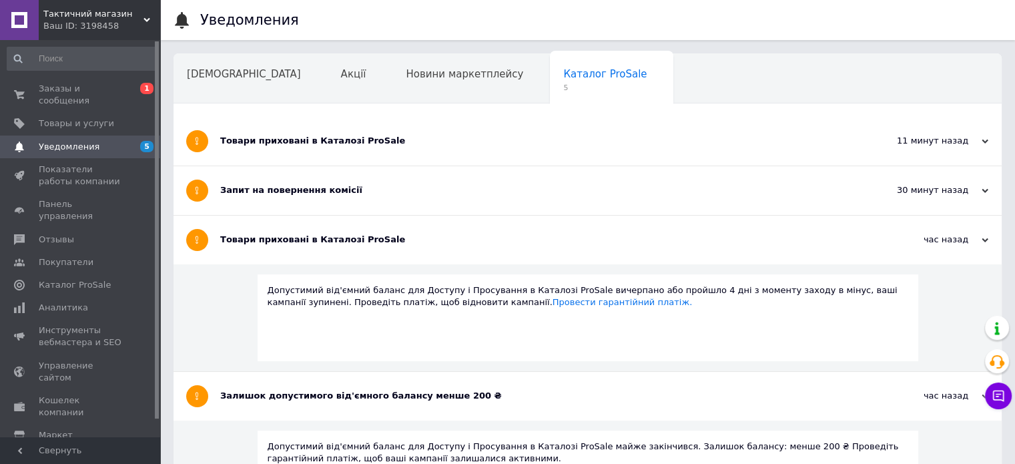
drag, startPoint x: 279, startPoint y: 195, endPoint x: 280, endPoint y: 164, distance: 30.7
click at [279, 193] on div "Запит на повернення комісії" at bounding box center [537, 190] width 635 height 12
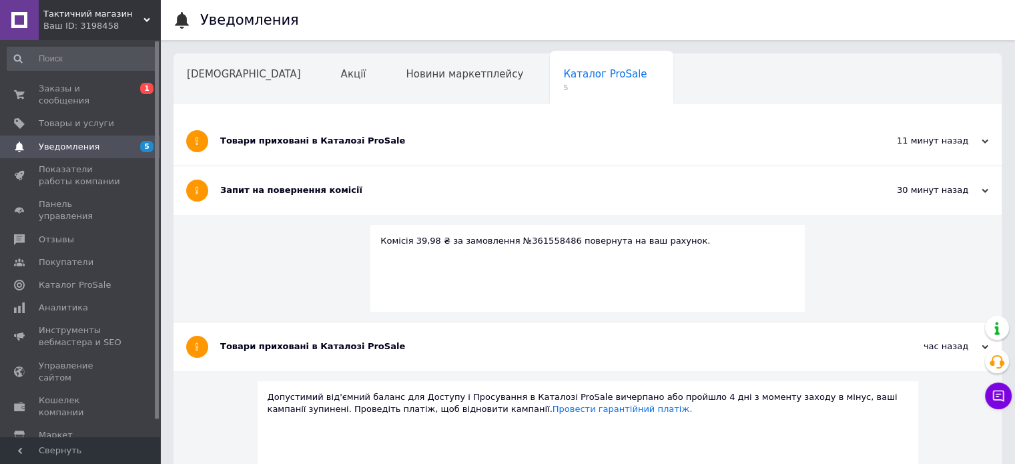
click at [280, 155] on div "Товари приховані в Каталозі ProSale" at bounding box center [537, 141] width 635 height 49
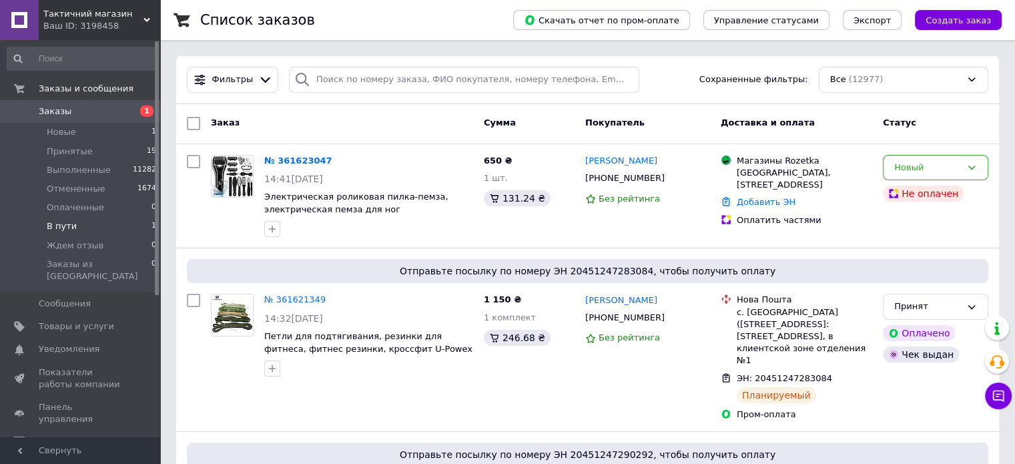
click at [73, 224] on li "В пути 1" at bounding box center [82, 226] width 164 height 19
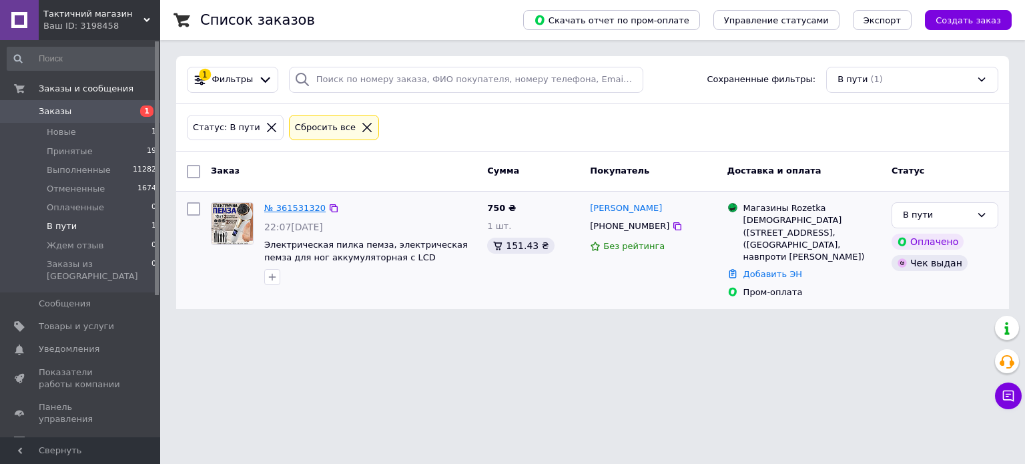
click at [300, 210] on link "№ 361531320" at bounding box center [294, 208] width 61 height 10
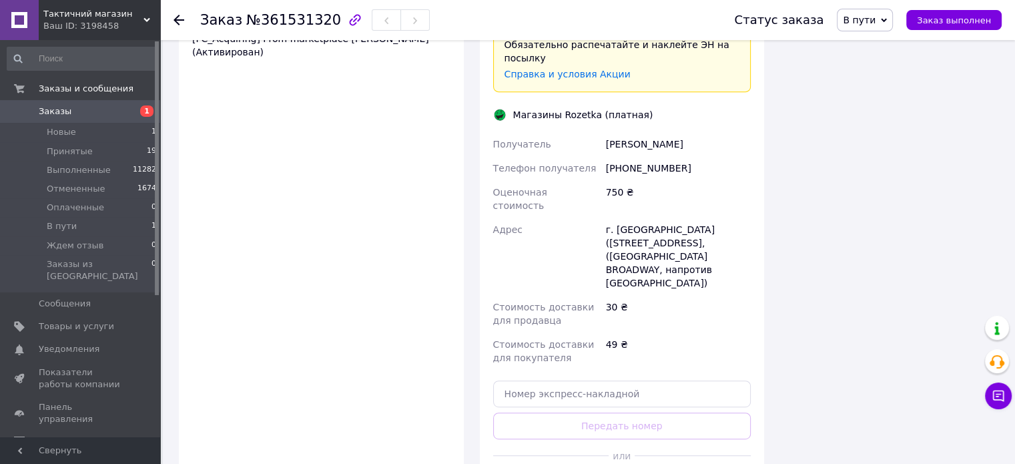
scroll to position [606, 0]
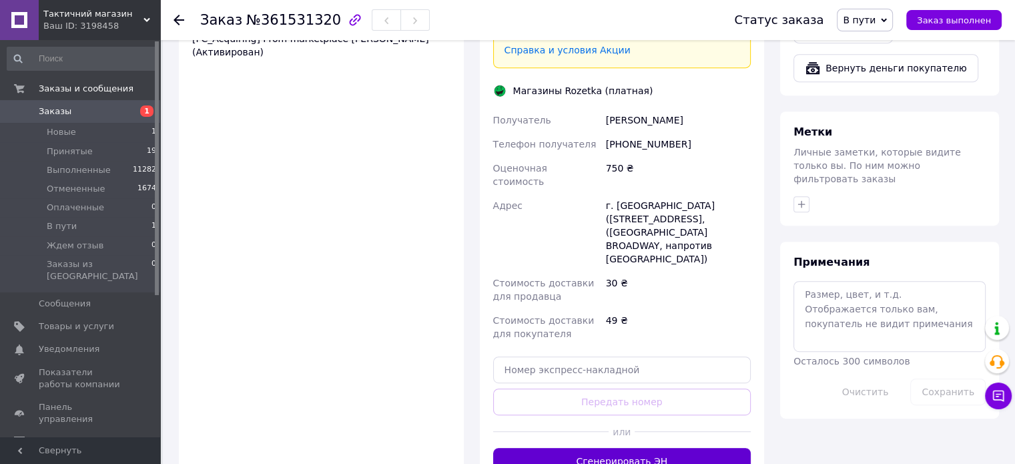
click at [575, 448] on button "Сгенерировать ЭН" at bounding box center [622, 461] width 258 height 27
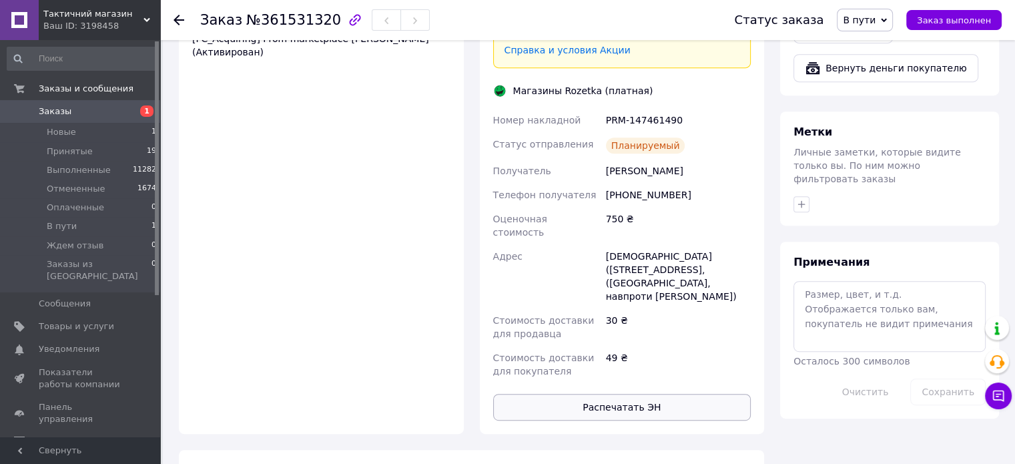
click at [587, 394] on button "Распечатать ЭН" at bounding box center [622, 407] width 258 height 27
click at [883, 29] on span "В пути" at bounding box center [865, 20] width 56 height 23
click at [884, 51] on li "Принят" at bounding box center [873, 47] width 71 height 20
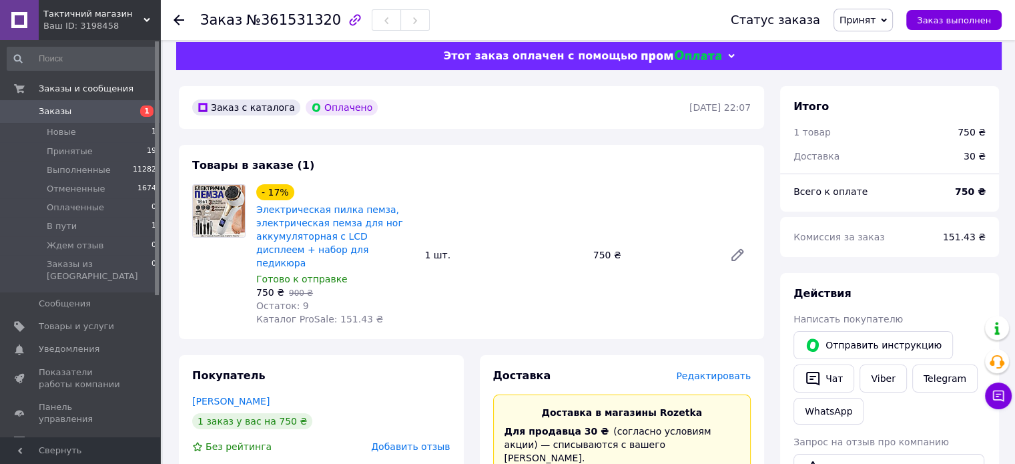
scroll to position [0, 0]
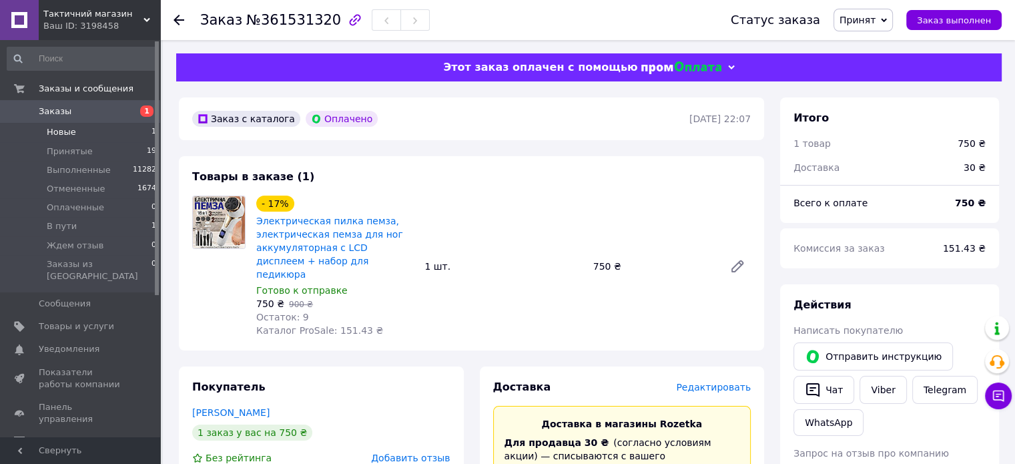
click at [64, 130] on span "Новые" at bounding box center [61, 132] width 29 height 12
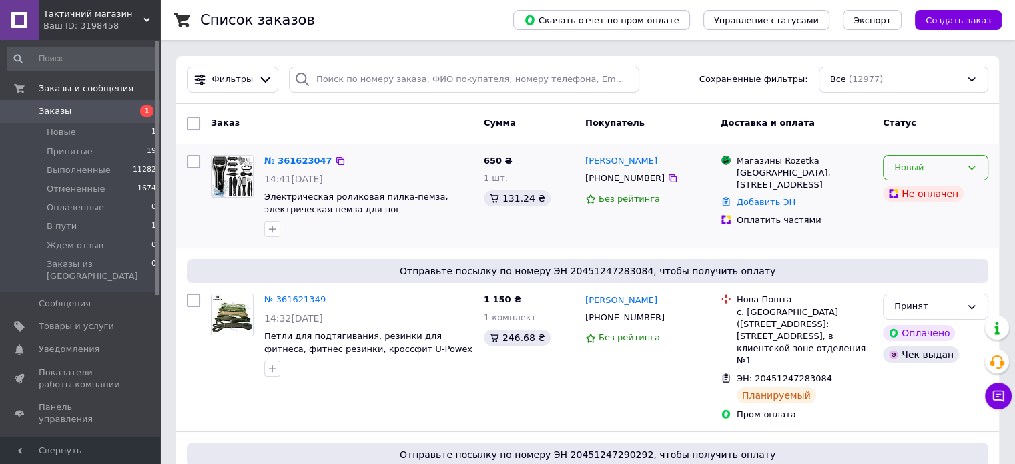
click at [939, 161] on div "Новый" at bounding box center [928, 168] width 67 height 14
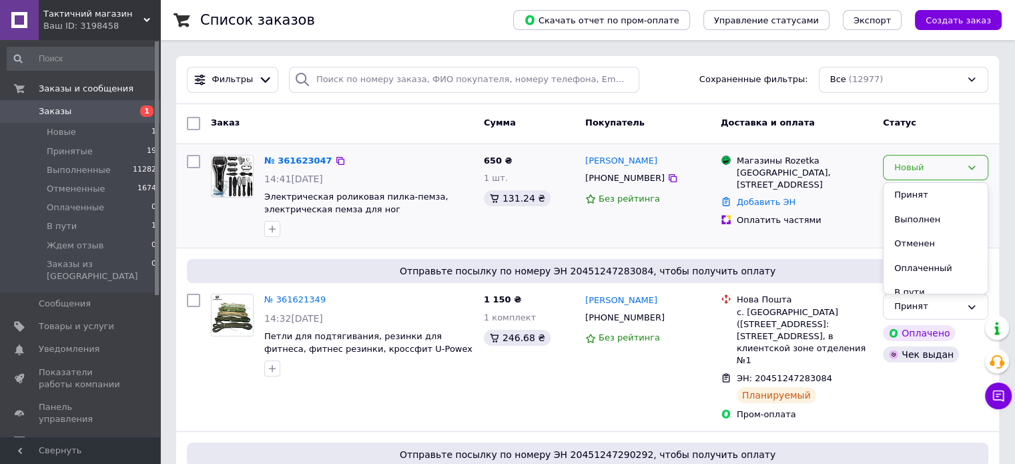
click at [919, 241] on li "Отменен" at bounding box center [936, 244] width 104 height 25
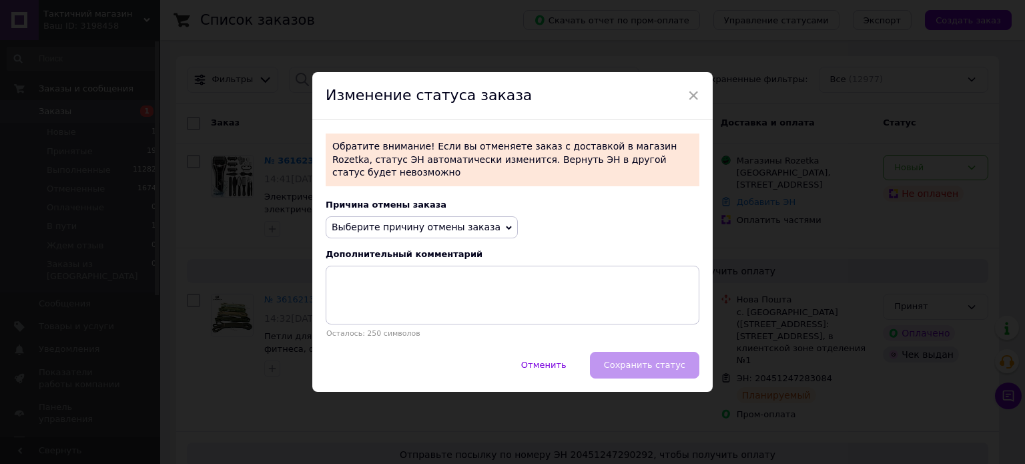
click at [696, 91] on span "×" at bounding box center [694, 95] width 12 height 23
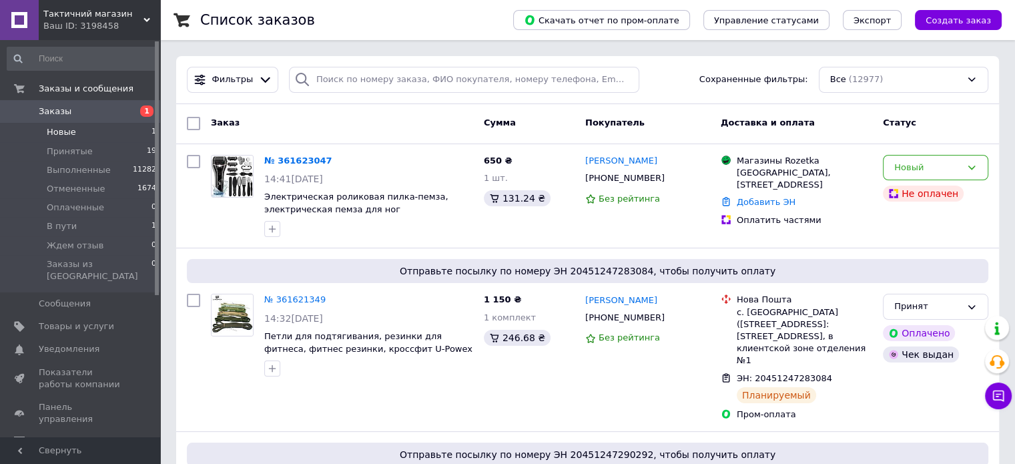
click at [74, 141] on li "Новые 1" at bounding box center [82, 132] width 164 height 19
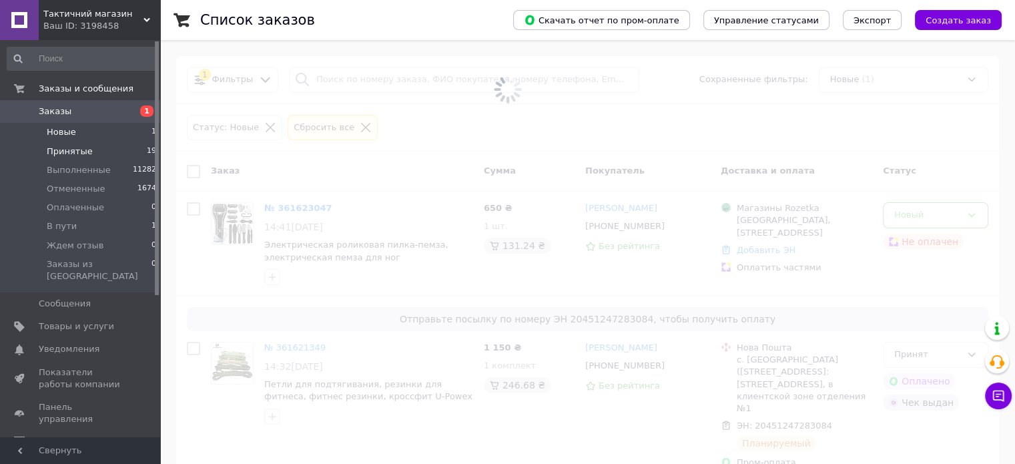
click at [67, 152] on span "Принятые" at bounding box center [70, 152] width 46 height 12
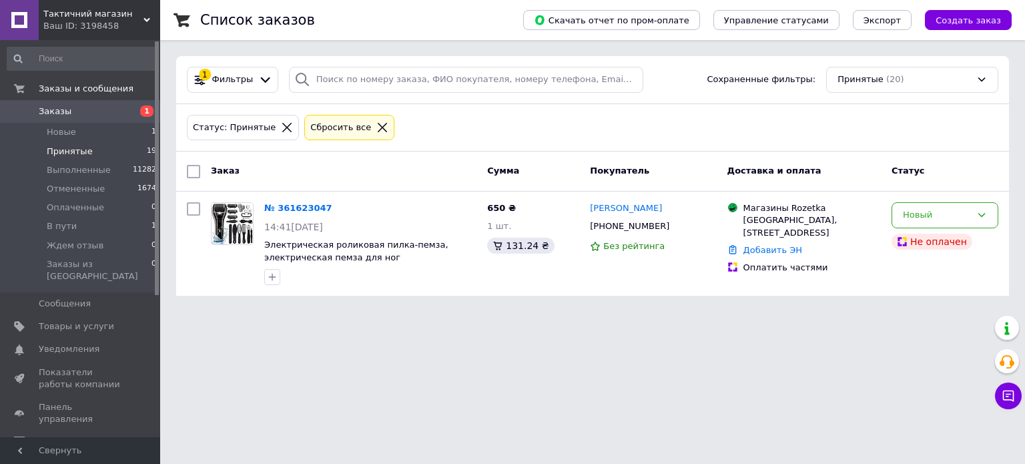
click at [67, 152] on span "Принятые" at bounding box center [70, 152] width 46 height 12
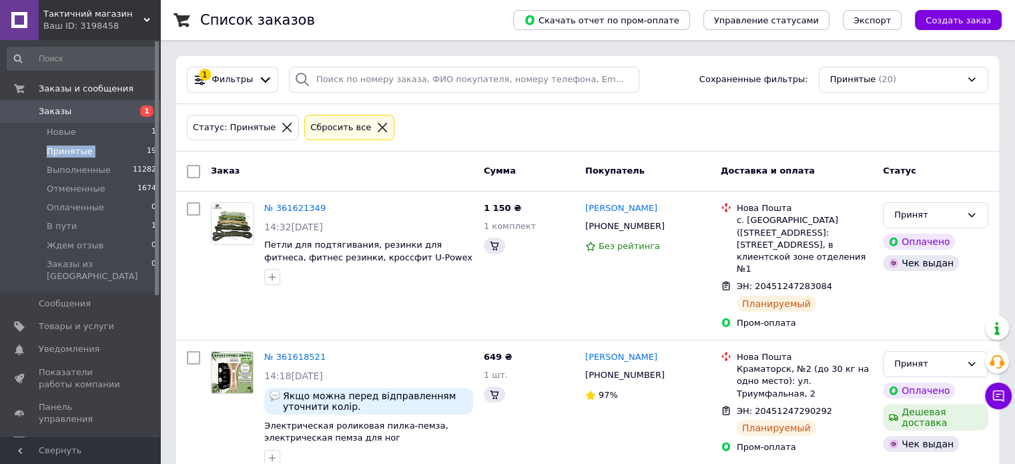
click at [67, 152] on span "Принятые" at bounding box center [70, 152] width 46 height 12
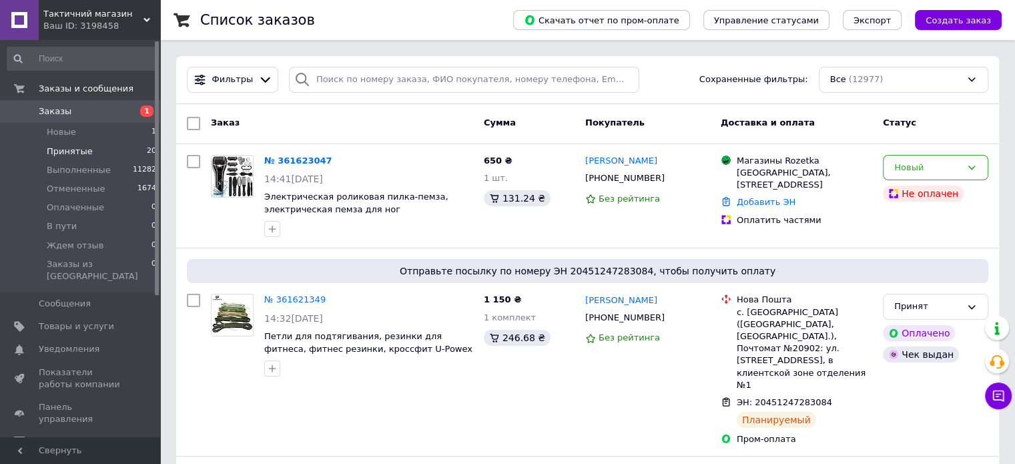
click at [88, 152] on li "Принятые 20" at bounding box center [82, 151] width 164 height 19
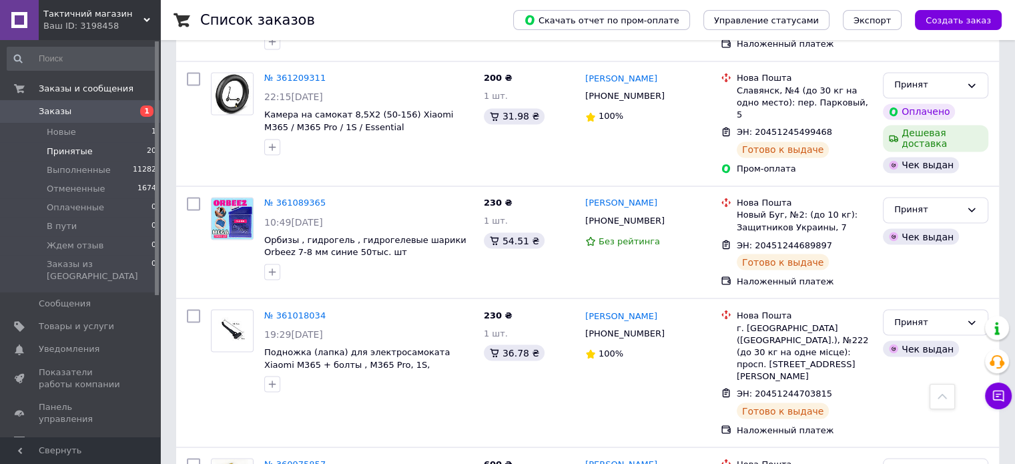
scroll to position [2316, 0]
